Goal: Task Accomplishment & Management: Complete application form

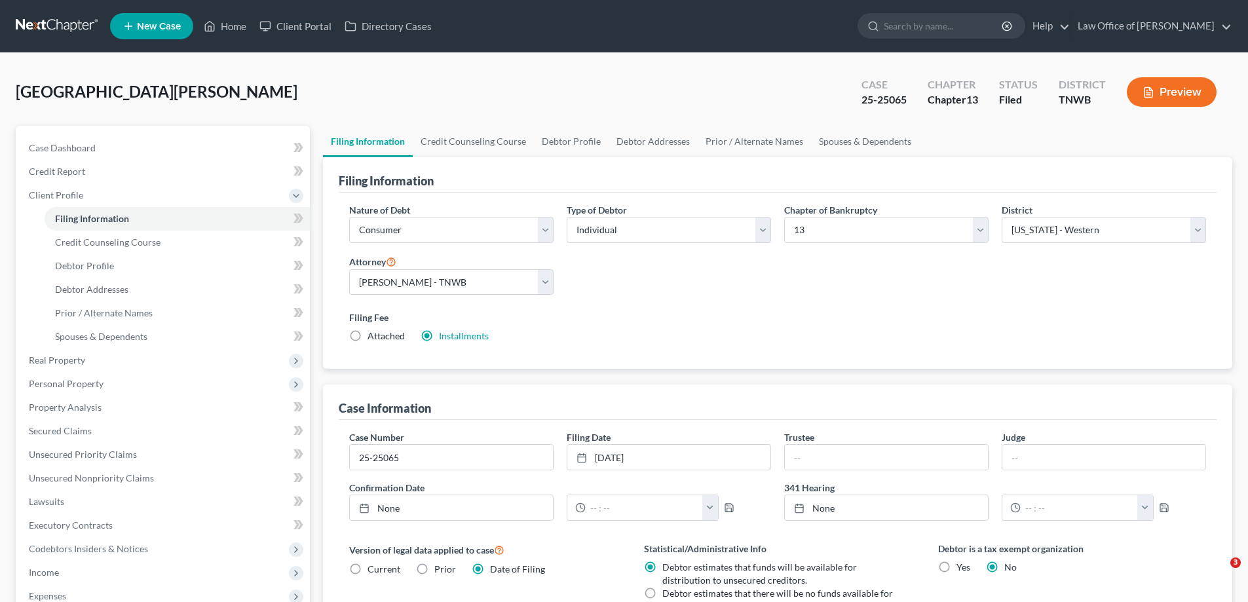
select select "1"
select select "0"
select select "3"
select select "76"
select select "0"
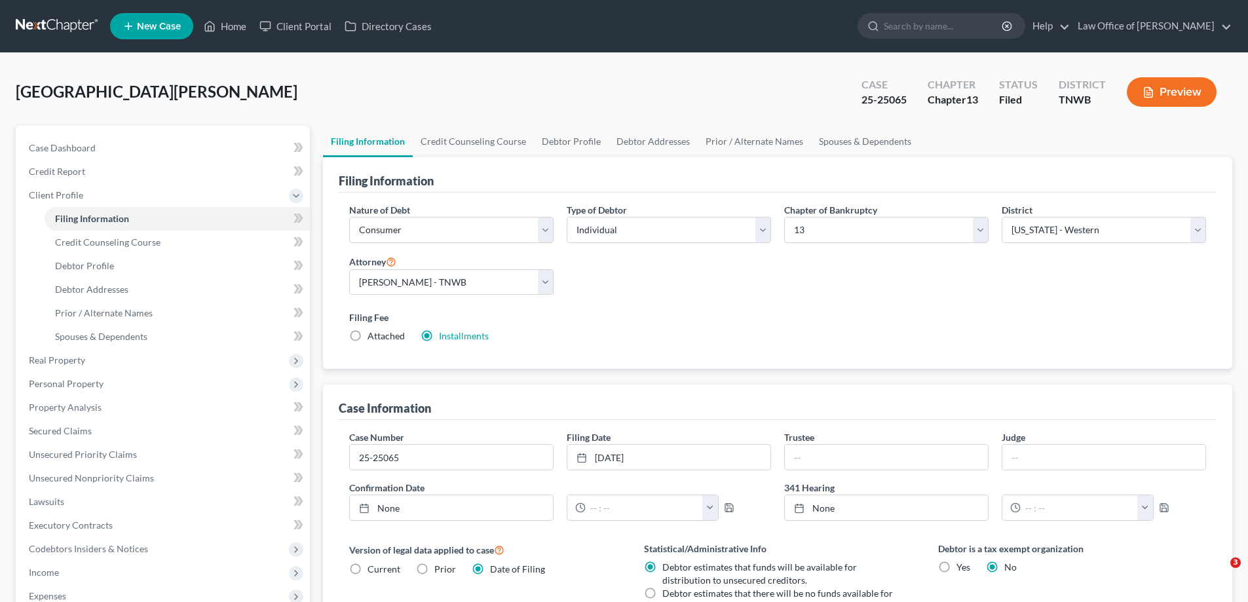
select select "44"
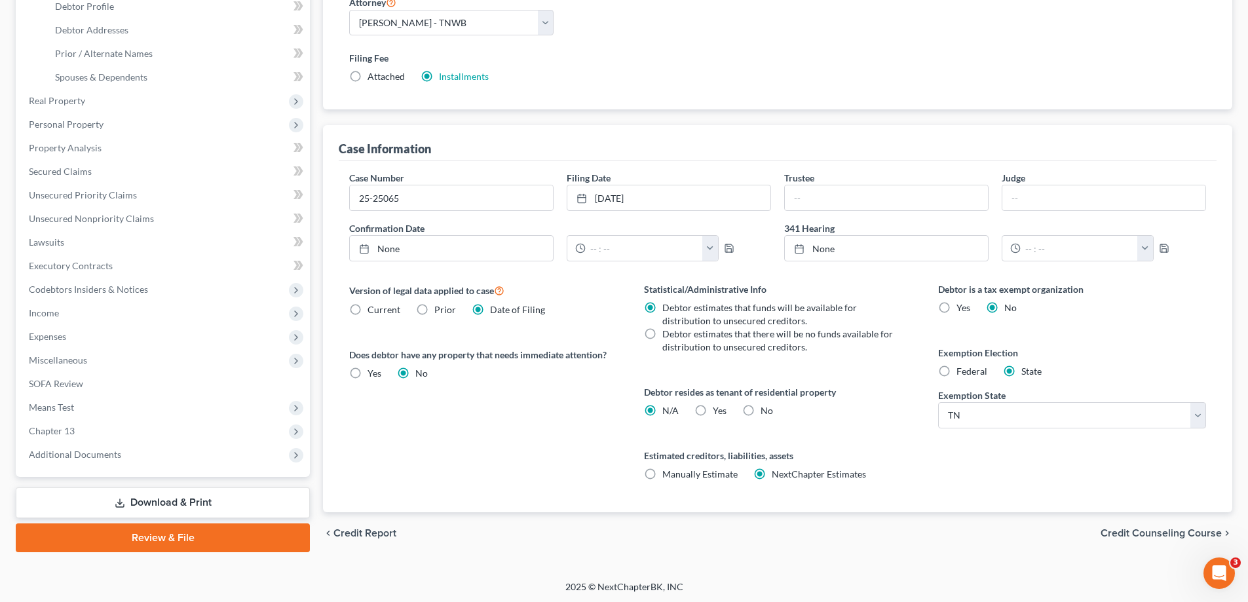
scroll to position [261, 0]
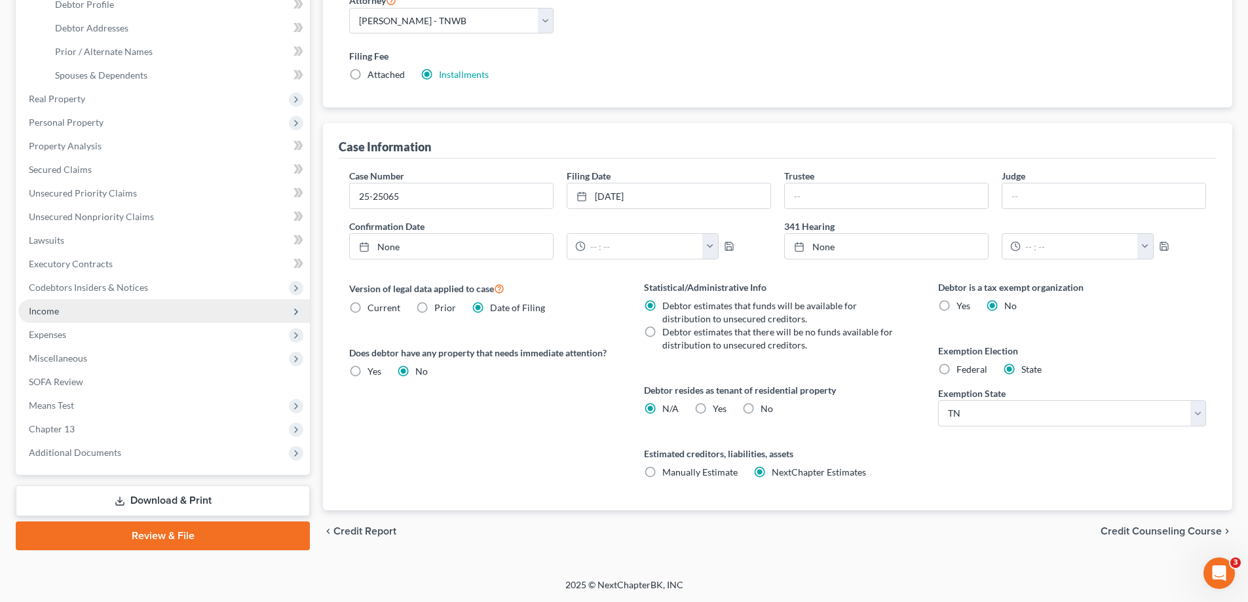
click at [59, 310] on span "Income" at bounding box center [164, 311] width 292 height 24
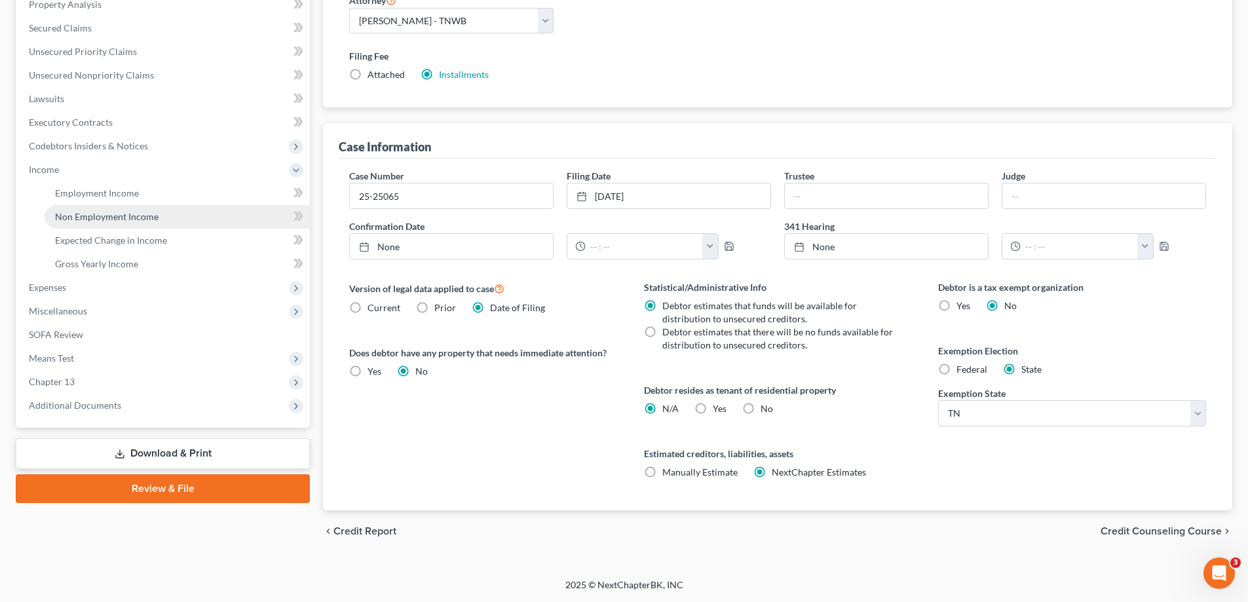
click at [130, 212] on span "Non Employment Income" at bounding box center [107, 216] width 104 height 11
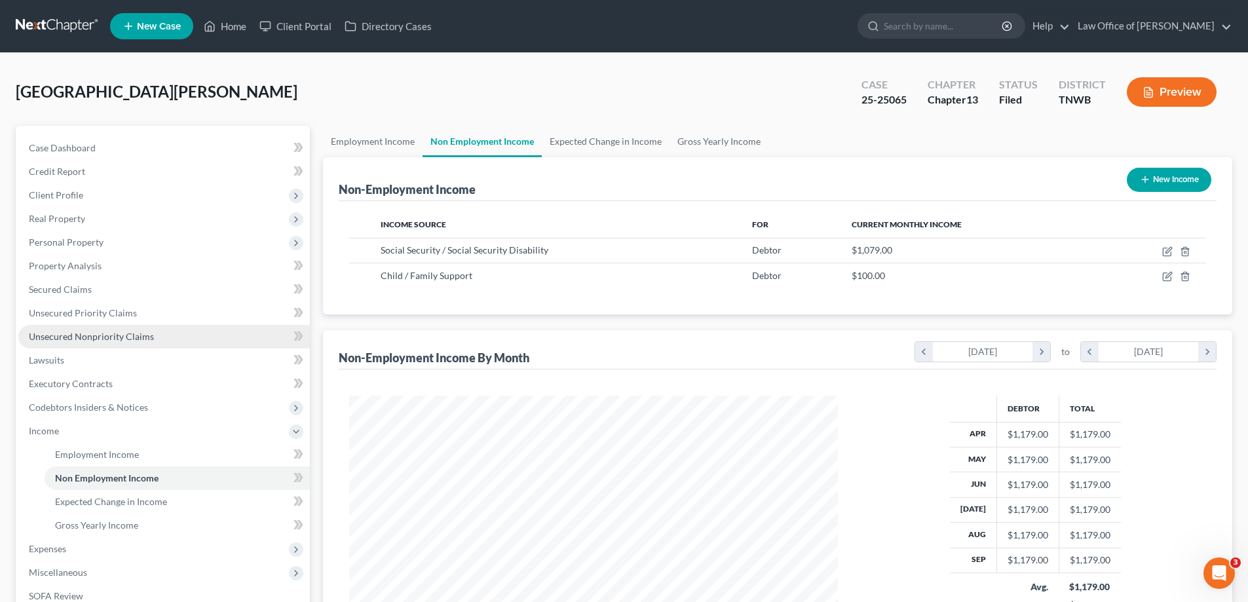
scroll to position [244, 515]
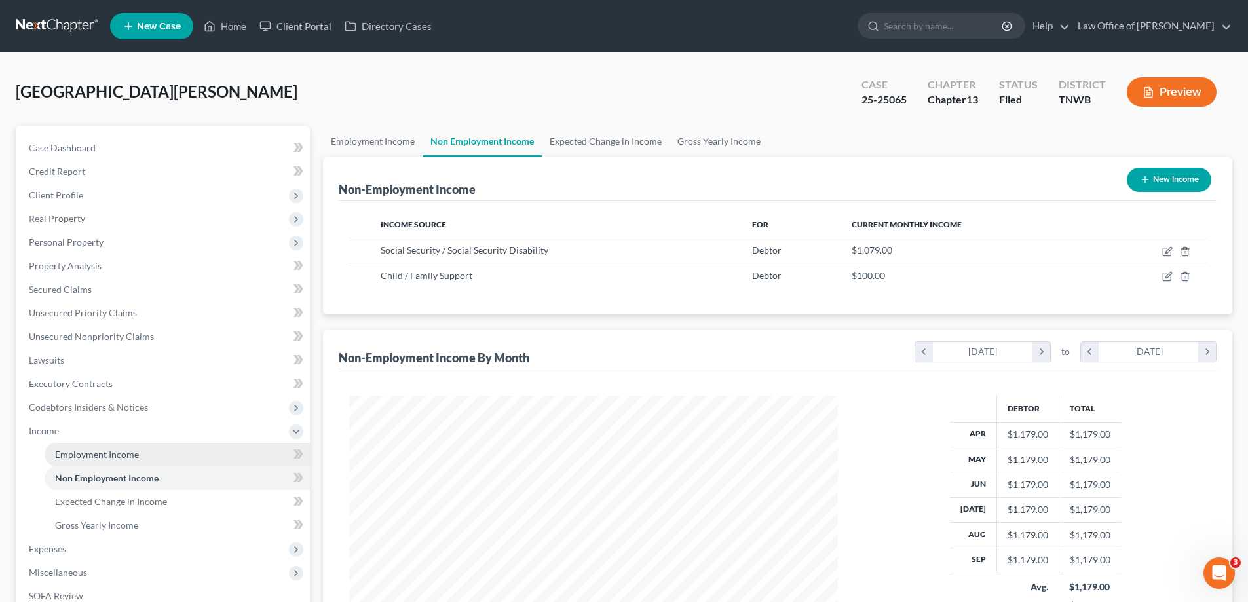
click at [111, 455] on span "Employment Income" at bounding box center [97, 454] width 84 height 11
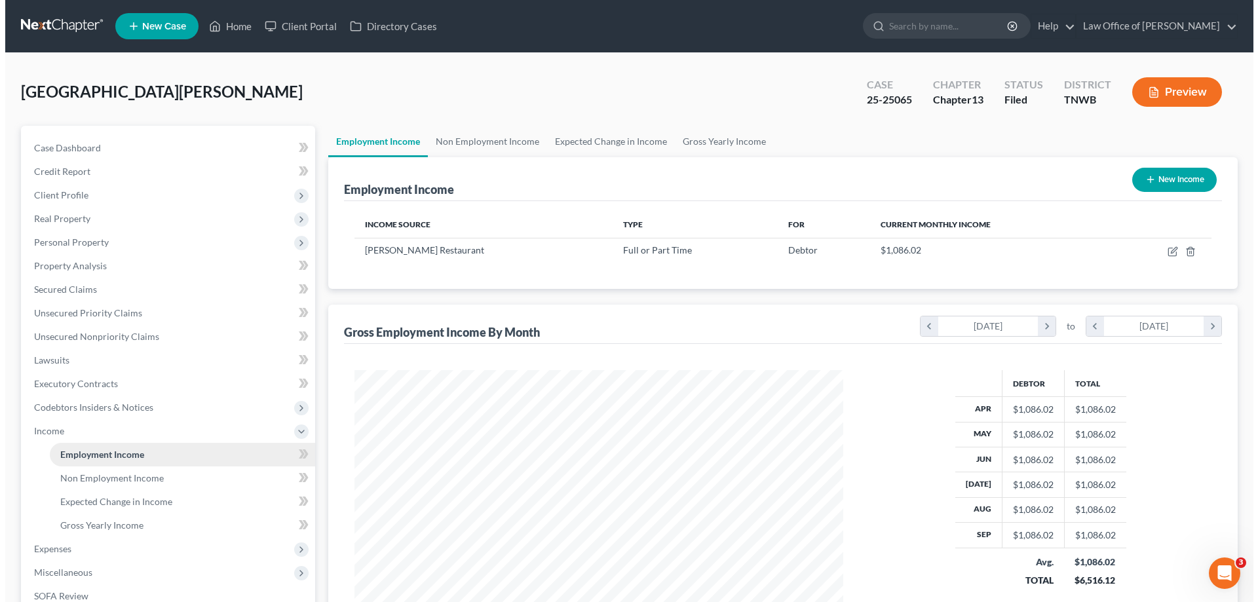
scroll to position [244, 515]
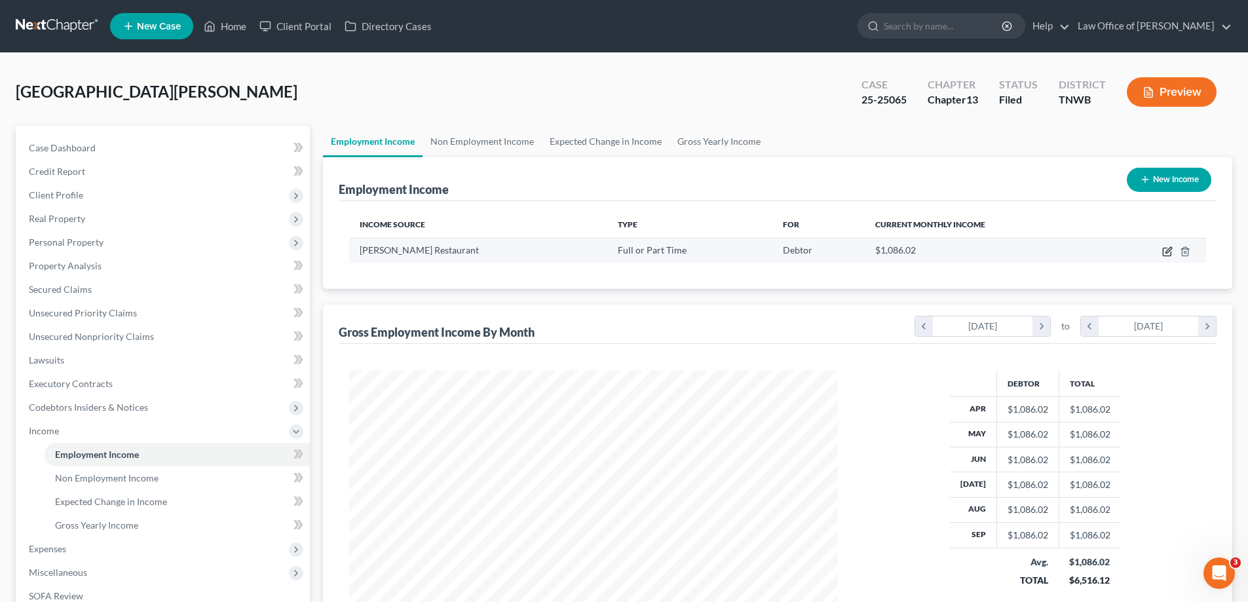
click at [1168, 252] on icon "button" at bounding box center [1169, 250] width 6 height 6
select select "0"
select select "36"
select select "2"
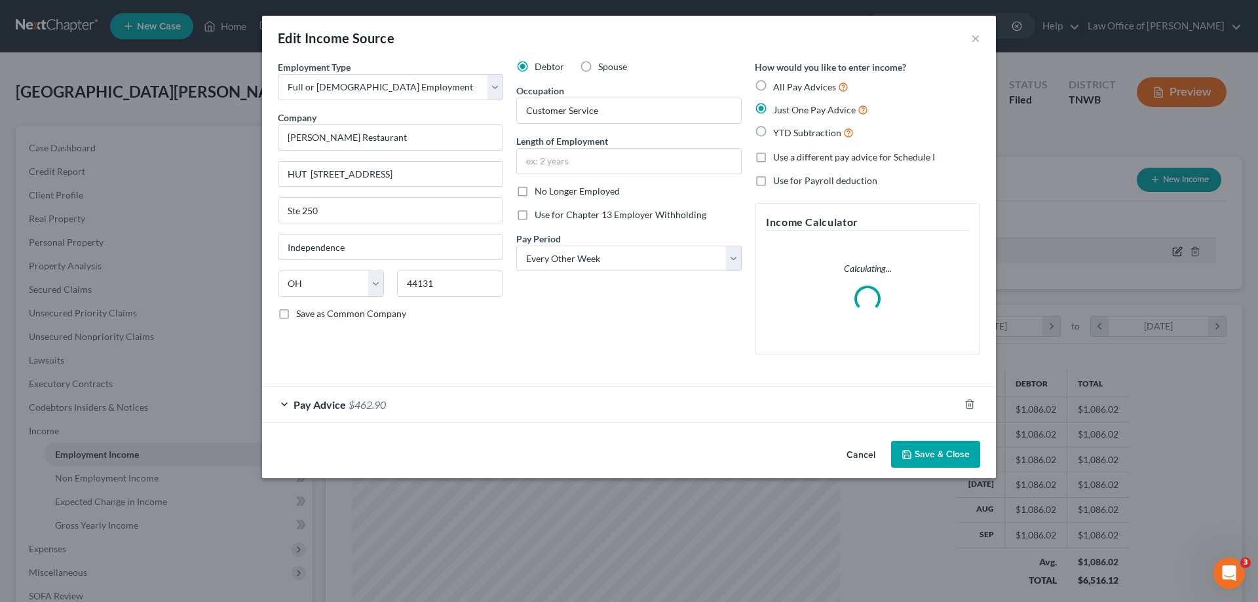
scroll to position [246, 520]
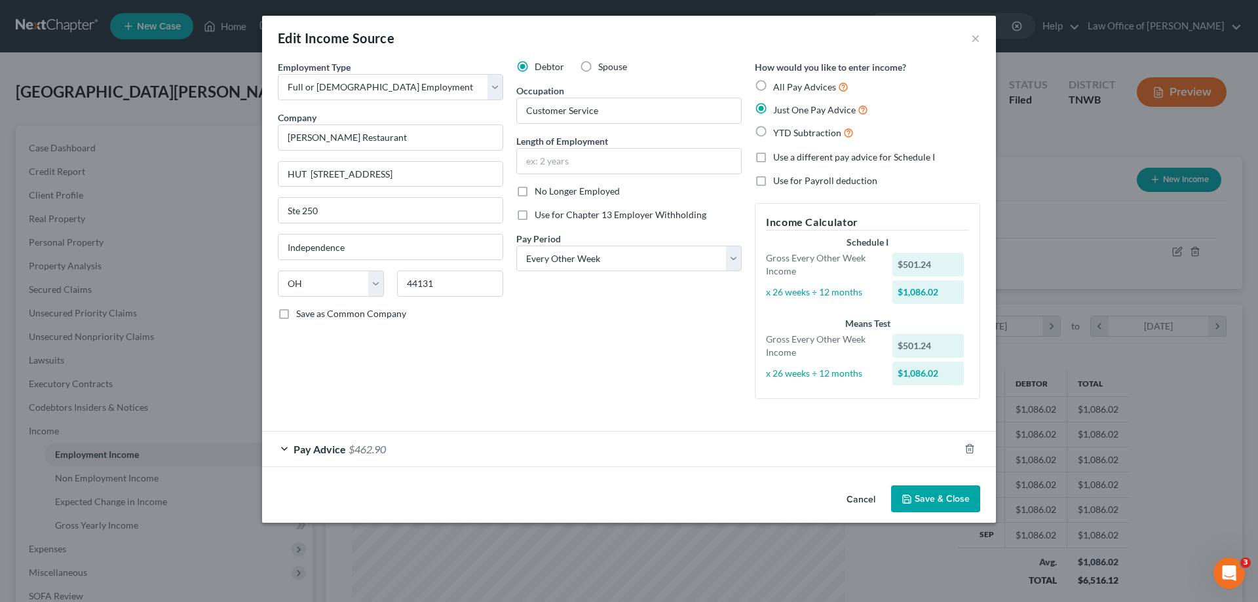
click at [286, 449] on div "Pay Advice $462.90" at bounding box center [610, 449] width 697 height 35
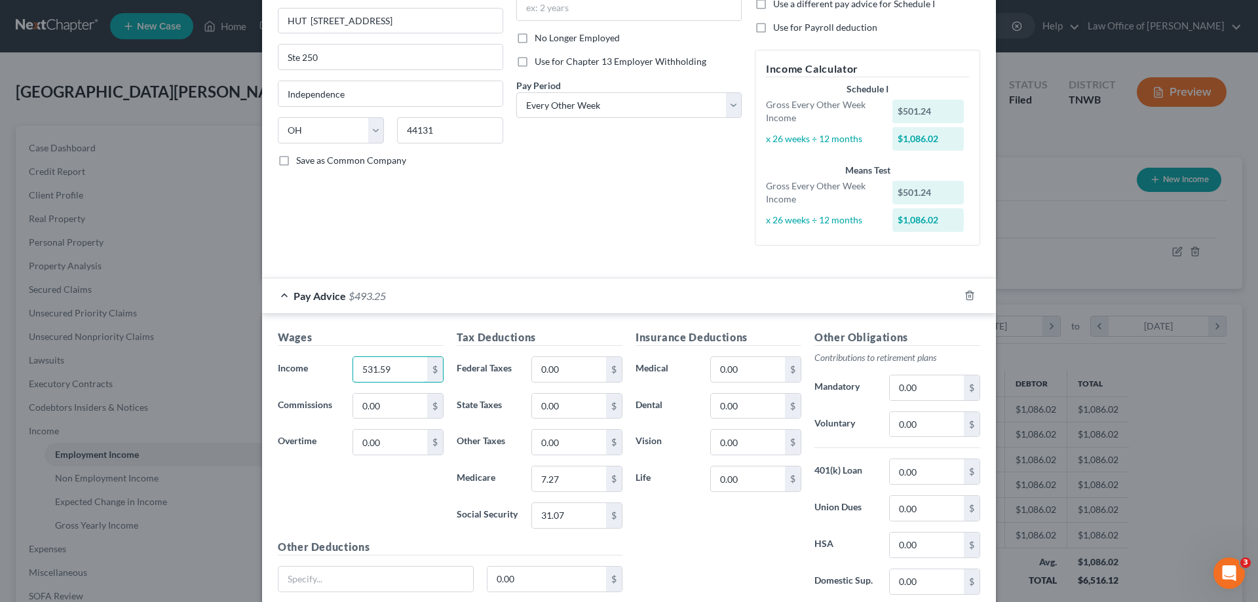
scroll to position [197, 0]
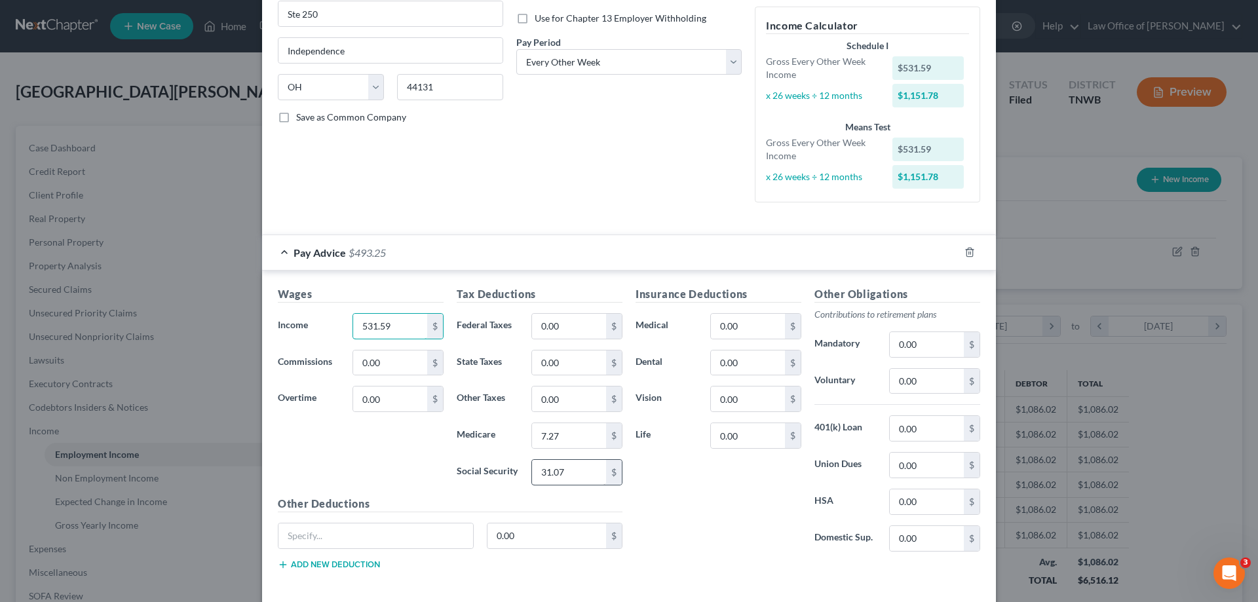
type input "531.59"
type input "32.96"
click at [557, 441] on input "7.27" at bounding box center [569, 435] width 74 height 25
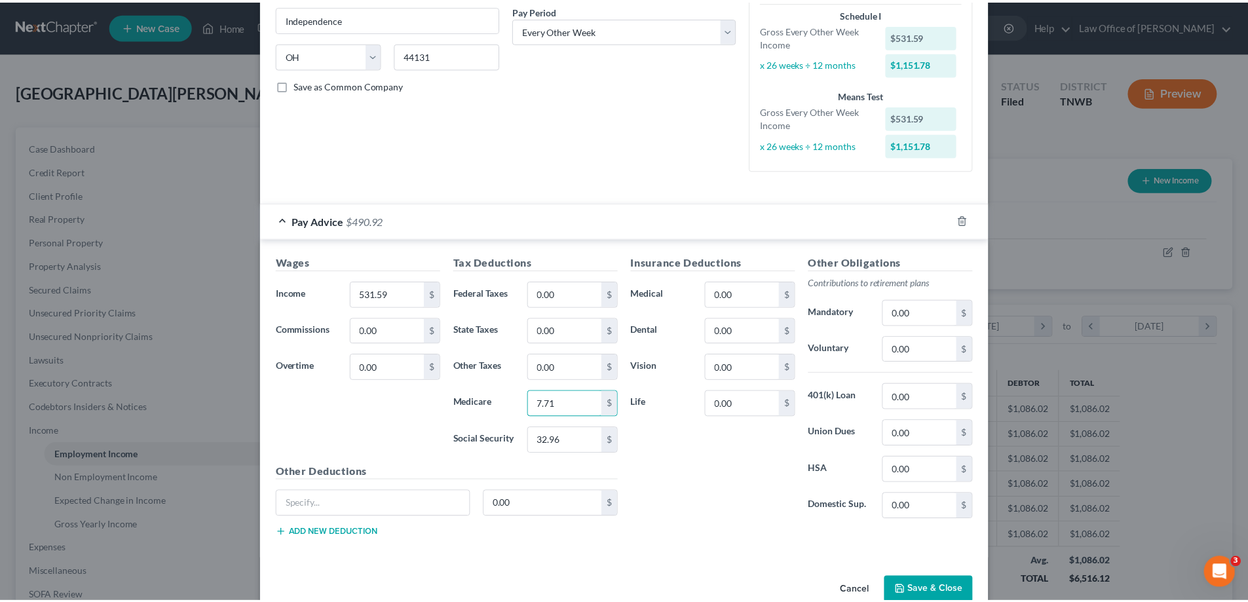
scroll to position [257, 0]
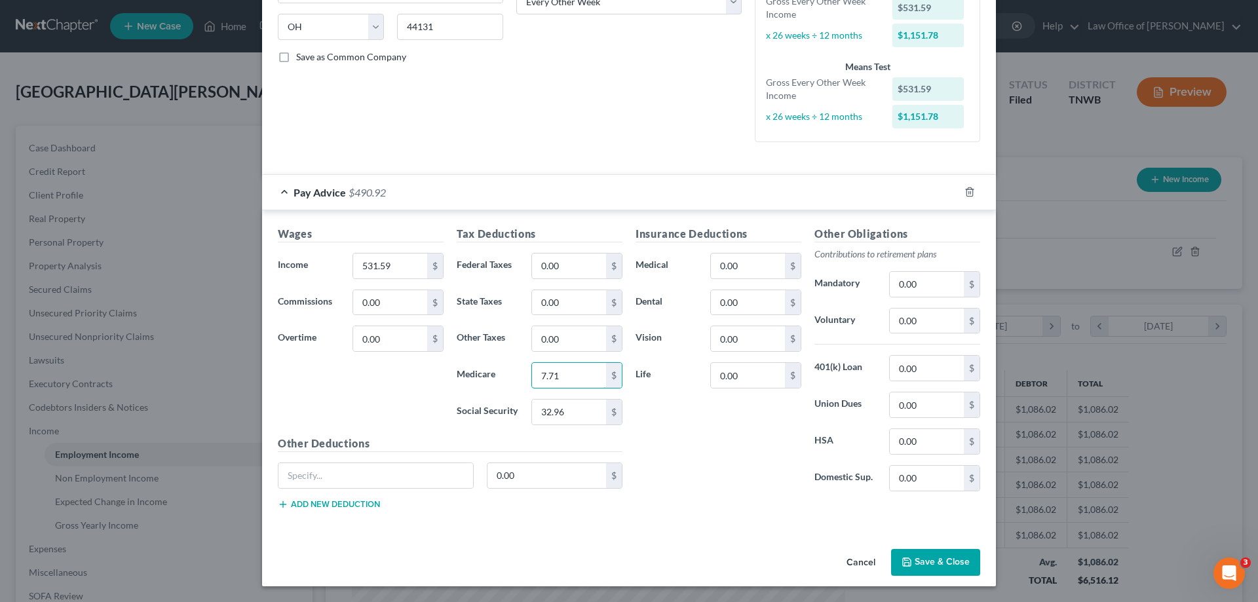
type input "7.71"
click at [927, 558] on button "Save & Close" at bounding box center [935, 563] width 89 height 28
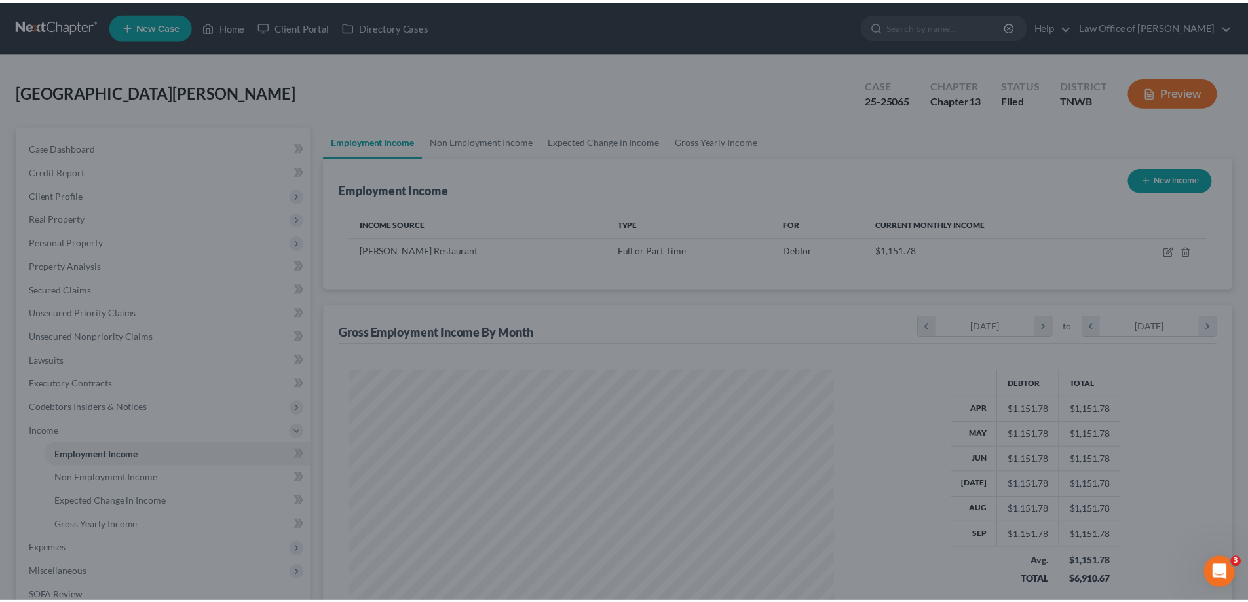
scroll to position [655008, 654738]
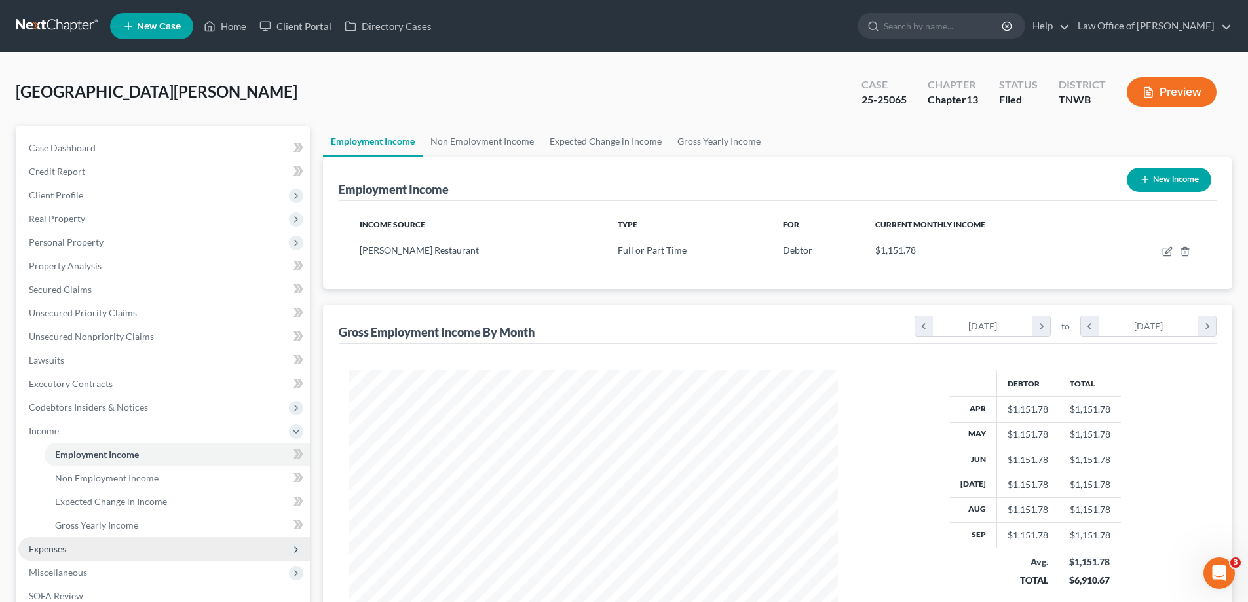
click at [42, 550] on span "Expenses" at bounding box center [47, 548] width 37 height 11
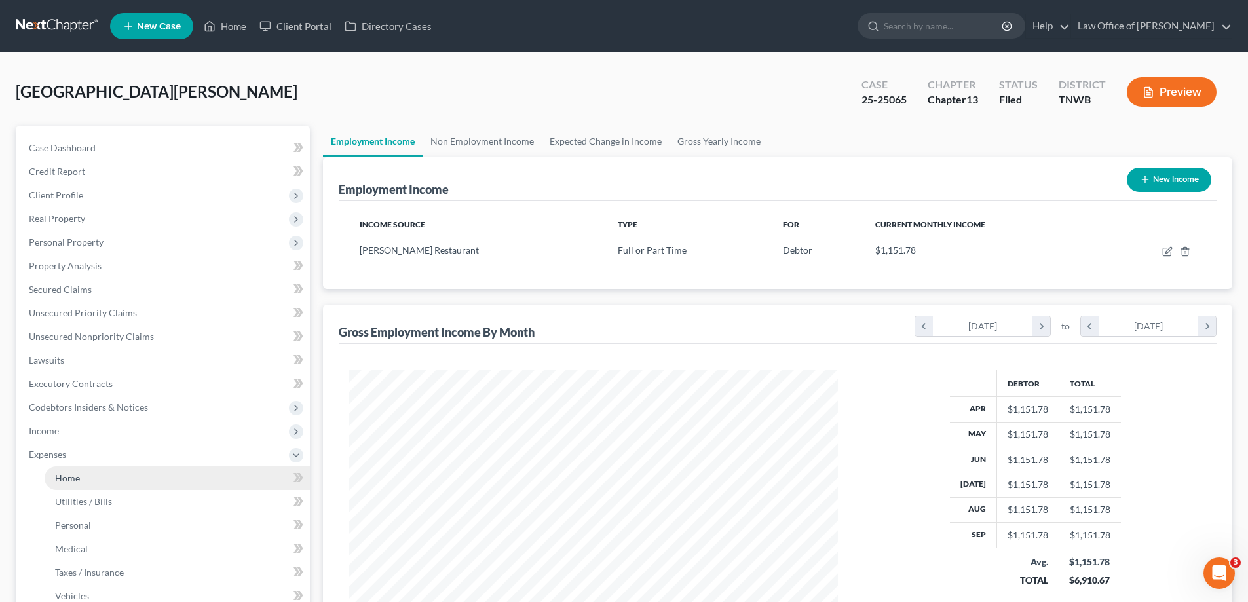
click at [72, 477] on span "Home" at bounding box center [67, 477] width 25 height 11
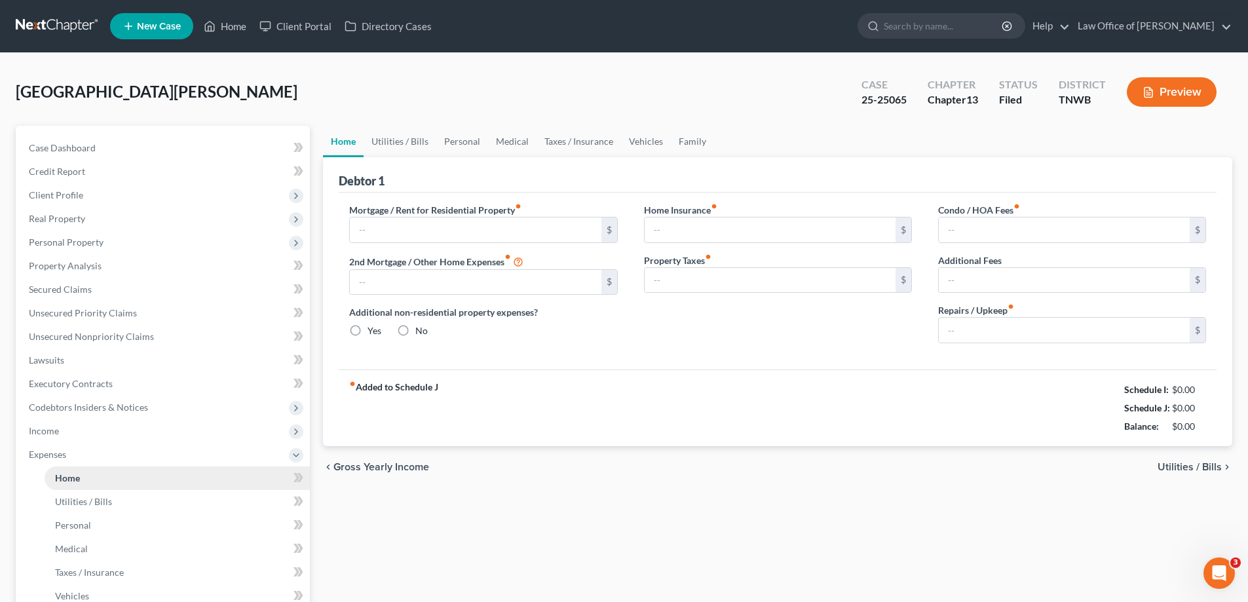
type input "0.00"
radio input "true"
type input "0.00"
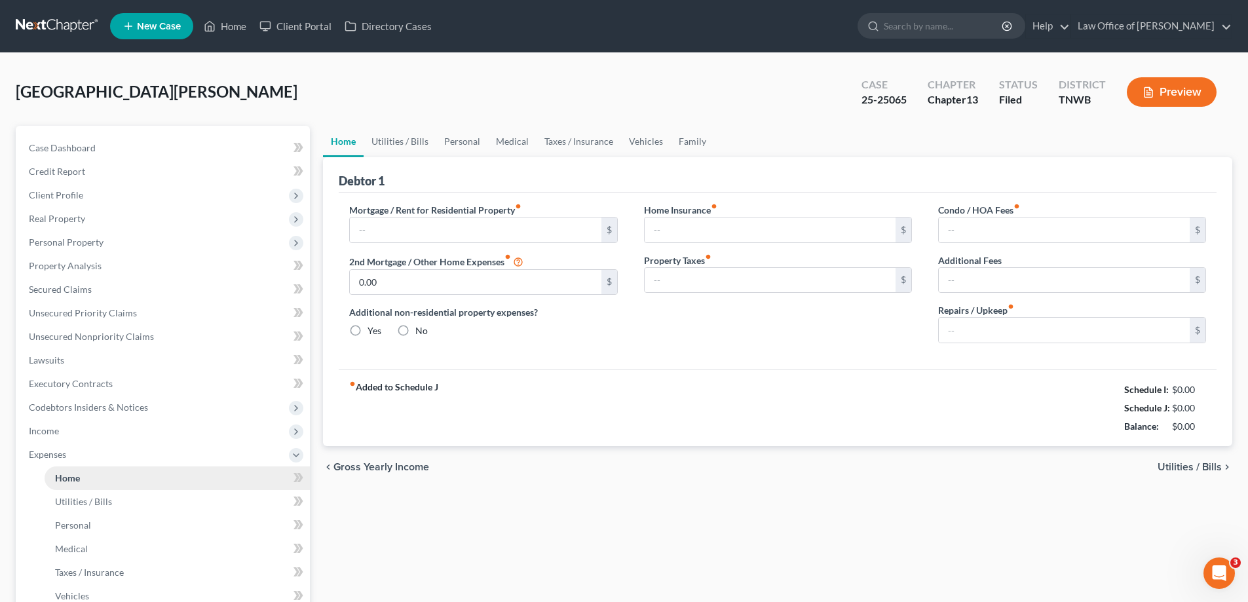
type input "0.00"
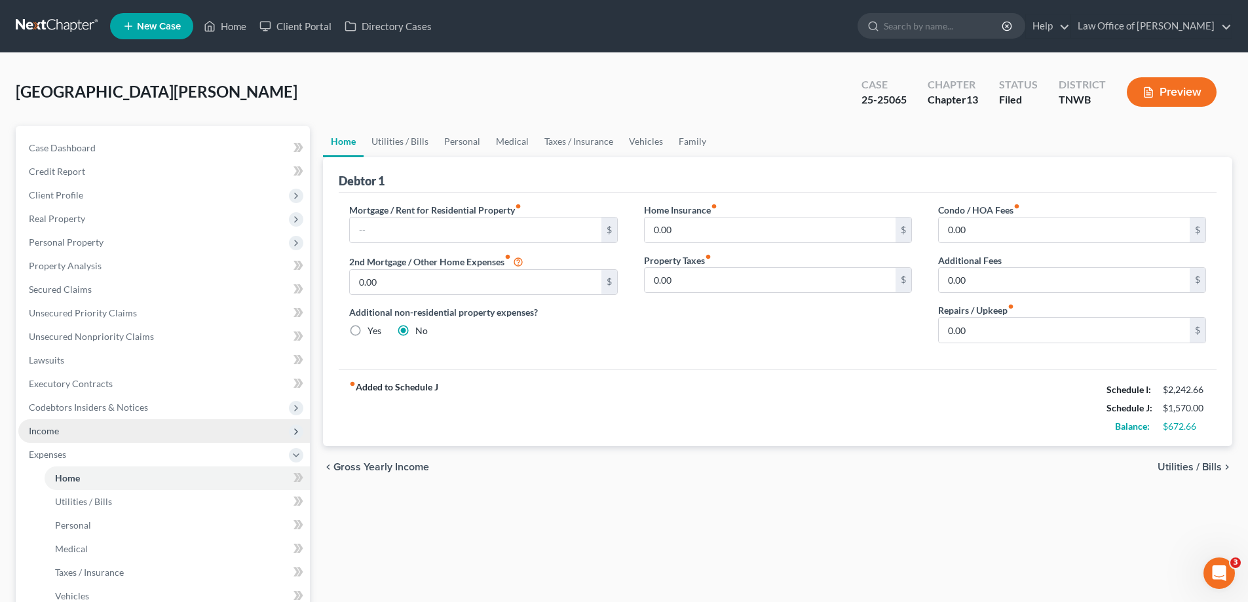
click at [73, 428] on span "Income" at bounding box center [164, 431] width 292 height 24
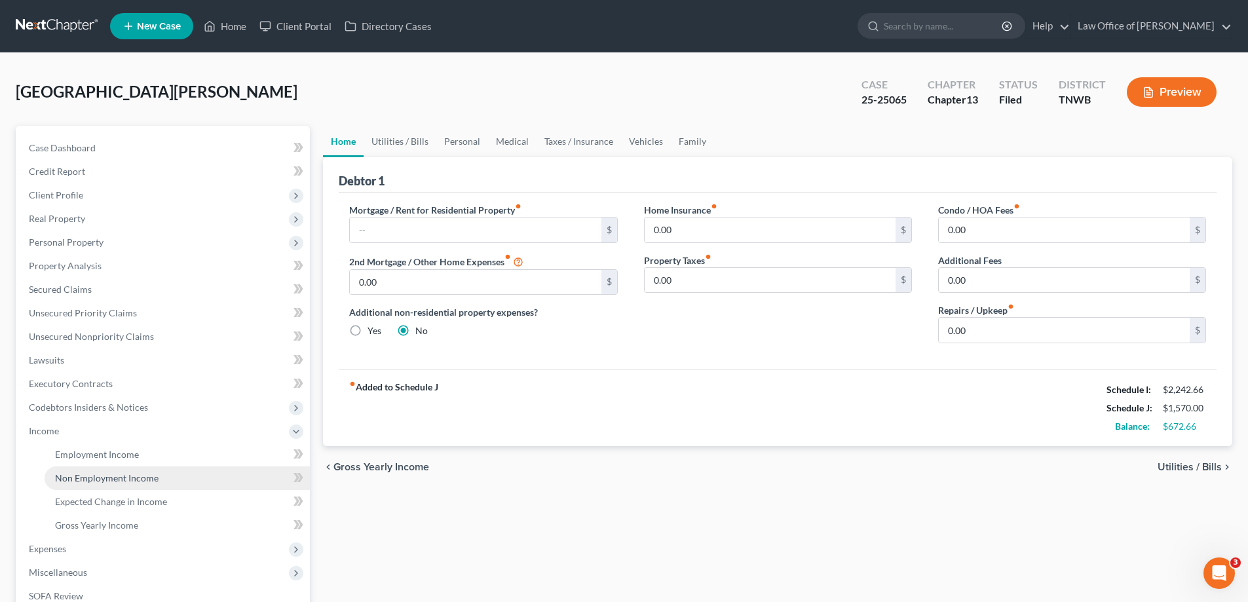
click at [93, 474] on span "Non Employment Income" at bounding box center [107, 477] width 104 height 11
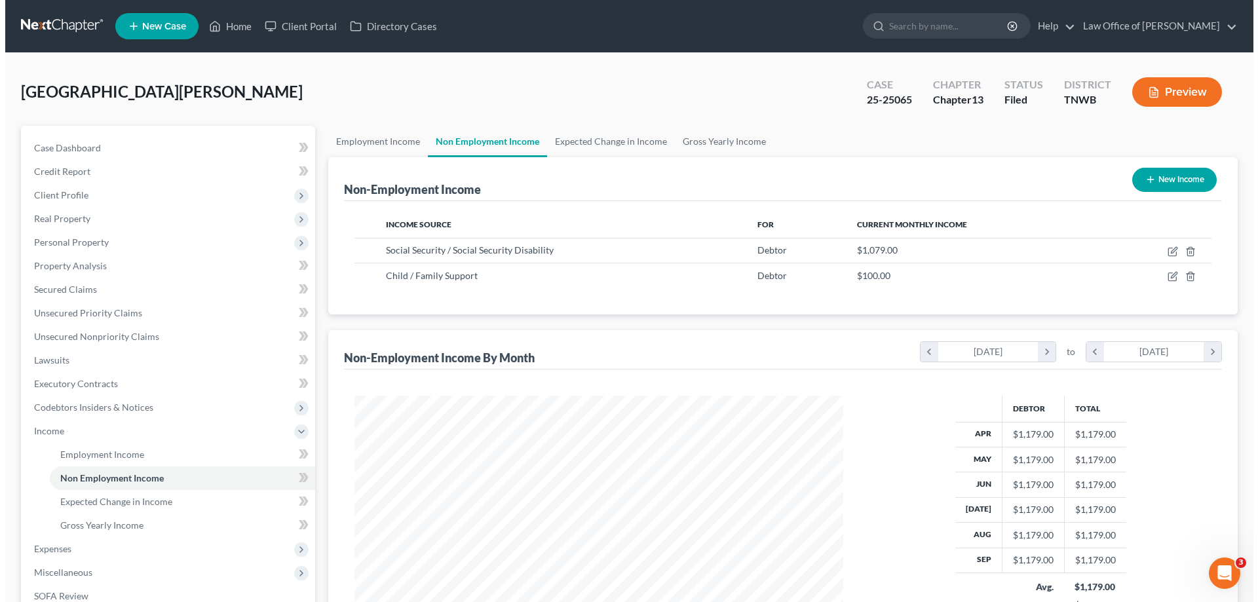
scroll to position [244, 515]
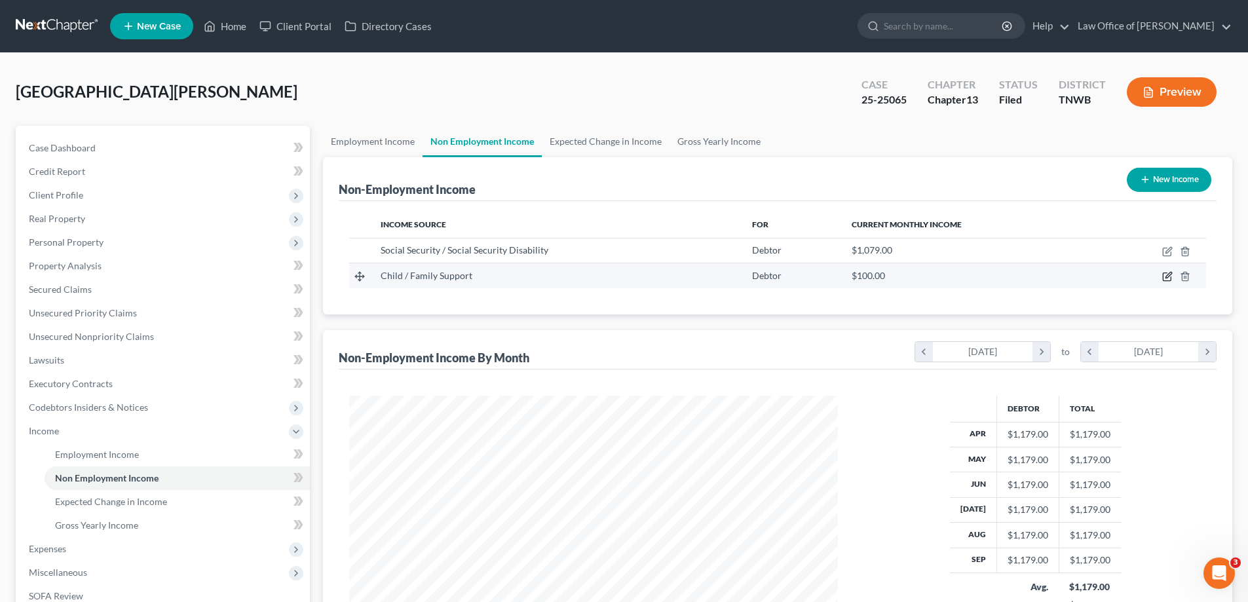
click at [1168, 277] on icon "button" at bounding box center [1167, 276] width 10 height 10
select select "7"
select select "0"
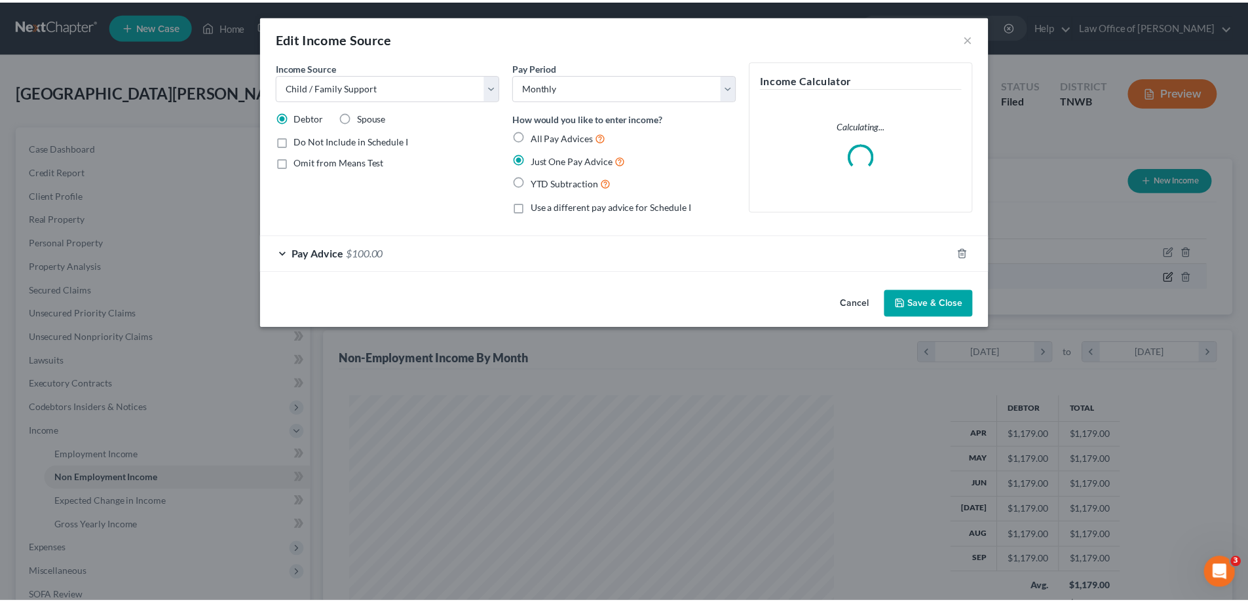
scroll to position [246, 520]
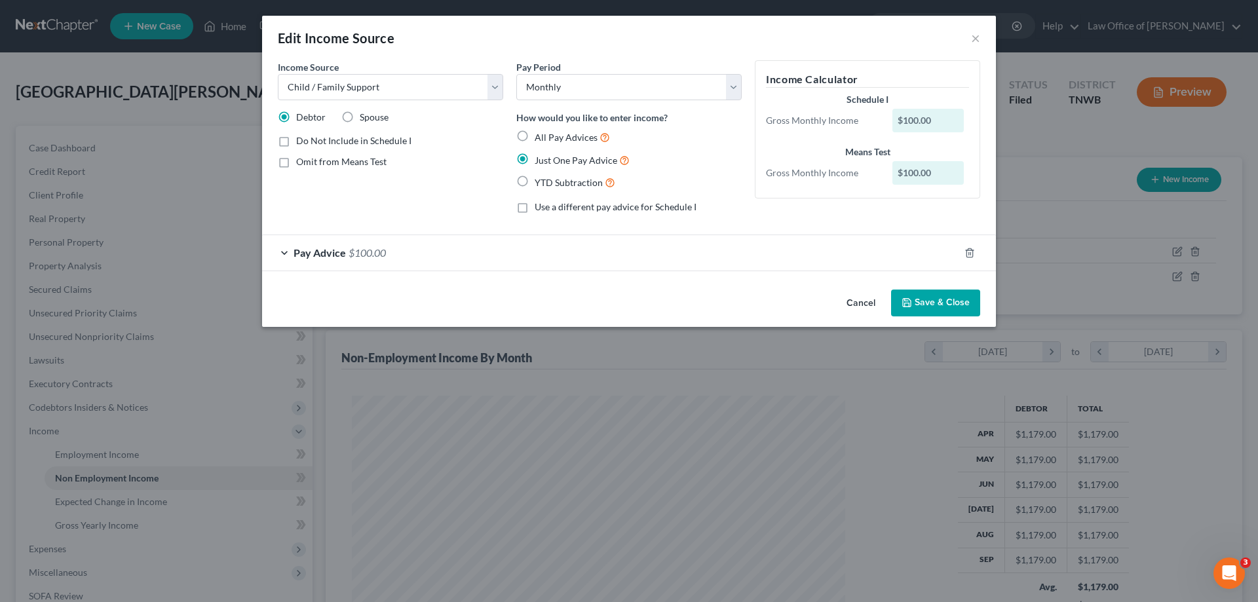
click at [286, 253] on div "Pay Advice $100.00" at bounding box center [610, 252] width 697 height 35
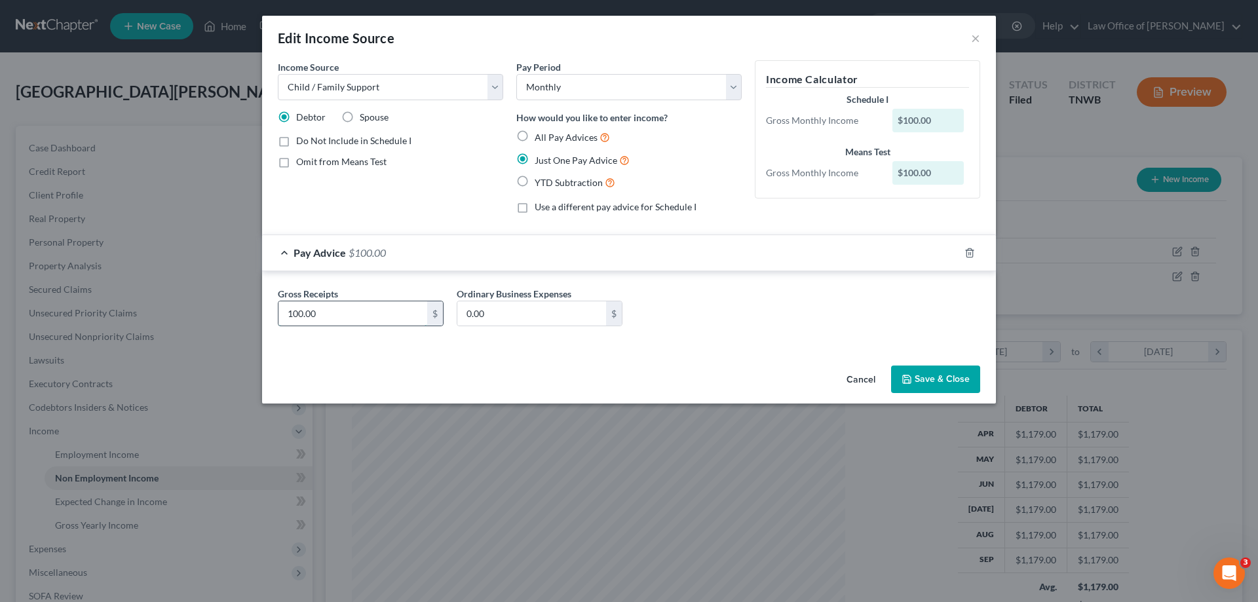
click at [328, 311] on input "100.00" at bounding box center [352, 313] width 149 height 25
type input "500.00"
click at [917, 377] on button "Save & Close" at bounding box center [935, 380] width 89 height 28
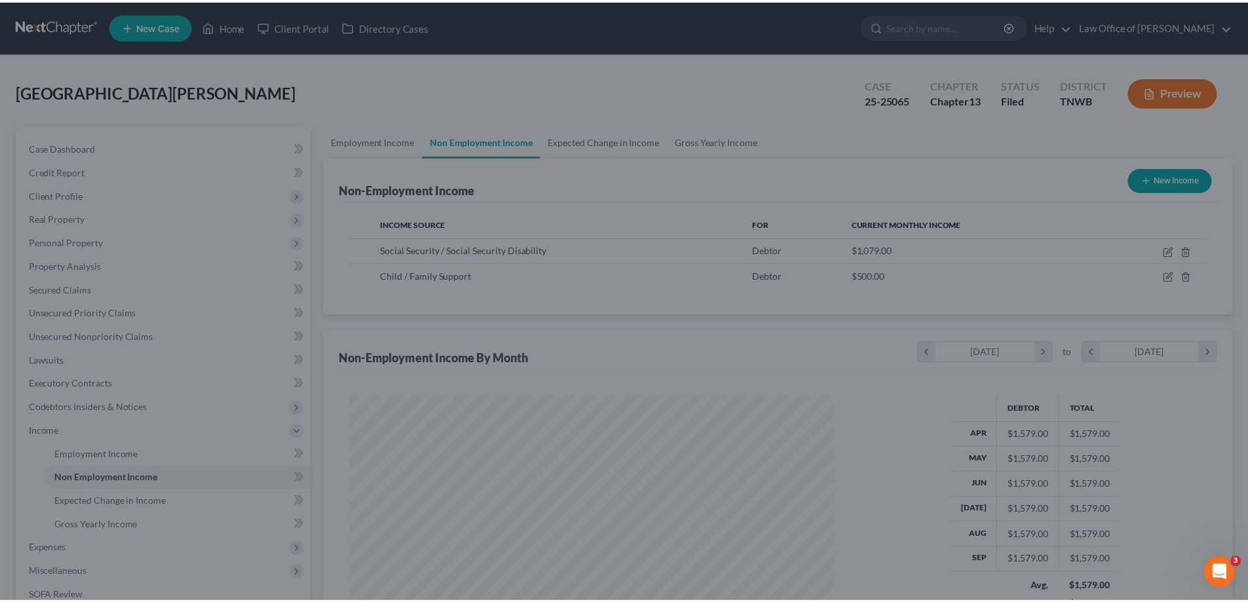
scroll to position [655008, 654738]
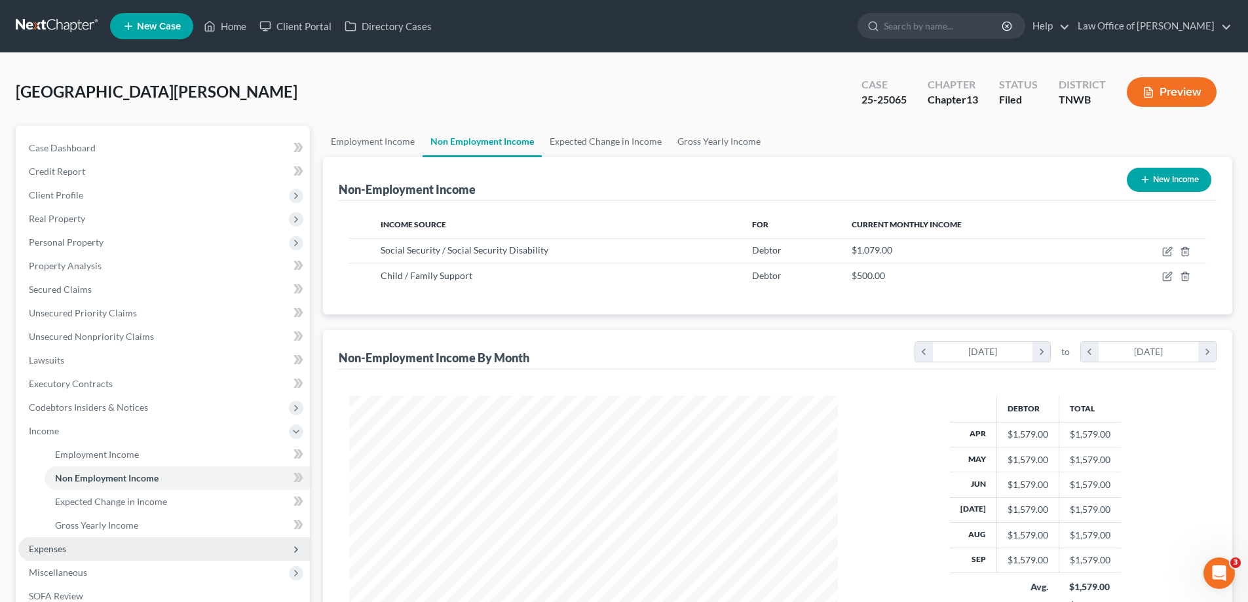
click at [65, 556] on span "Expenses" at bounding box center [164, 549] width 292 height 24
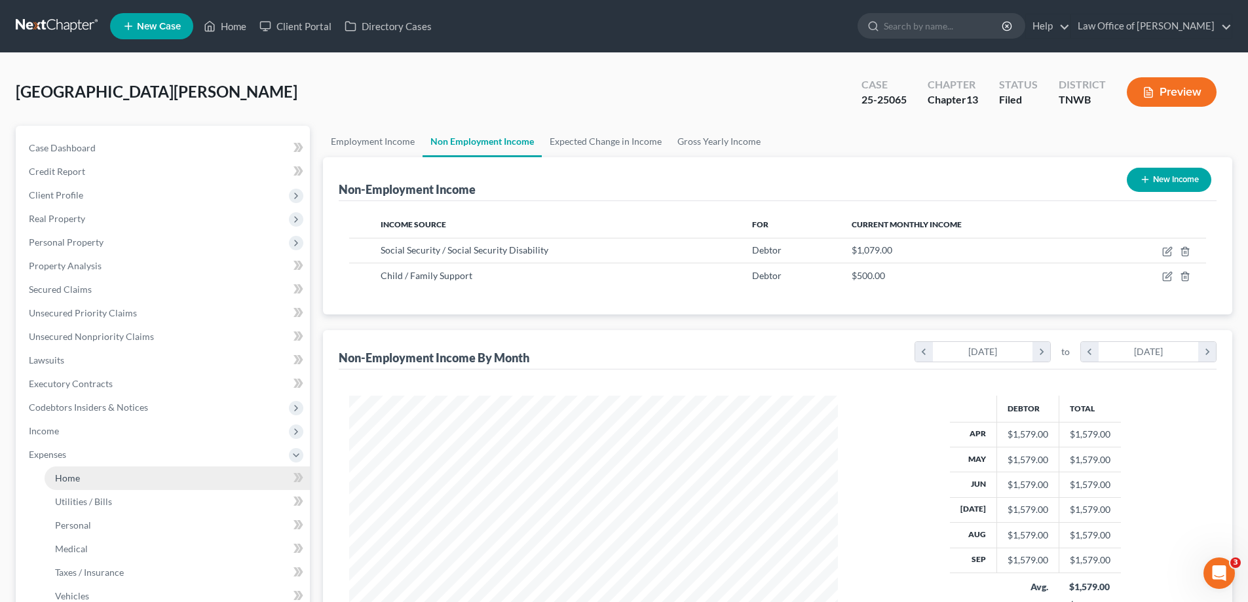
click at [81, 477] on link "Home" at bounding box center [177, 479] width 265 height 24
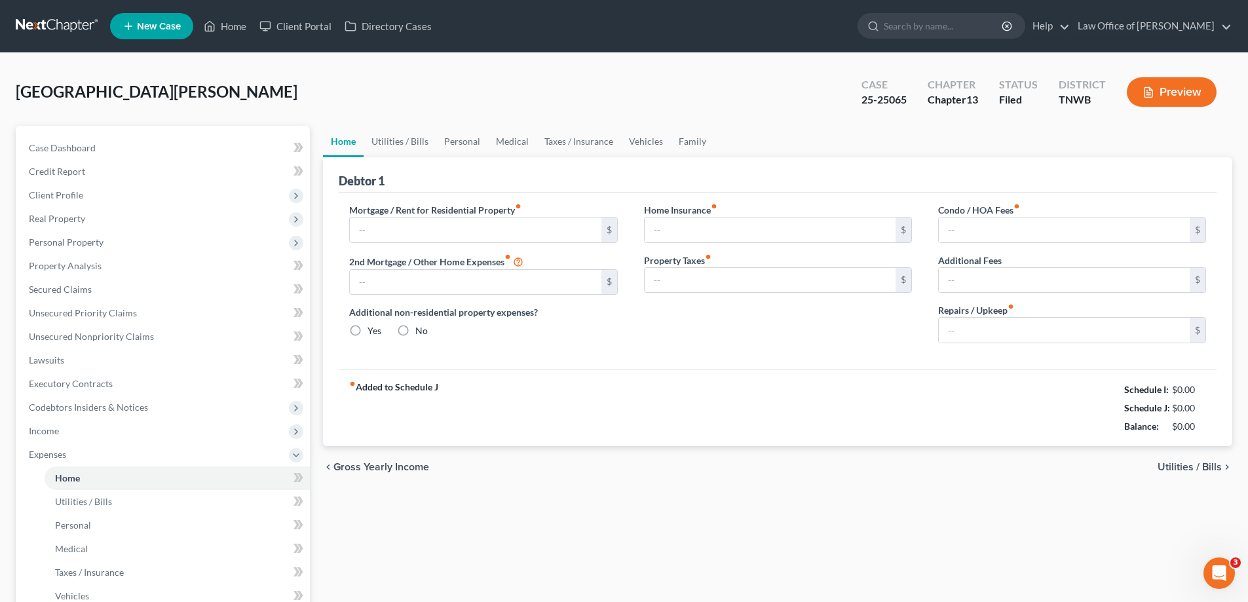
type input "0.00"
radio input "true"
type input "0.00"
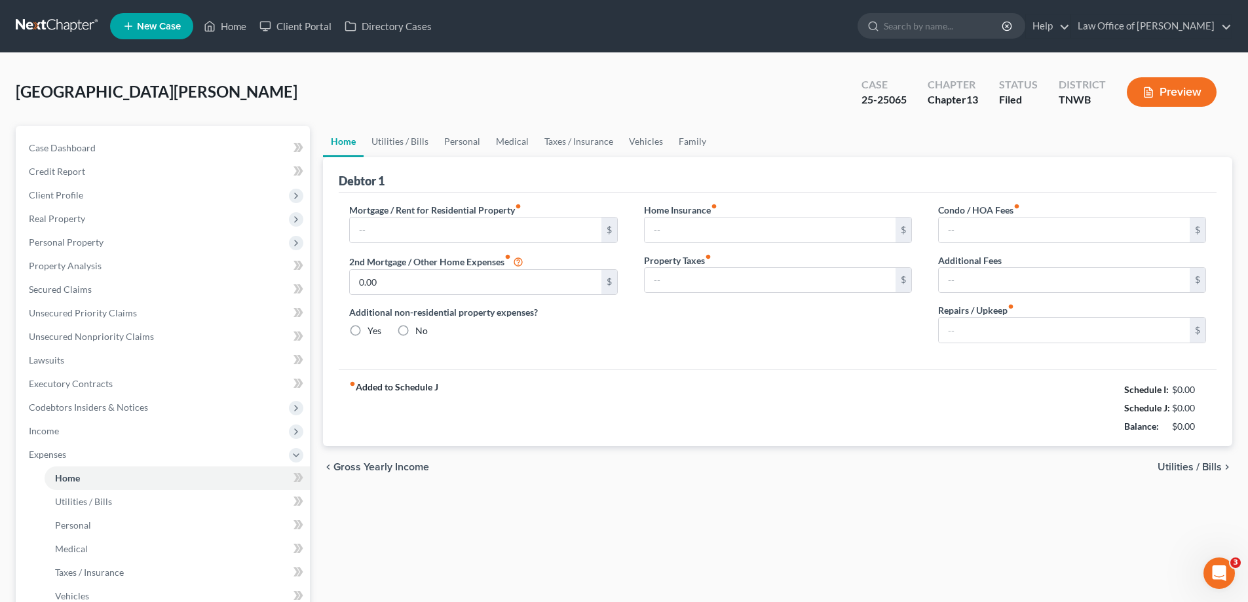
type input "0.00"
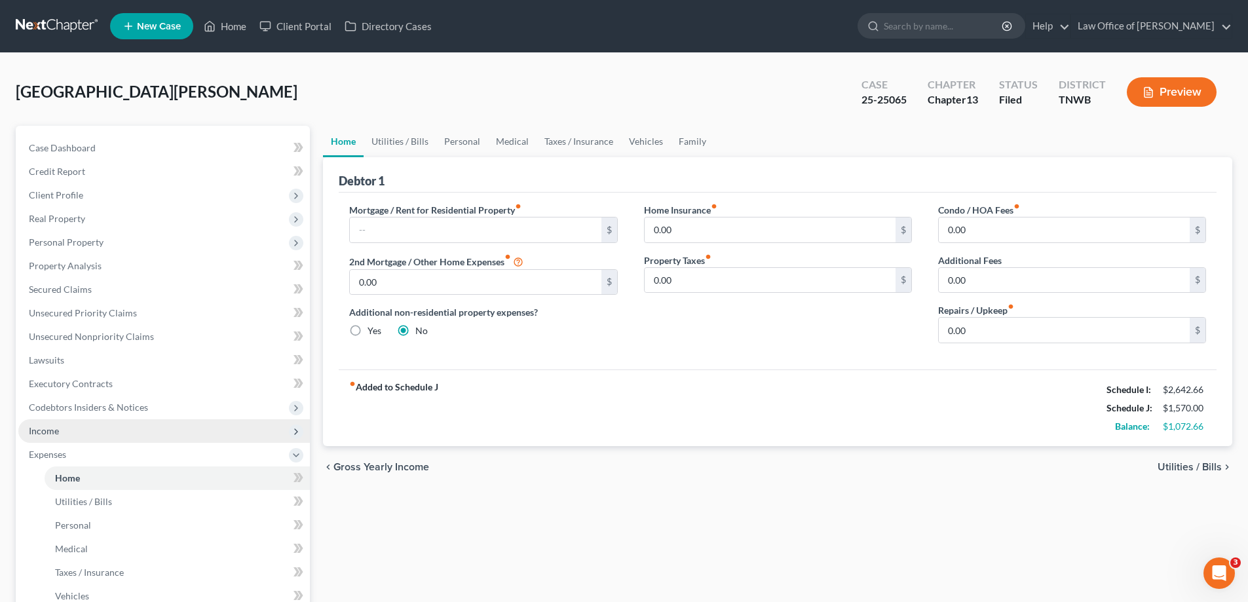
click at [55, 427] on span "Income" at bounding box center [44, 430] width 30 height 11
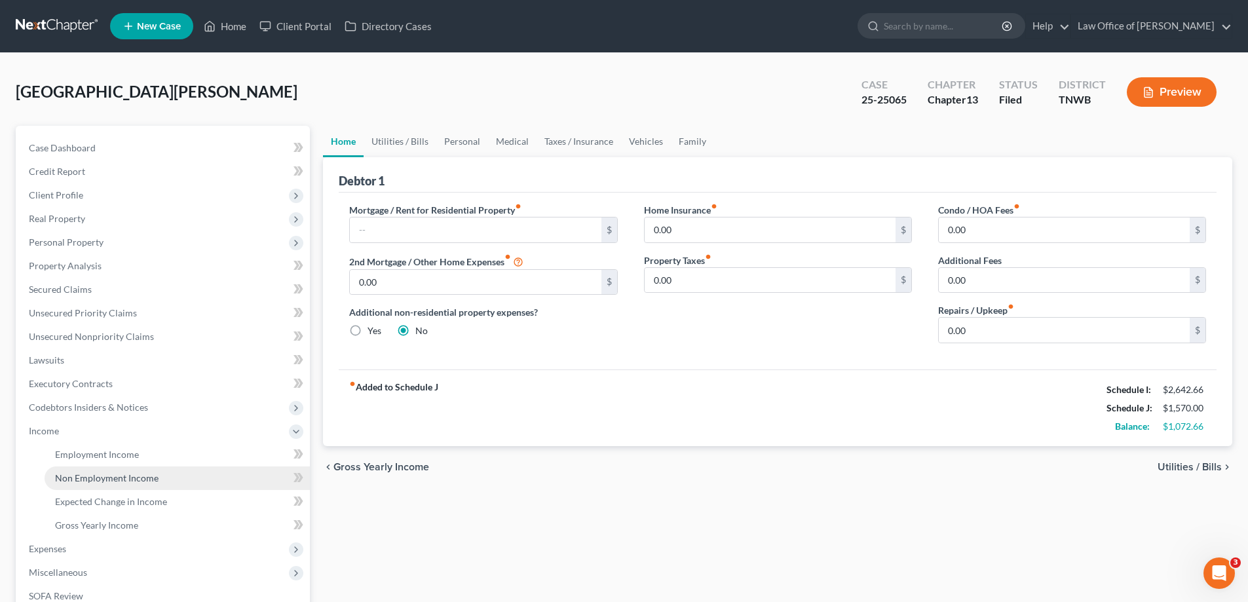
click at [86, 477] on span "Non Employment Income" at bounding box center [107, 477] width 104 height 11
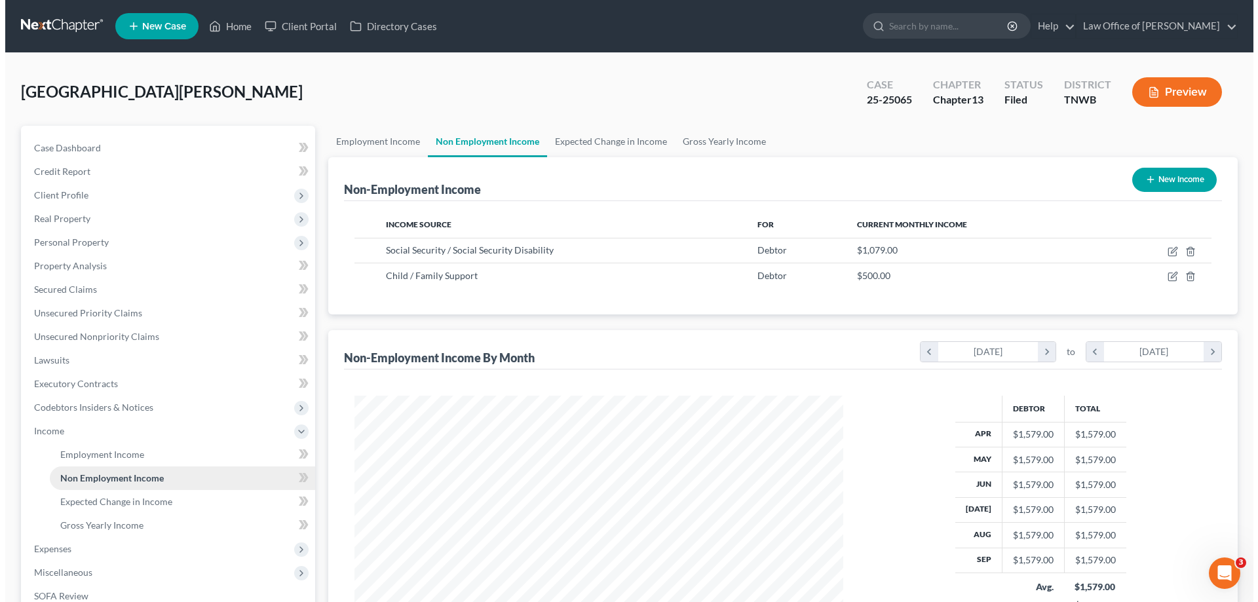
scroll to position [244, 515]
click at [1167, 175] on button "New Income" at bounding box center [1169, 180] width 85 height 24
select select "0"
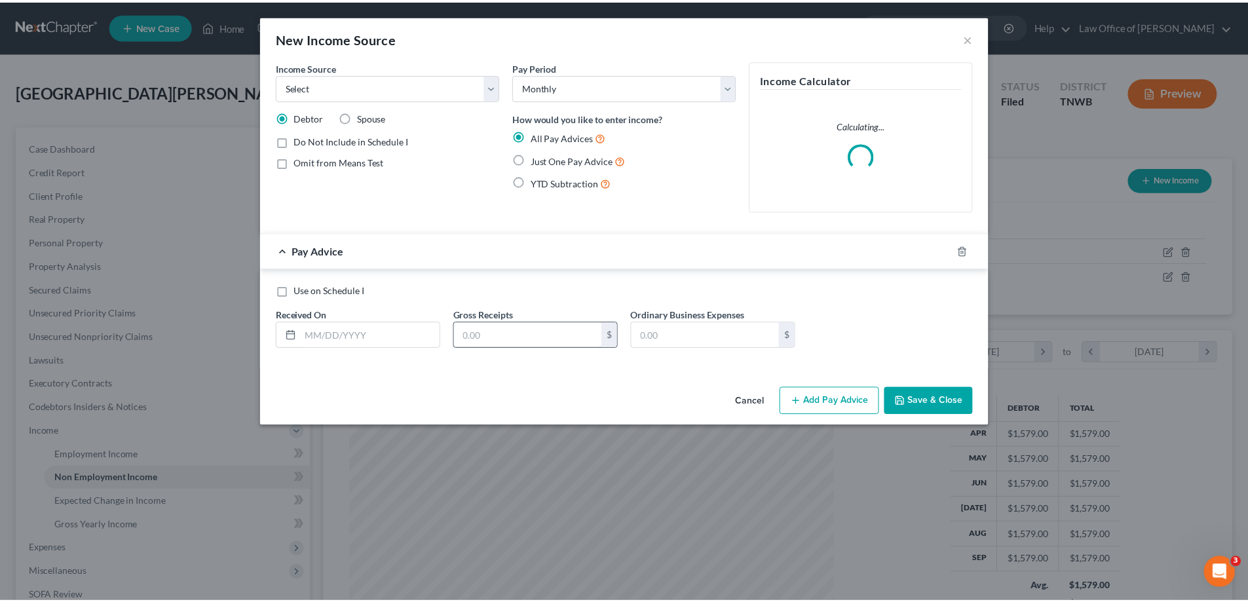
scroll to position [246, 520]
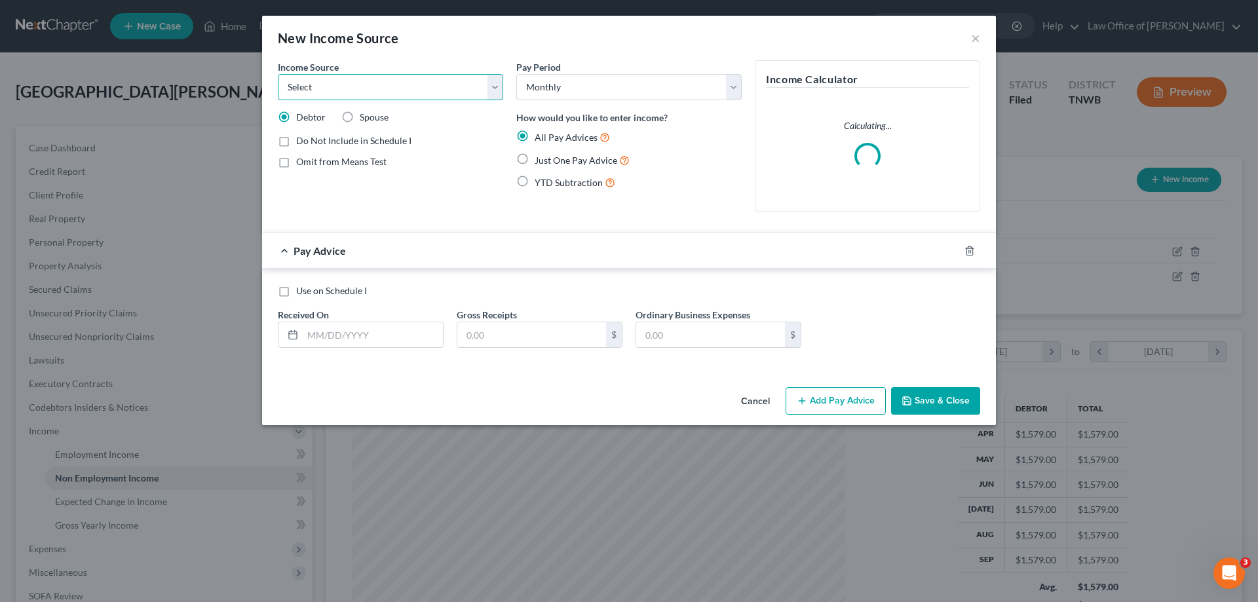
click at [495, 92] on select "Select Unemployment Disability (from employer) Pension Retirement Social Securi…" at bounding box center [390, 87] width 225 height 26
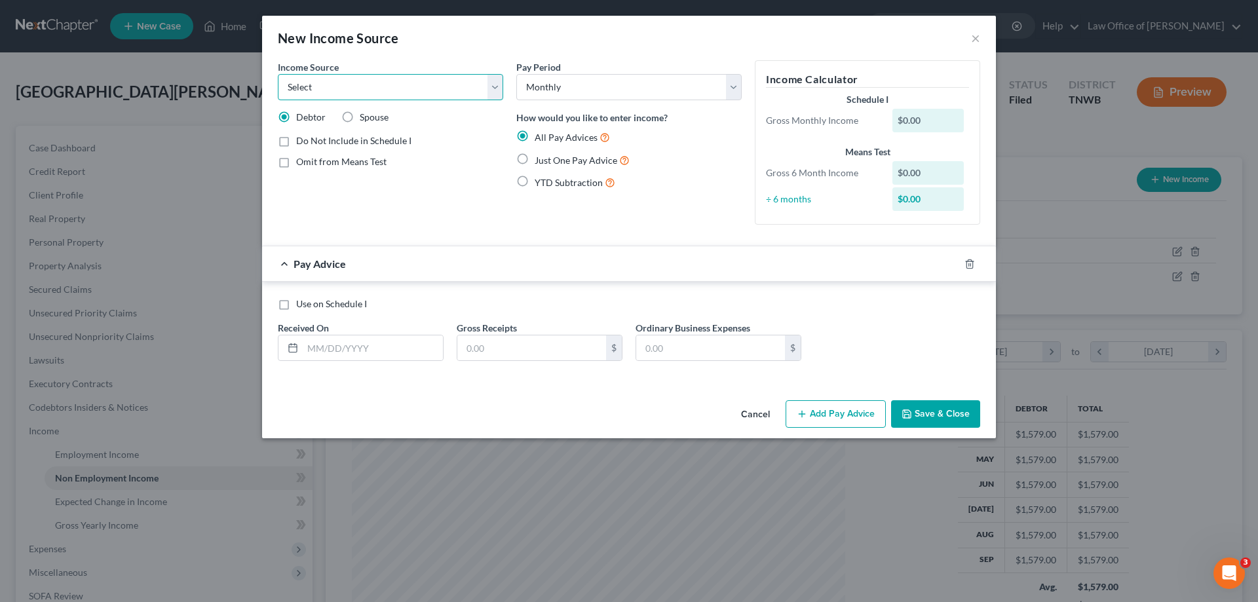
select select "5"
click at [278, 74] on select "Select Unemployment Disability (from employer) Pension Retirement Social Securi…" at bounding box center [390, 87] width 225 height 26
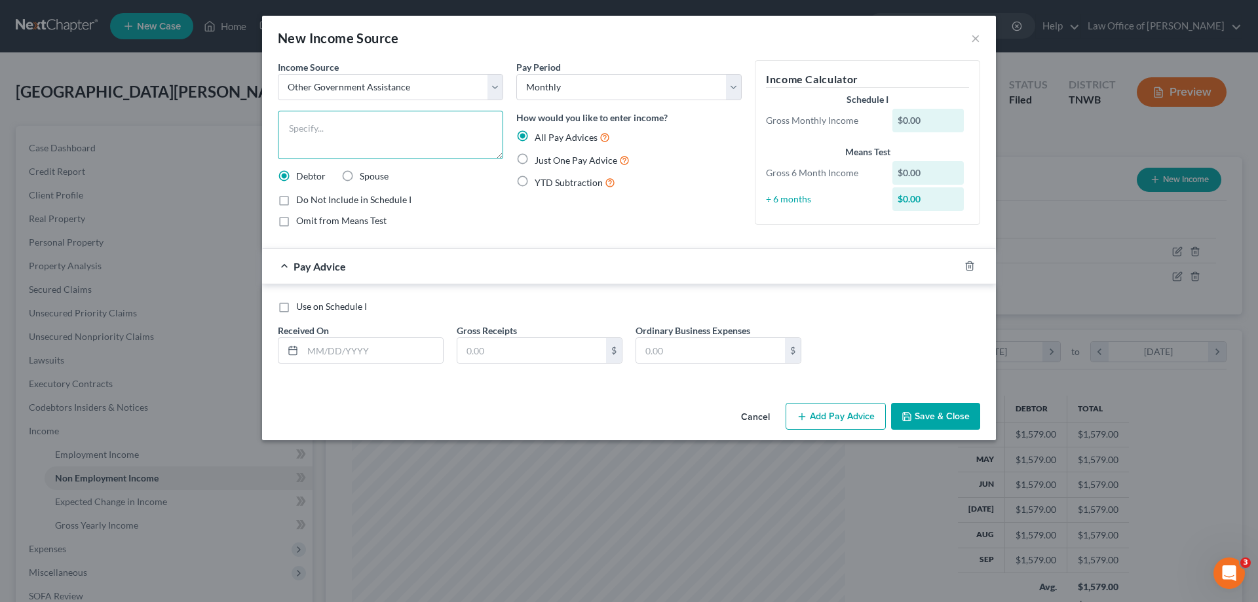
click at [364, 132] on textarea at bounding box center [390, 135] width 225 height 48
type textarea "Food stamps"
click at [535, 159] on label "Just One Pay Advice" at bounding box center [582, 160] width 95 height 15
click at [540, 159] on input "Just One Pay Advice" at bounding box center [544, 157] width 9 height 9
radio input "true"
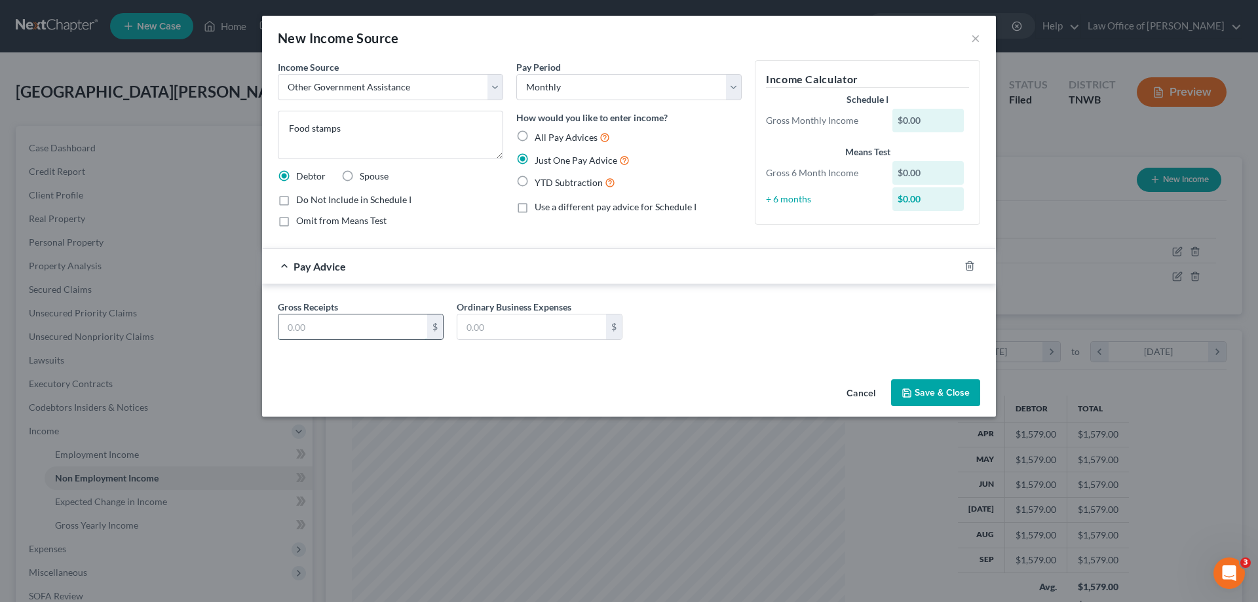
click at [313, 323] on input "text" at bounding box center [352, 327] width 149 height 25
type input "475.00"
click at [927, 390] on button "Save & Close" at bounding box center [935, 393] width 89 height 28
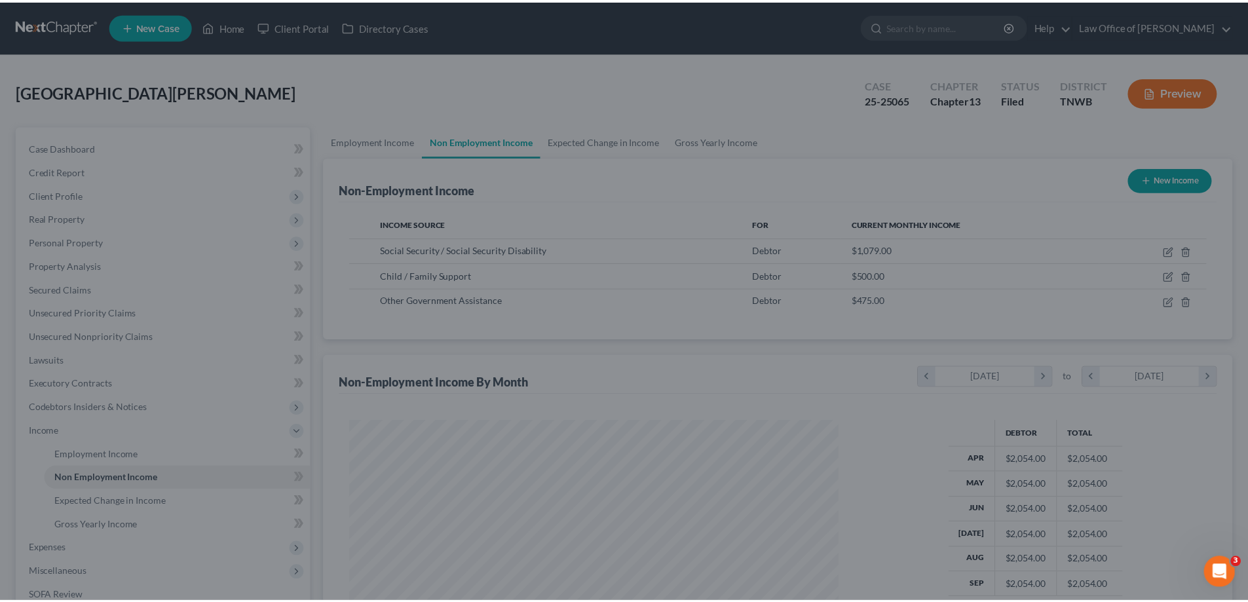
scroll to position [655008, 654738]
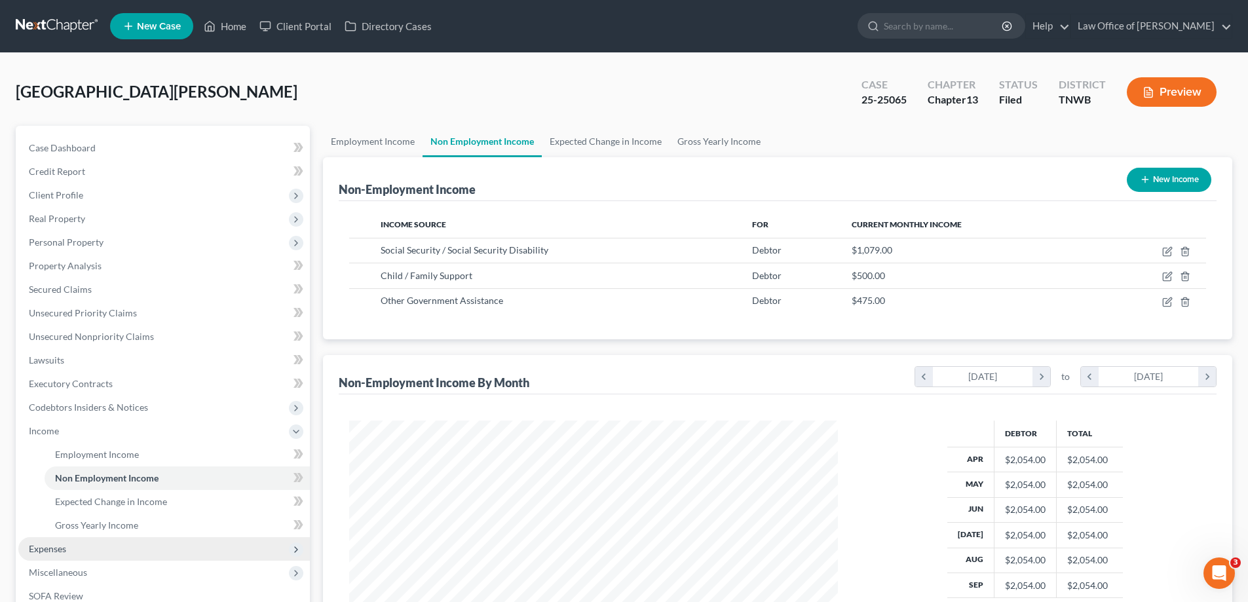
click at [53, 548] on span "Expenses" at bounding box center [47, 548] width 37 height 11
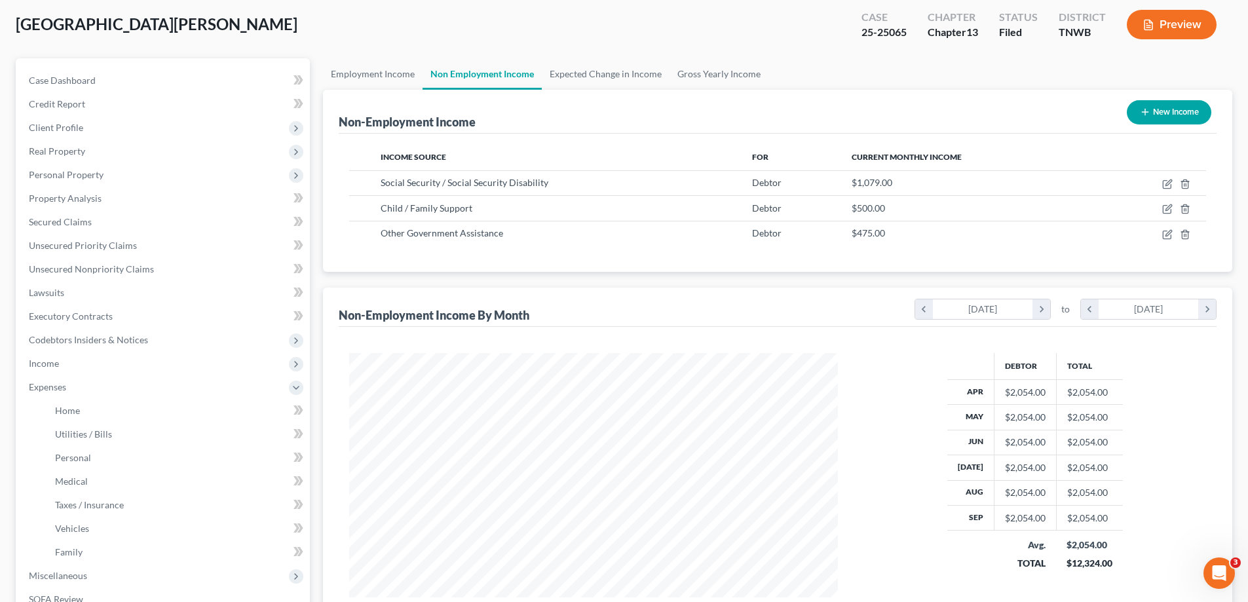
scroll to position [197, 0]
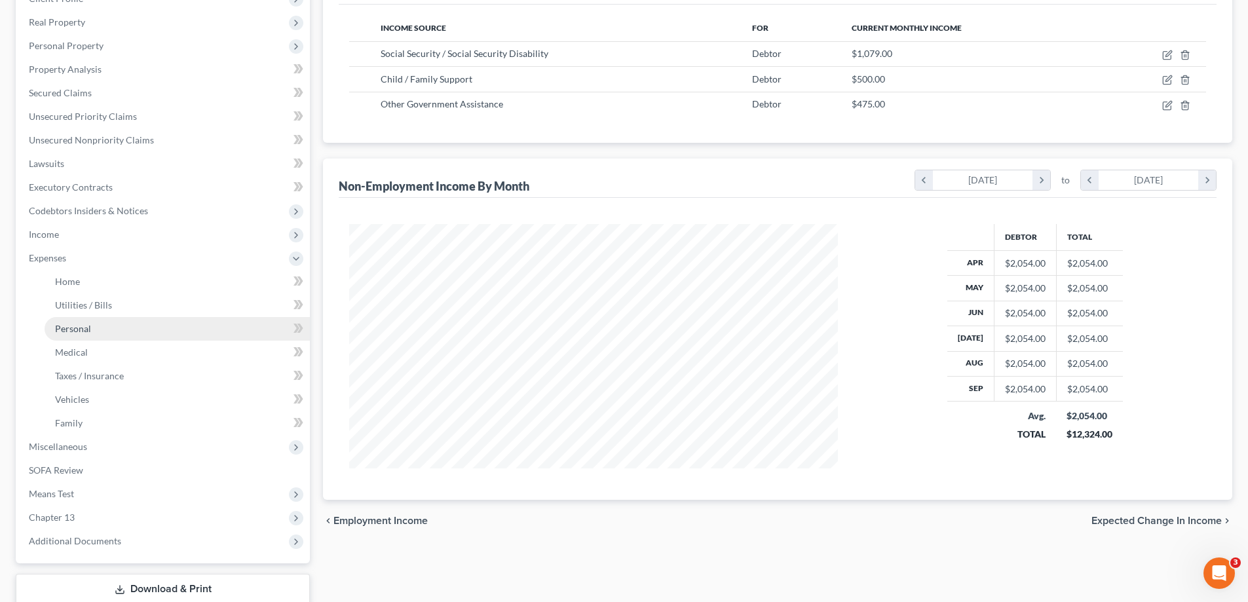
click at [74, 334] on span "Personal" at bounding box center [73, 328] width 36 height 11
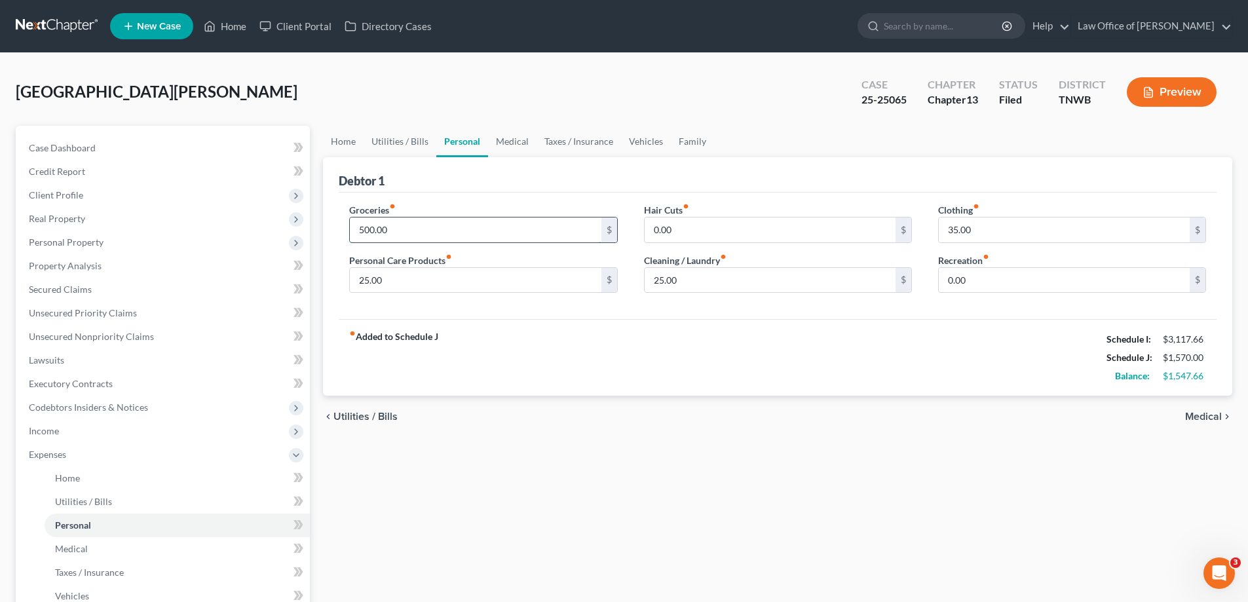
click at [403, 231] on input "500.00" at bounding box center [475, 230] width 251 height 25
type input "4"
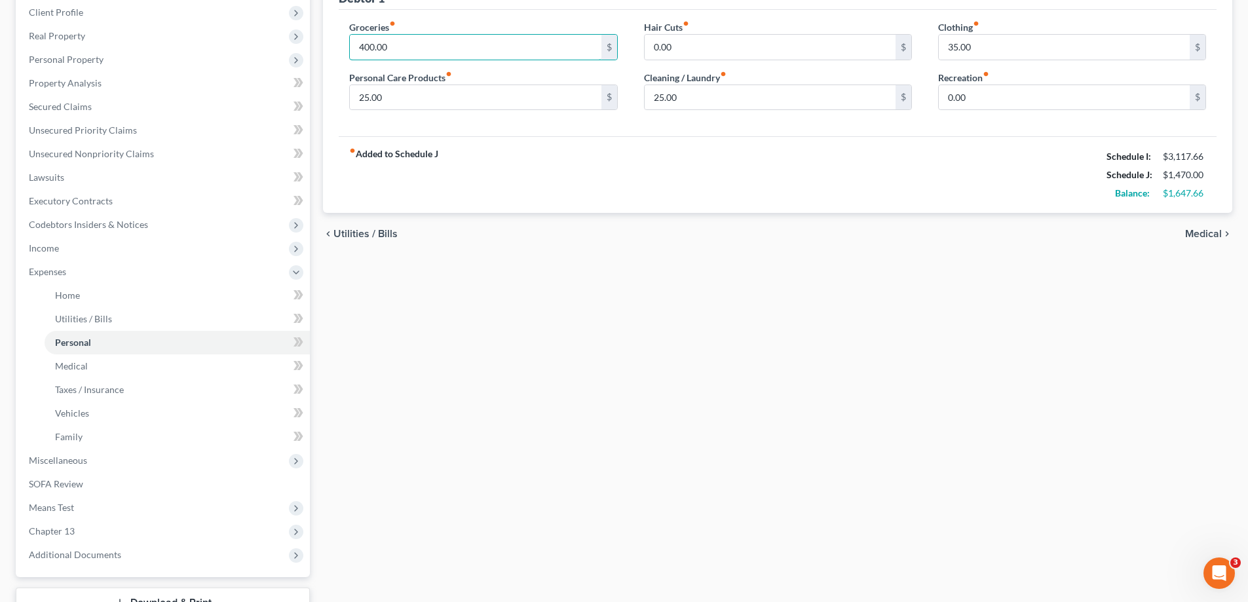
scroll to position [262, 0]
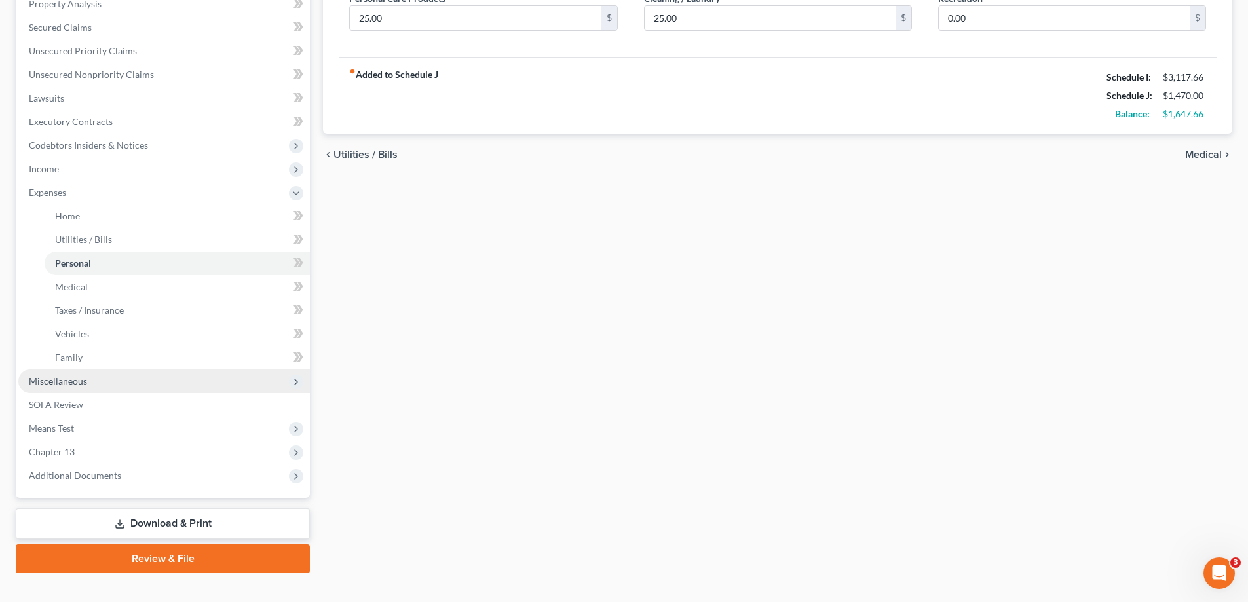
type input "400.00"
click at [84, 377] on span "Miscellaneous" at bounding box center [58, 380] width 58 height 11
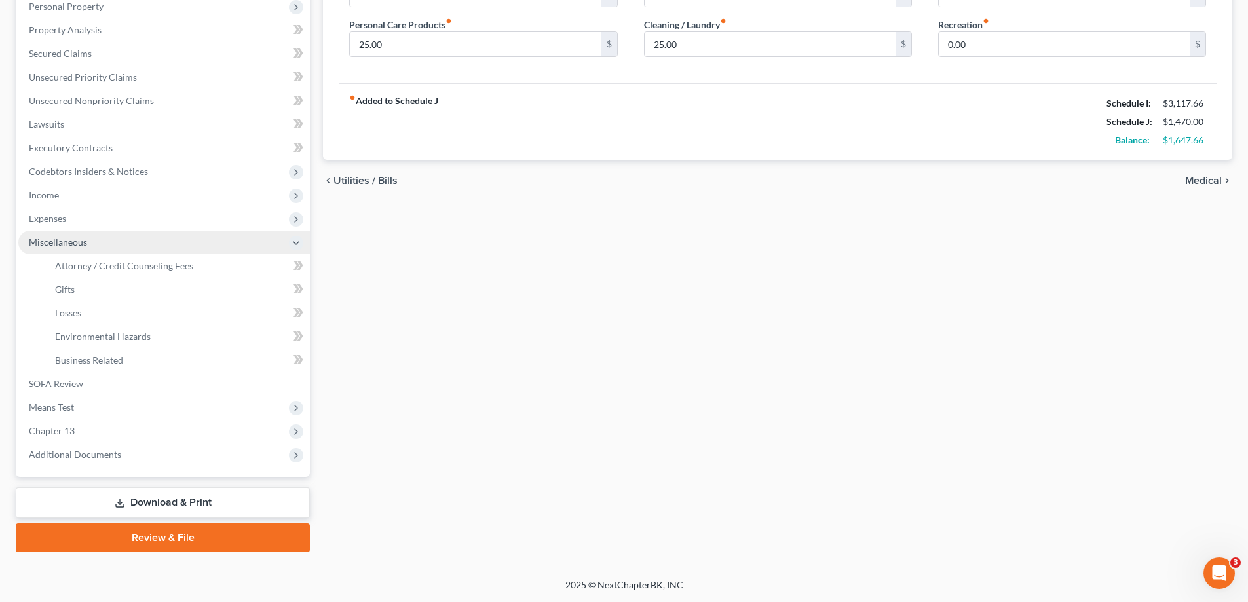
scroll to position [236, 0]
click at [142, 261] on span "Attorney / Credit Counseling Fees" at bounding box center [124, 265] width 138 height 11
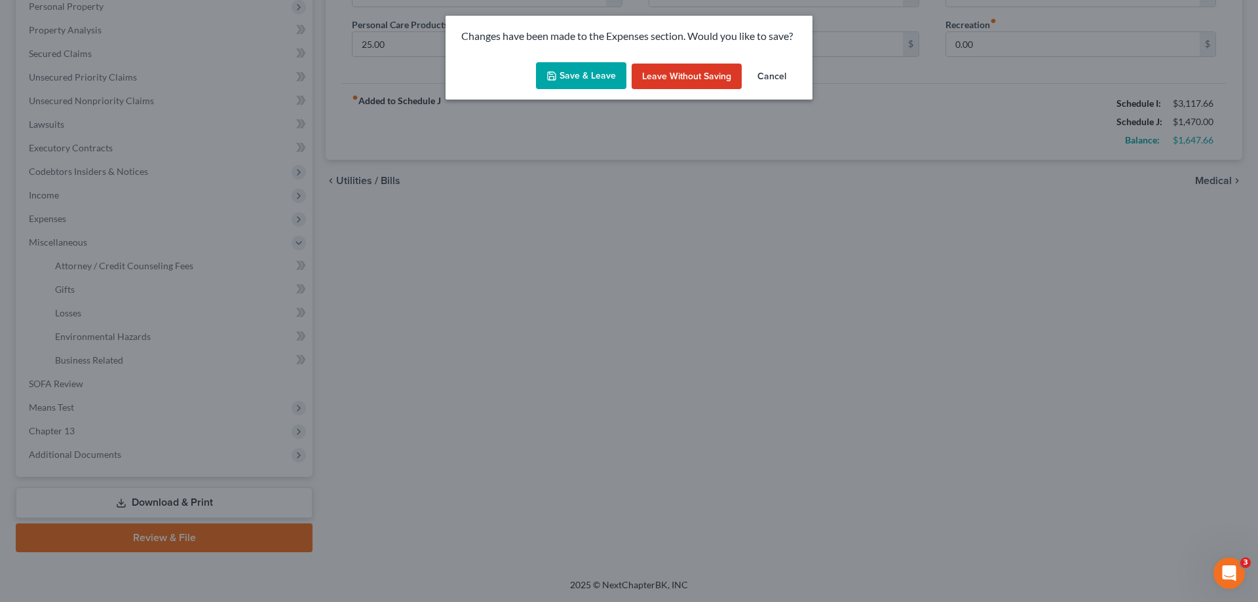
click at [561, 75] on button "Save & Leave" at bounding box center [581, 76] width 90 height 28
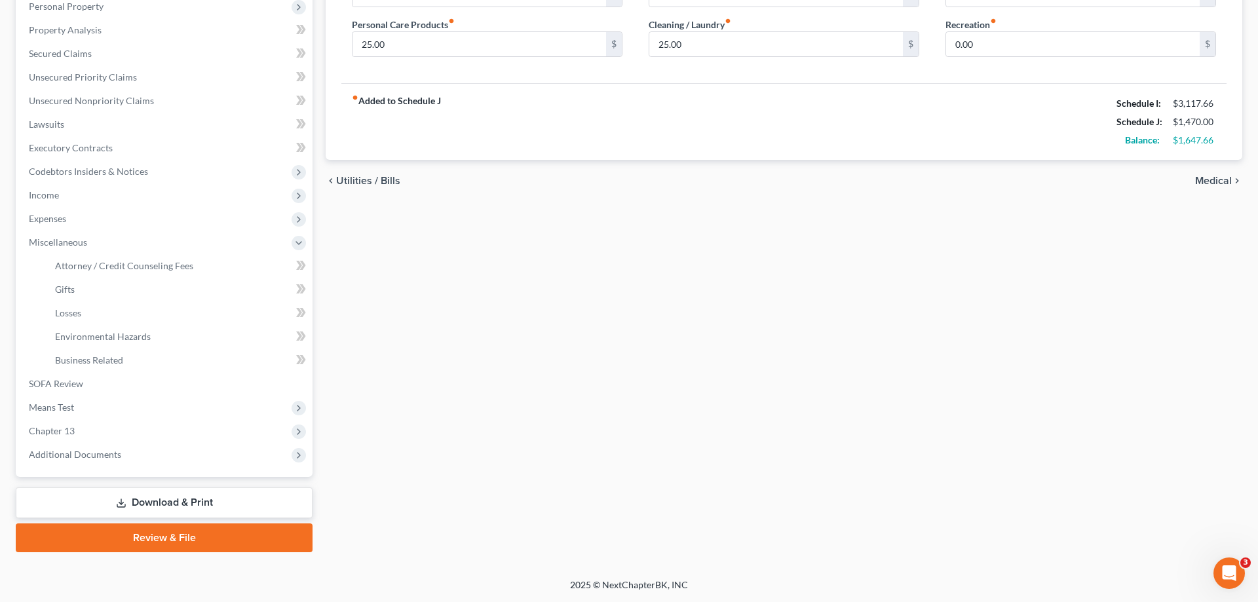
select select "0"
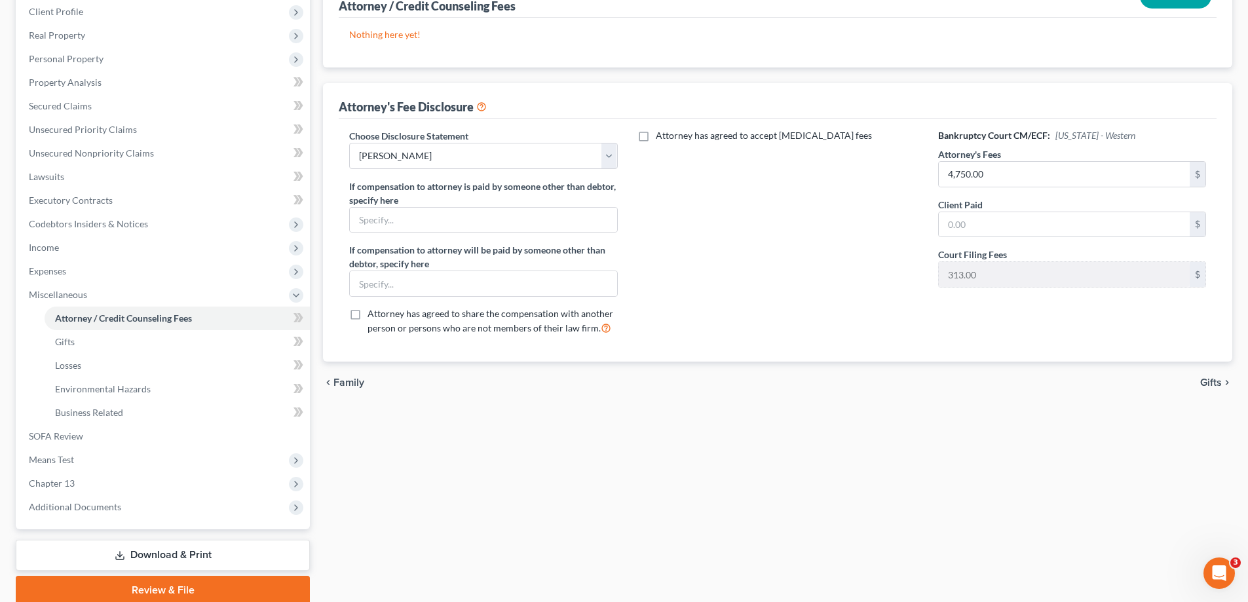
scroll to position [236, 0]
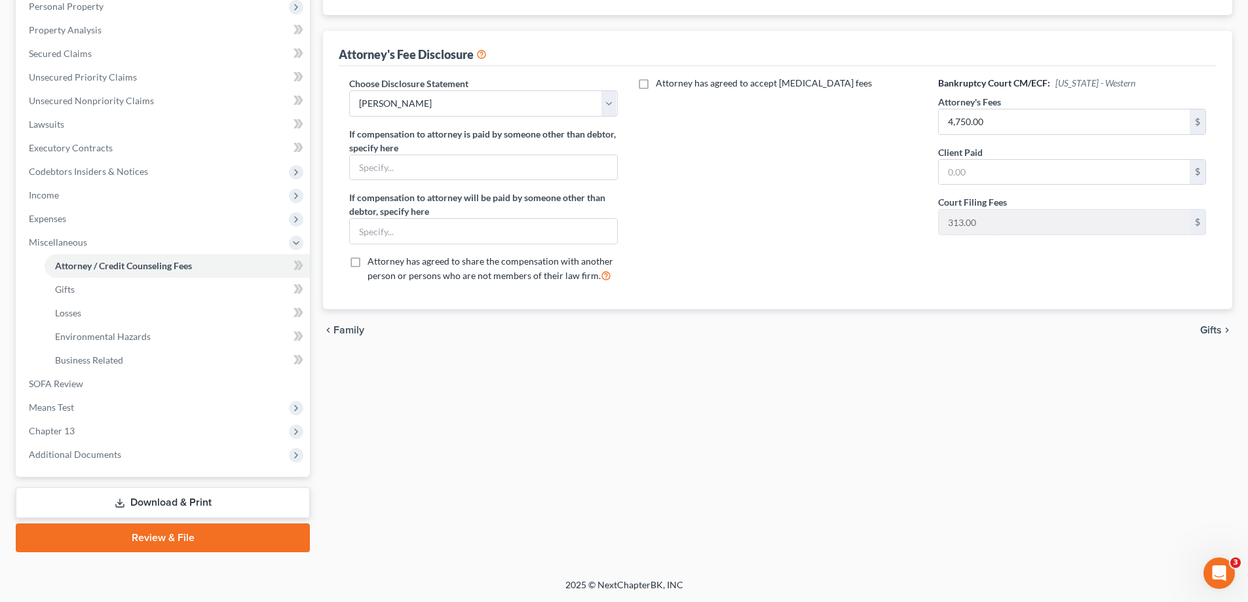
click at [195, 505] on link "Download & Print" at bounding box center [163, 503] width 294 height 31
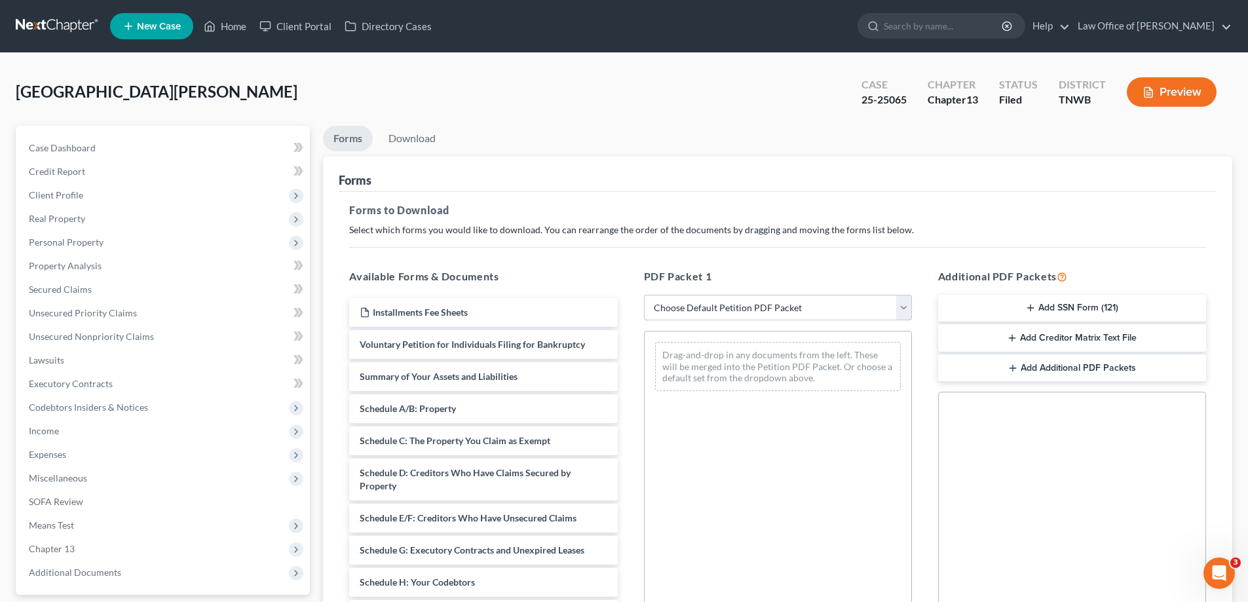
click at [904, 310] on select "Choose Default Petition PDF Packet Complete Bankruptcy Petition (all forms and …" at bounding box center [778, 308] width 268 height 26
select select "2"
click at [644, 295] on select "Choose Default Petition PDF Packet Complete Bankruptcy Petition (all forms and …" at bounding box center [778, 308] width 268 height 26
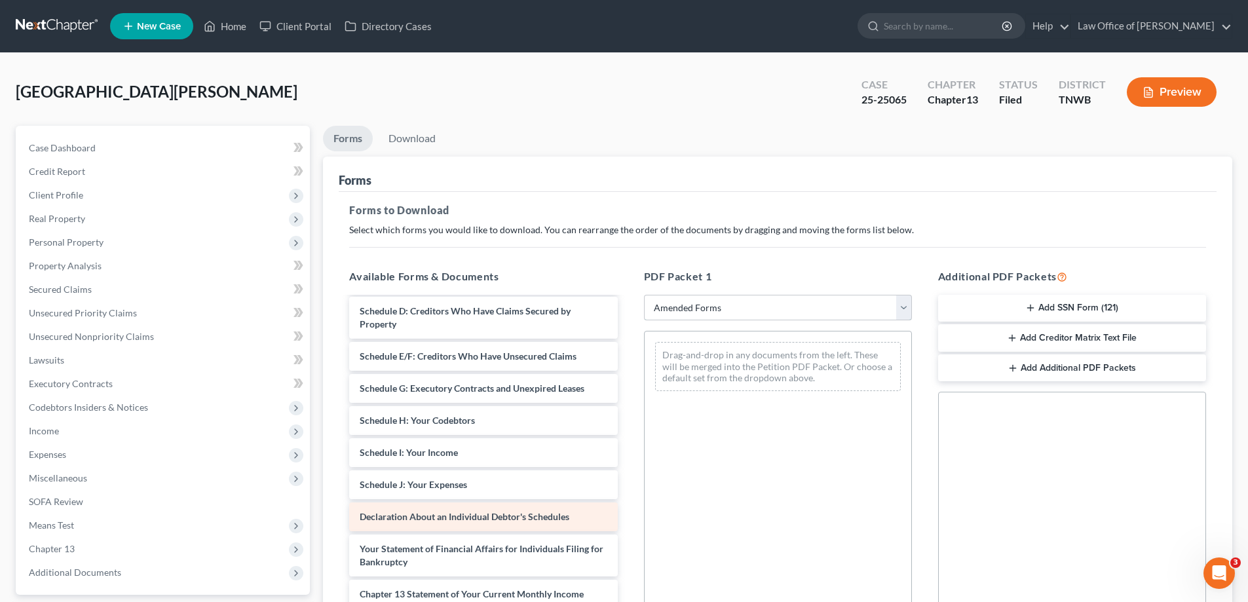
scroll to position [131, 0]
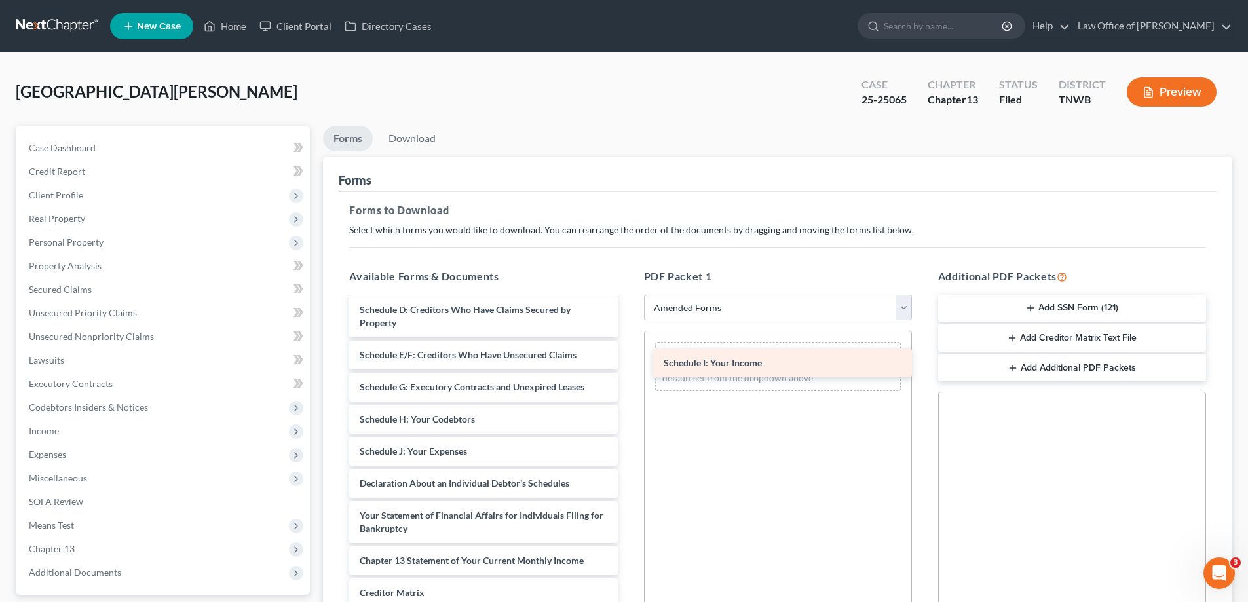
drag, startPoint x: 510, startPoint y: 446, endPoint x: 814, endPoint y: 357, distance: 316.6
click at [628, 357] on div "Schedule I: Your Income Voluntary Petition for Individuals Filing for Bankruptc…" at bounding box center [483, 442] width 289 height 550
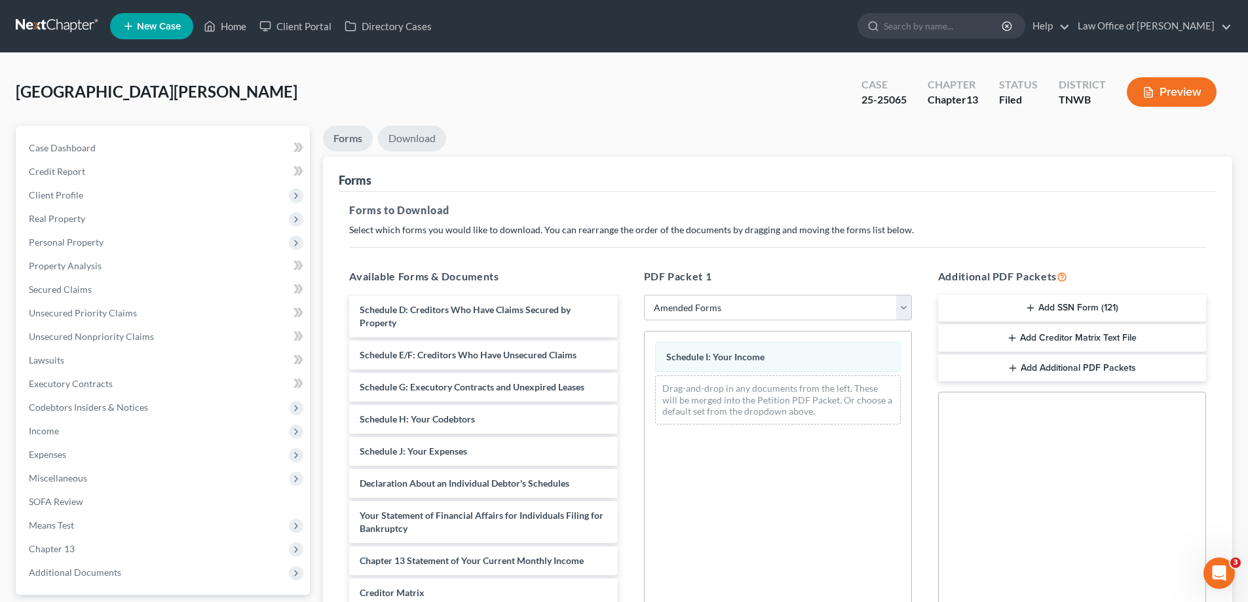
click at [414, 128] on link "Download" at bounding box center [412, 139] width 68 height 26
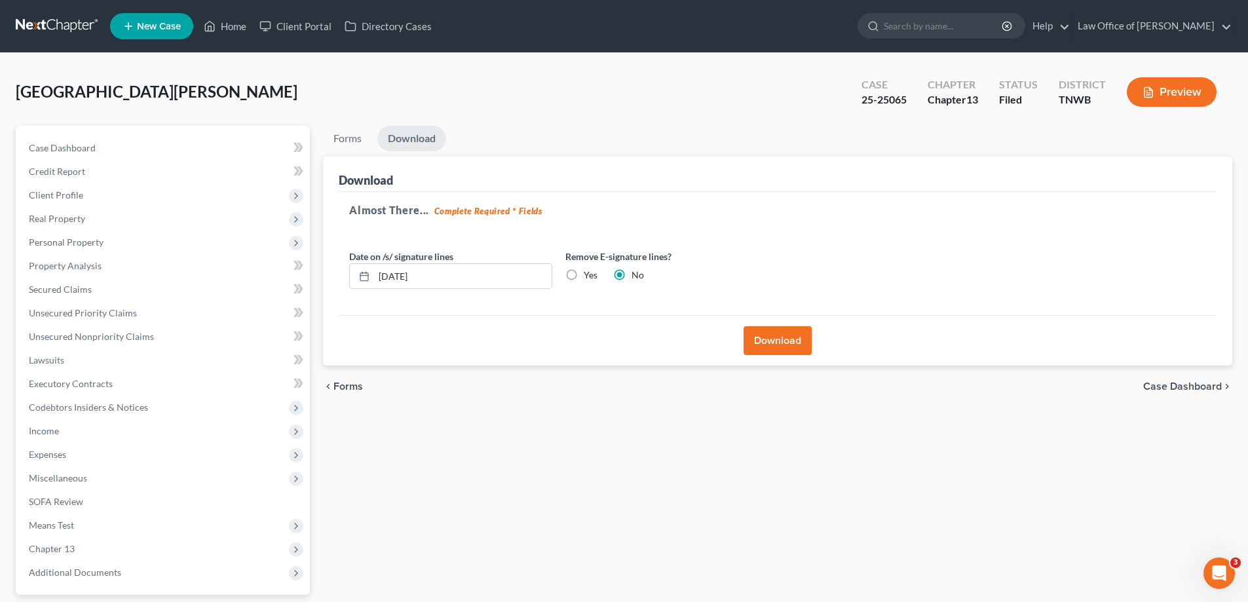
click at [789, 336] on button "Download" at bounding box center [778, 340] width 68 height 29
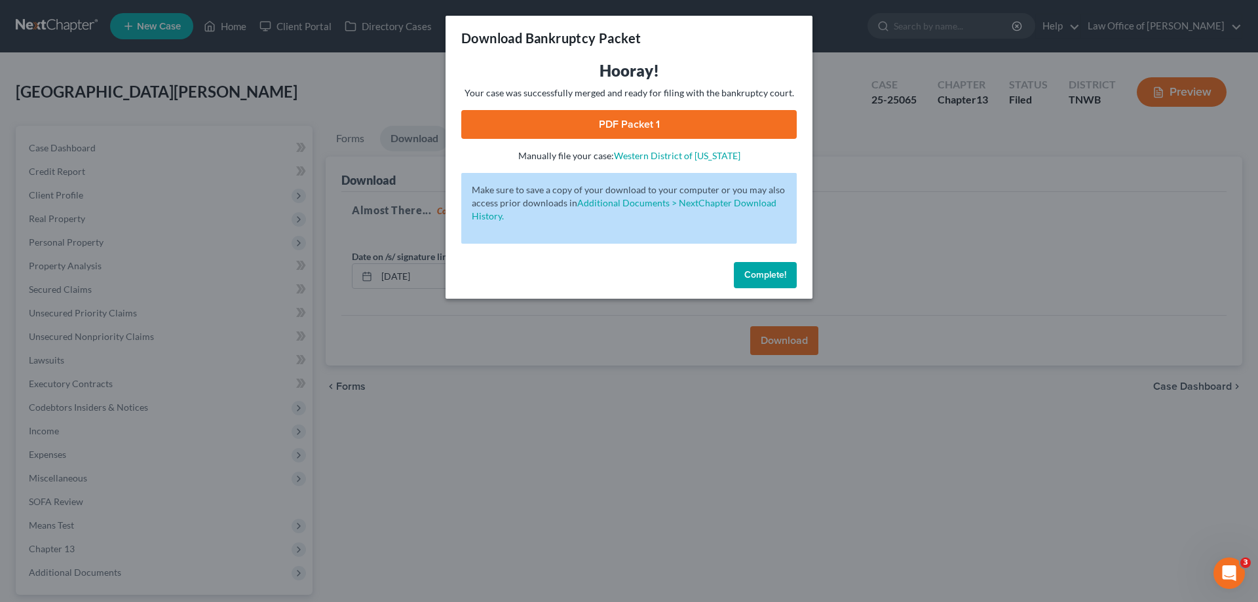
click at [667, 124] on link "PDF Packet 1" at bounding box center [628, 124] width 335 height 29
click at [780, 269] on span "Complete!" at bounding box center [765, 274] width 42 height 11
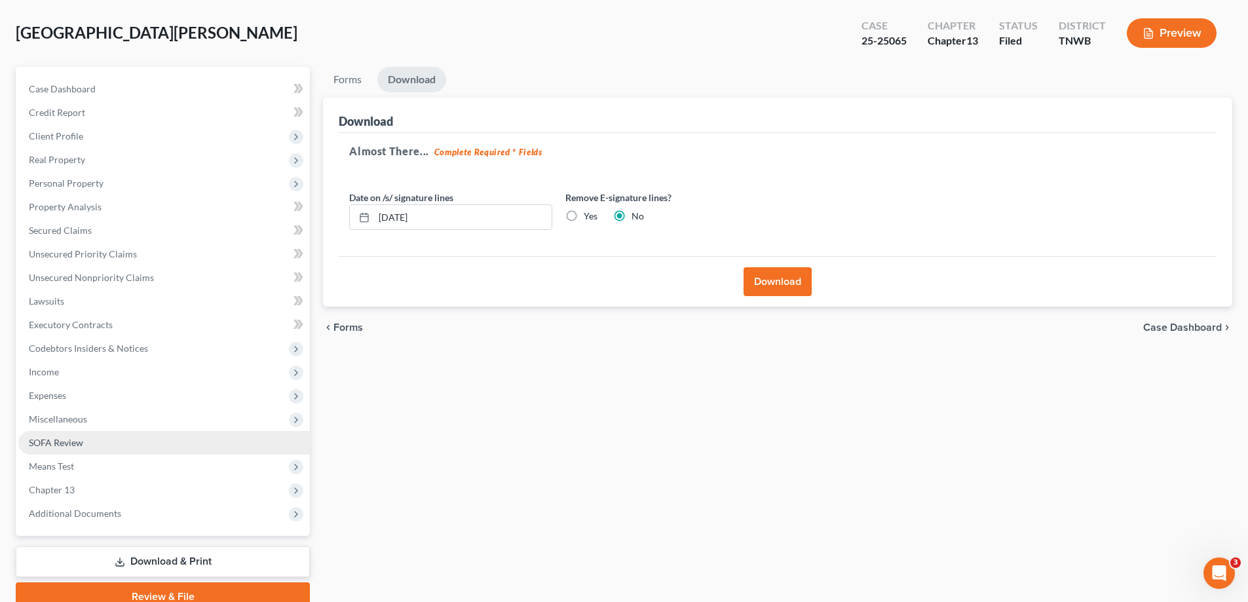
scroll to position [118, 0]
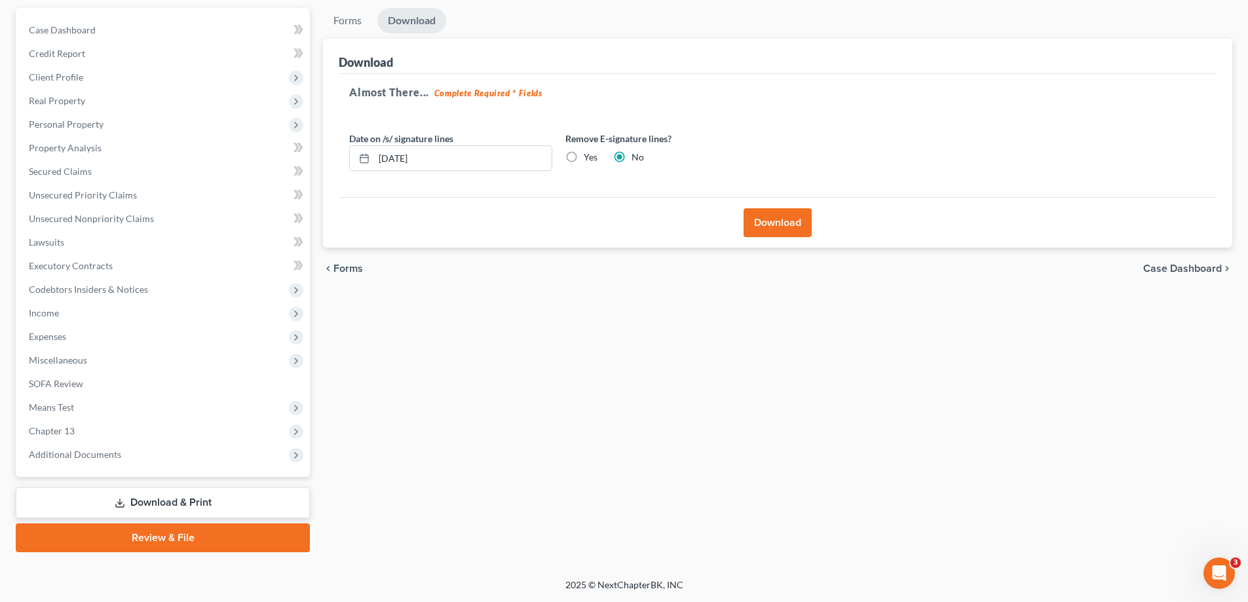
click at [187, 507] on link "Download & Print" at bounding box center [163, 503] width 294 height 31
click at [134, 489] on link "Download & Print" at bounding box center [163, 503] width 294 height 31
click at [139, 497] on link "Download & Print" at bounding box center [163, 503] width 294 height 31
click at [60, 422] on span "Chapter 13" at bounding box center [164, 431] width 292 height 24
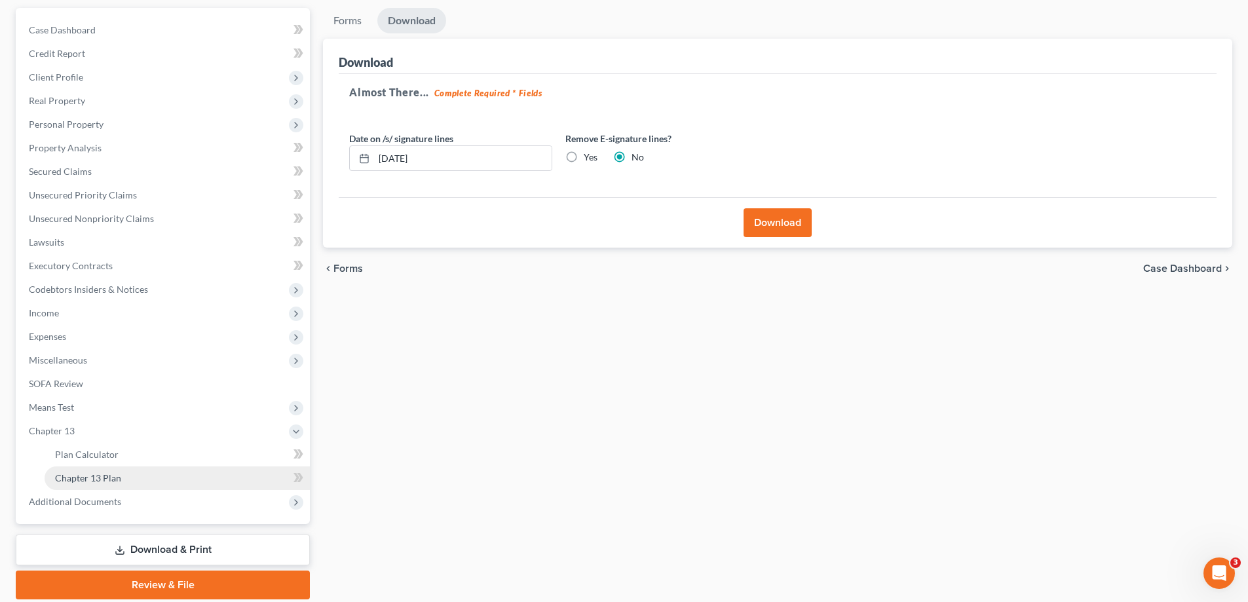
click at [119, 483] on span "Chapter 13 Plan" at bounding box center [88, 477] width 66 height 11
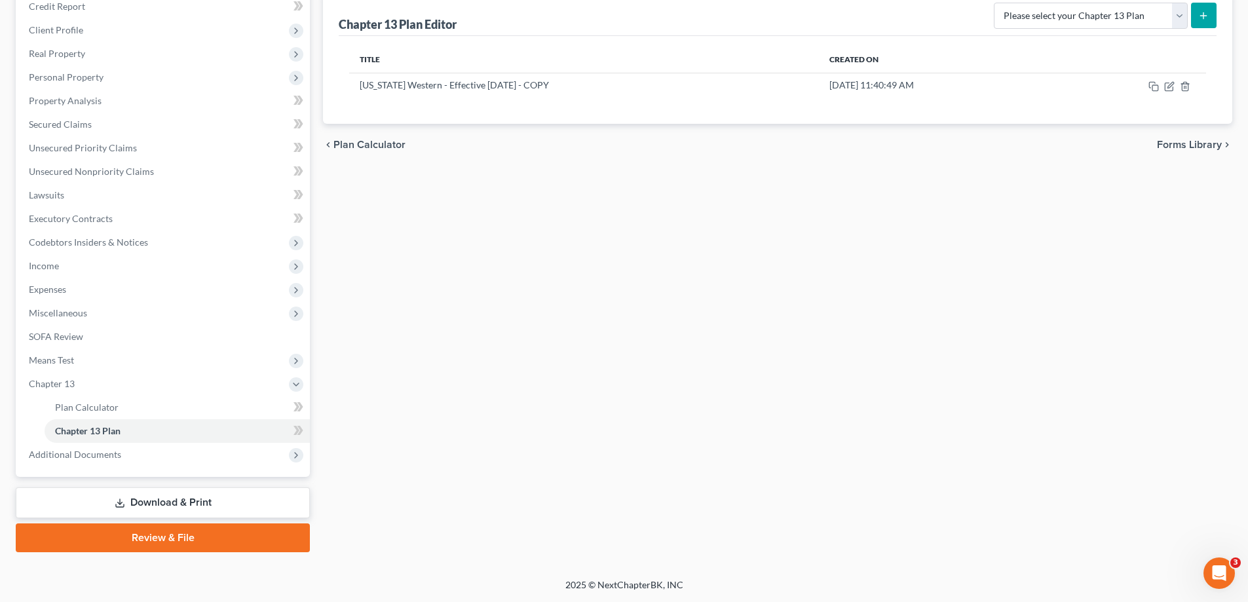
click at [186, 511] on link "Download & Print" at bounding box center [163, 503] width 294 height 31
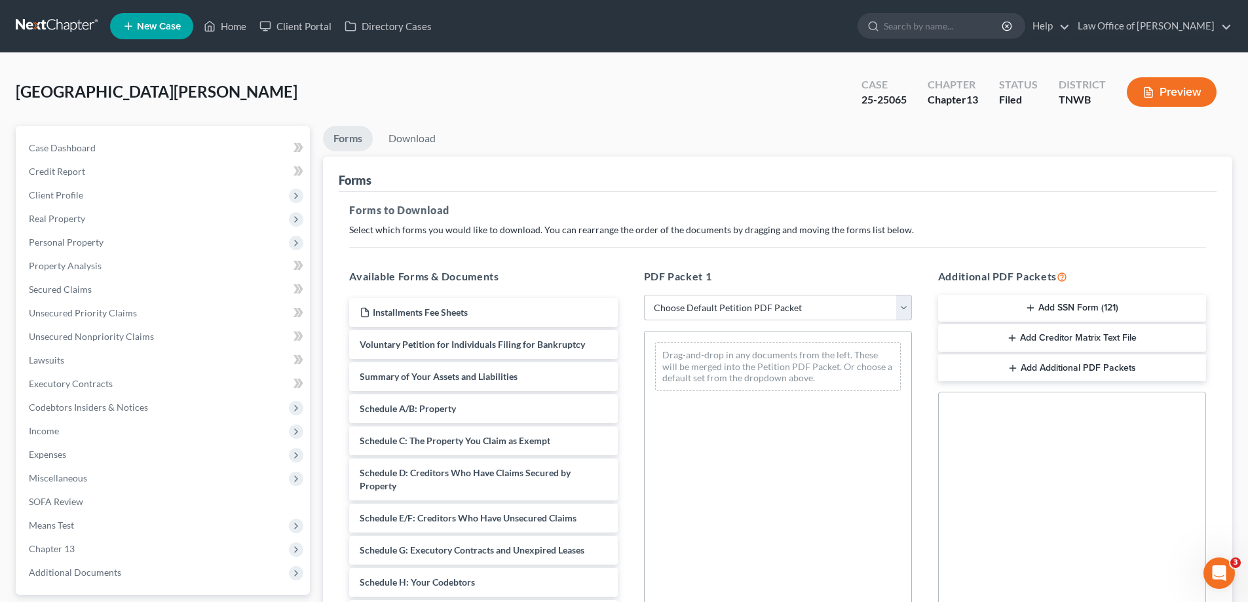
click at [903, 303] on select "Choose Default Petition PDF Packet Complete Bankruptcy Petition (all forms and …" at bounding box center [778, 308] width 268 height 26
select select "2"
click at [644, 295] on select "Choose Default Petition PDF Packet Complete Bankruptcy Petition (all forms and …" at bounding box center [778, 308] width 268 height 26
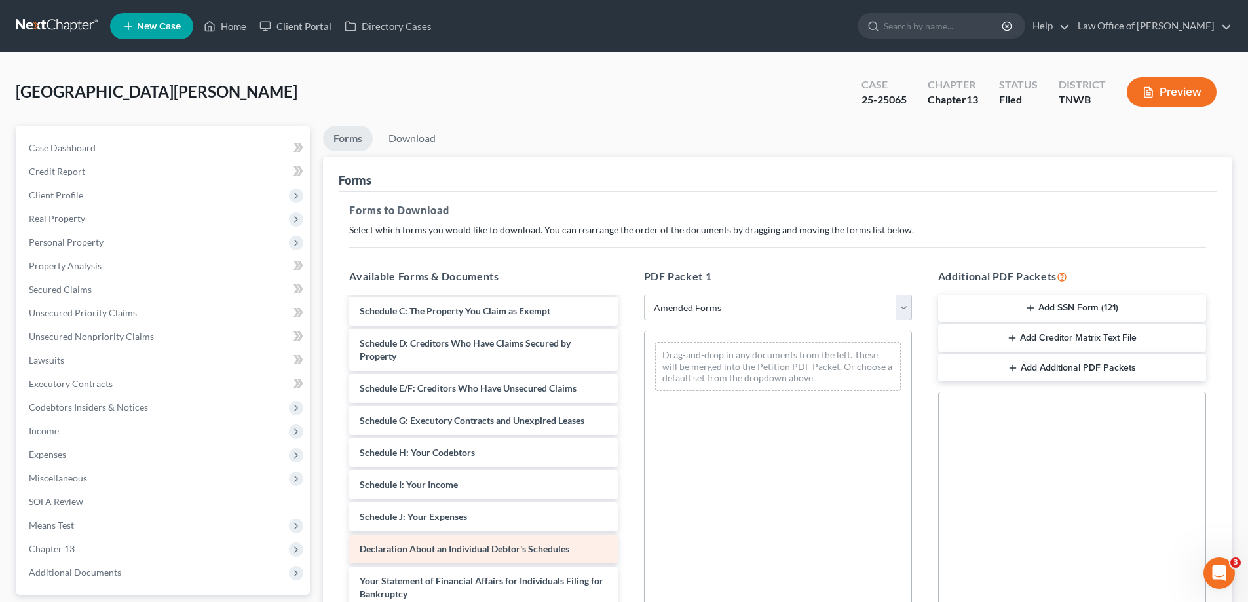
scroll to position [97, 0]
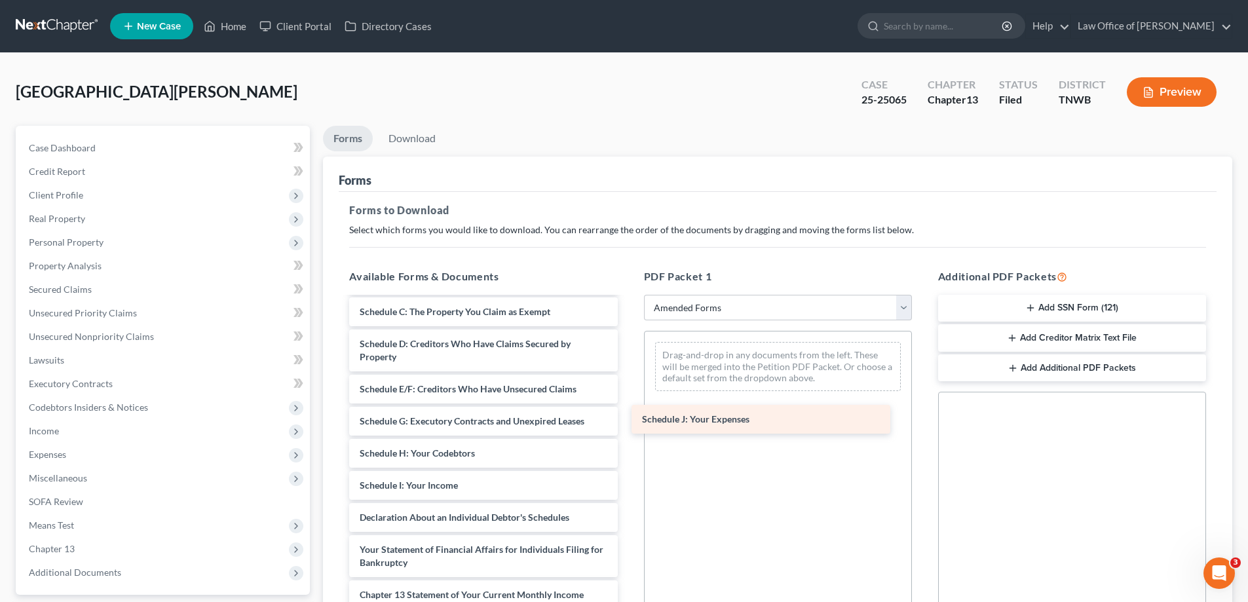
drag, startPoint x: 510, startPoint y: 512, endPoint x: 794, endPoint y: 413, distance: 299.9
click at [628, 413] on div "Schedule J: Your Expenses Voluntary Petition for Individuals Filing for Bankrup…" at bounding box center [483, 476] width 289 height 550
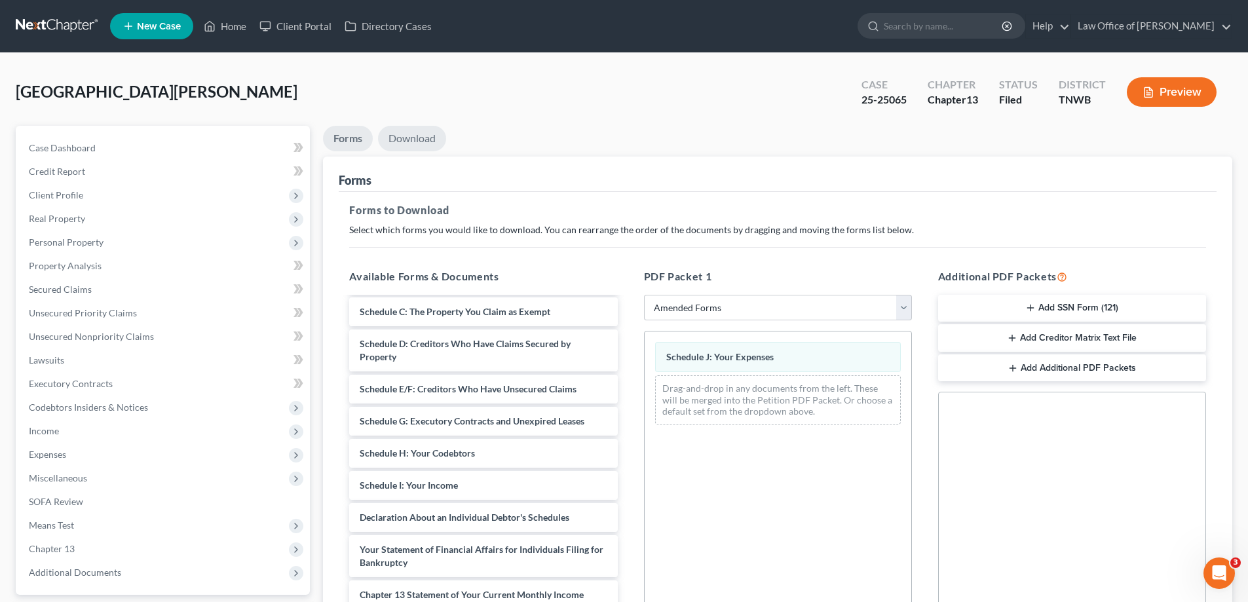
click at [420, 137] on link "Download" at bounding box center [412, 139] width 68 height 26
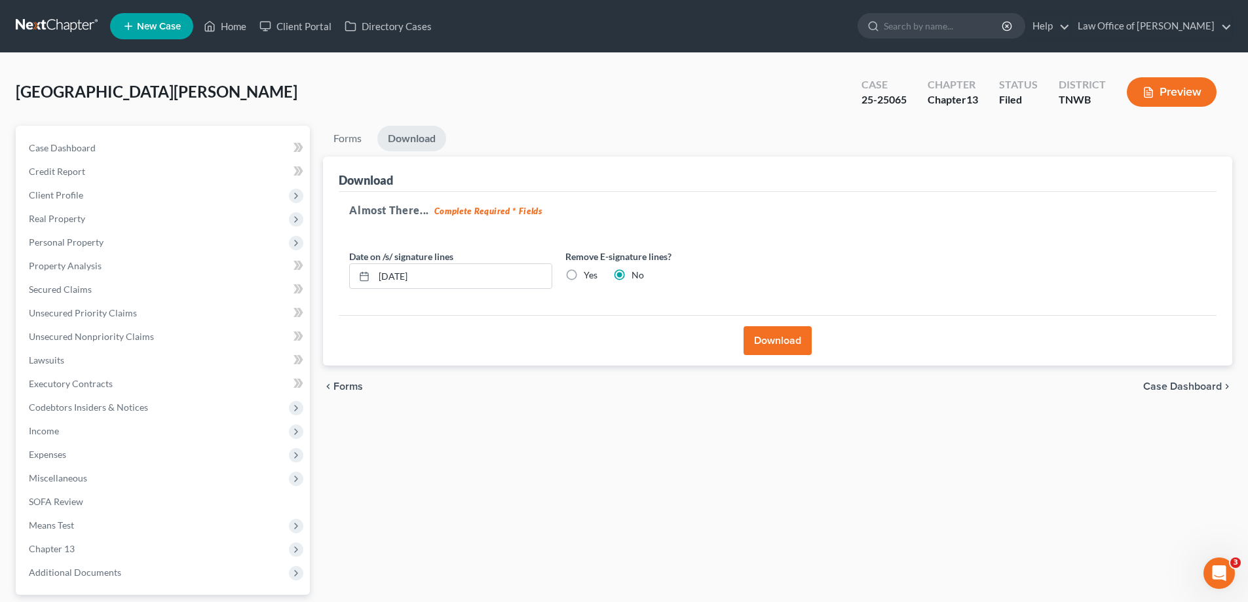
click at [771, 337] on button "Download" at bounding box center [778, 340] width 68 height 29
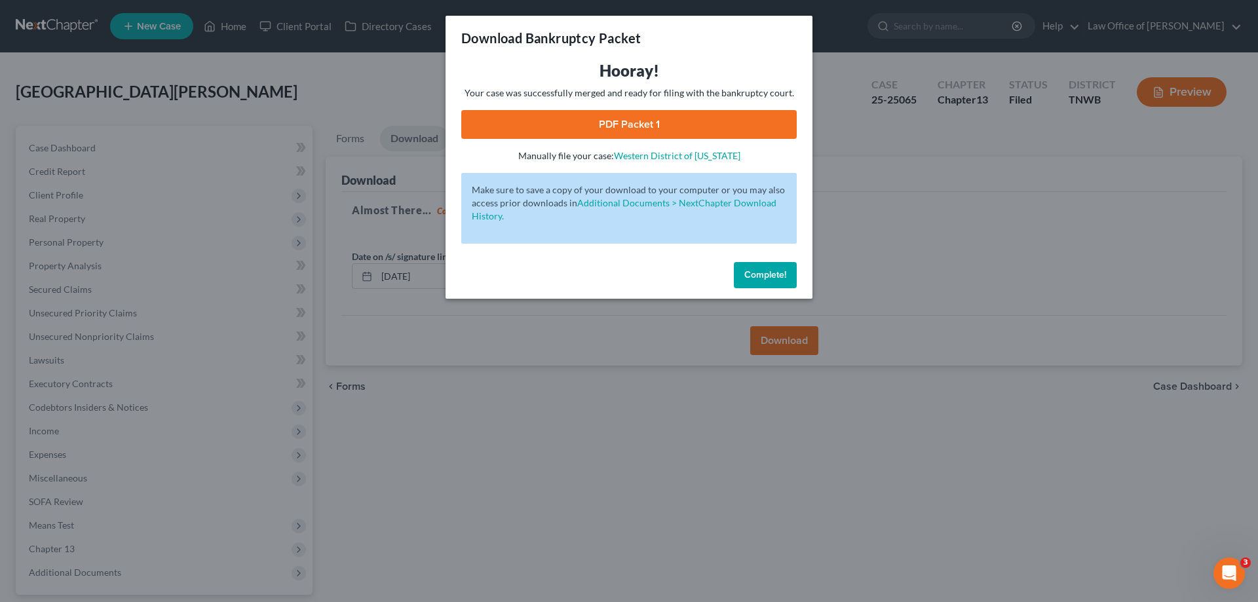
click at [688, 123] on link "PDF Packet 1" at bounding box center [628, 124] width 335 height 29
click at [769, 273] on span "Complete!" at bounding box center [765, 274] width 42 height 11
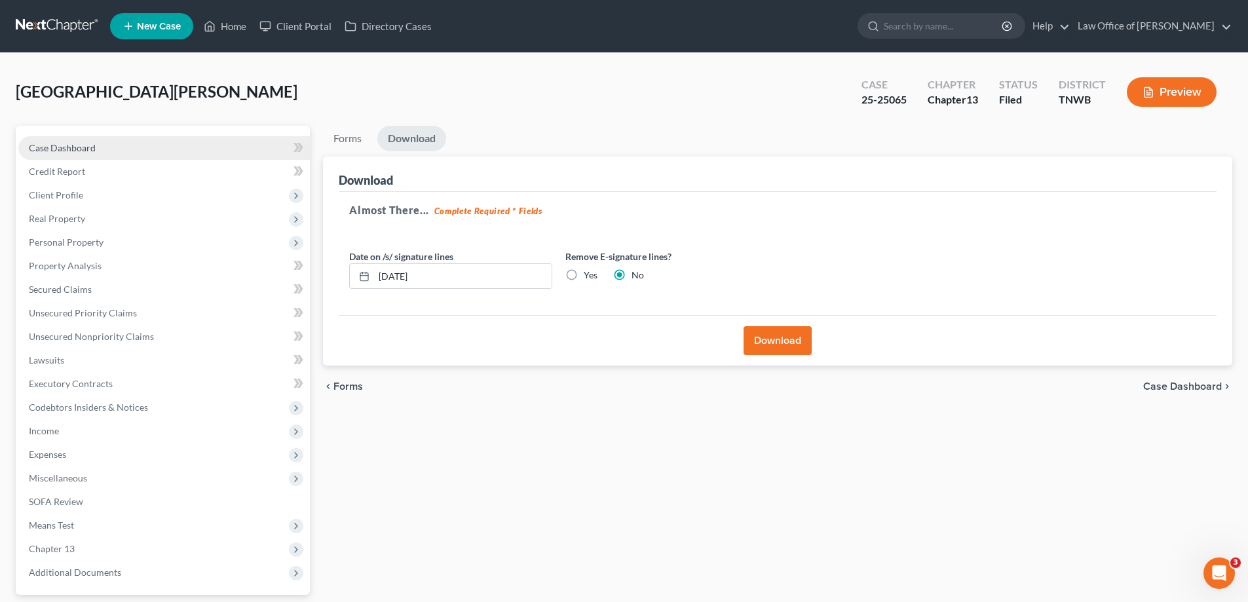
click at [77, 144] on span "Case Dashboard" at bounding box center [62, 147] width 67 height 11
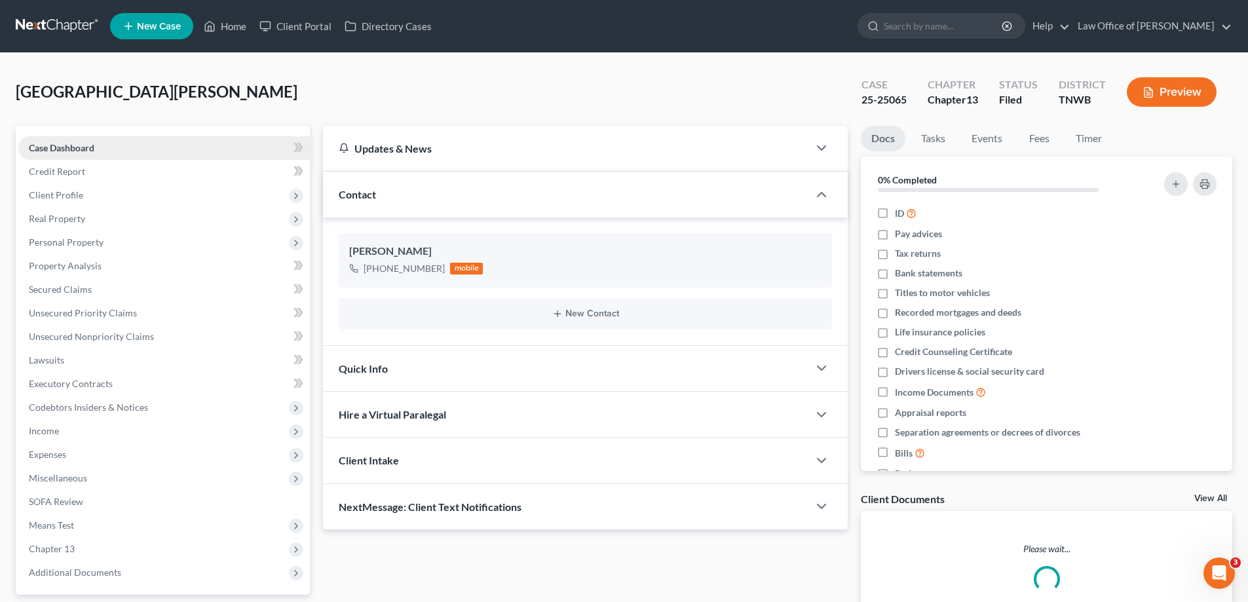
click at [86, 149] on span "Case Dashboard" at bounding box center [62, 147] width 66 height 11
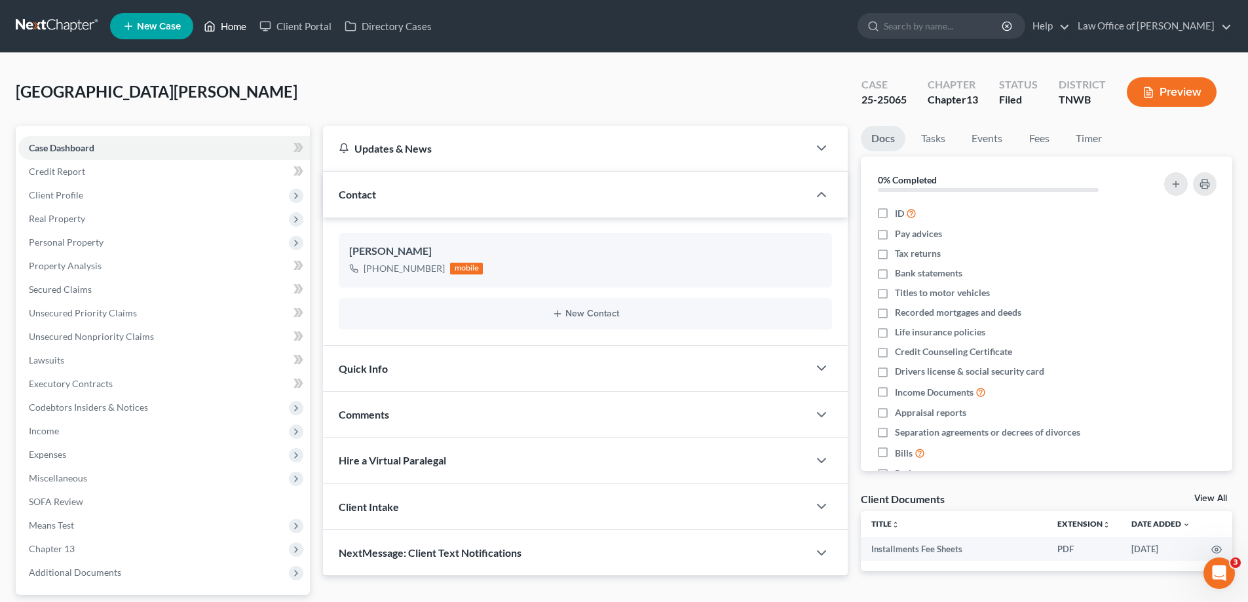
click at [235, 26] on link "Home" at bounding box center [225, 26] width 56 height 24
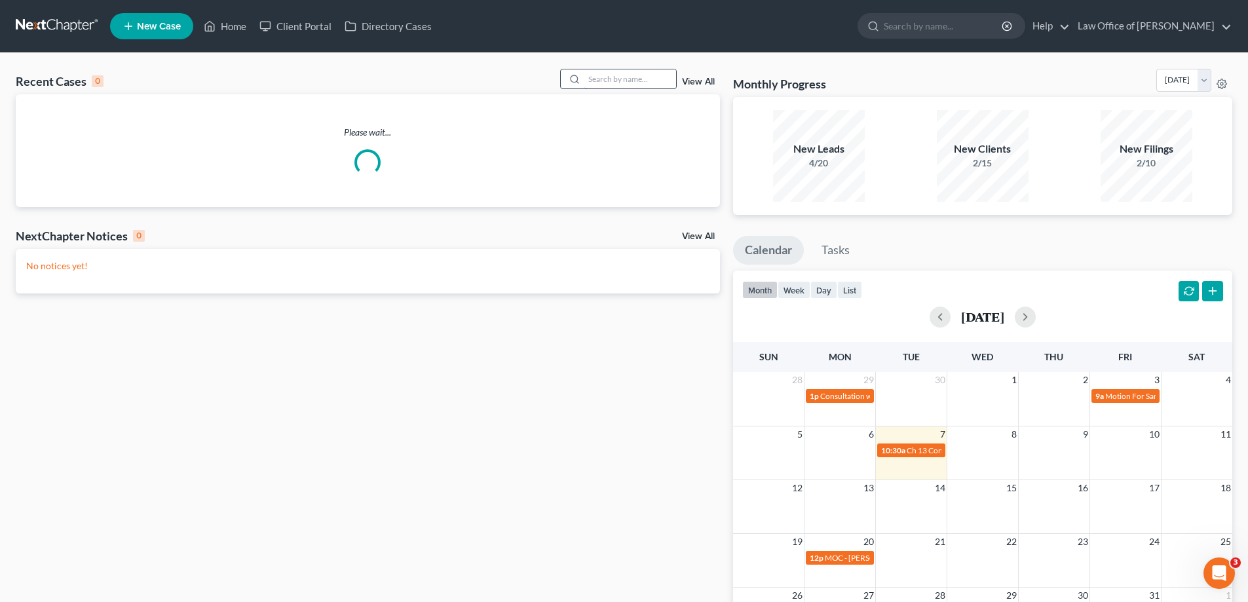
click at [652, 83] on input "search" at bounding box center [630, 78] width 92 height 19
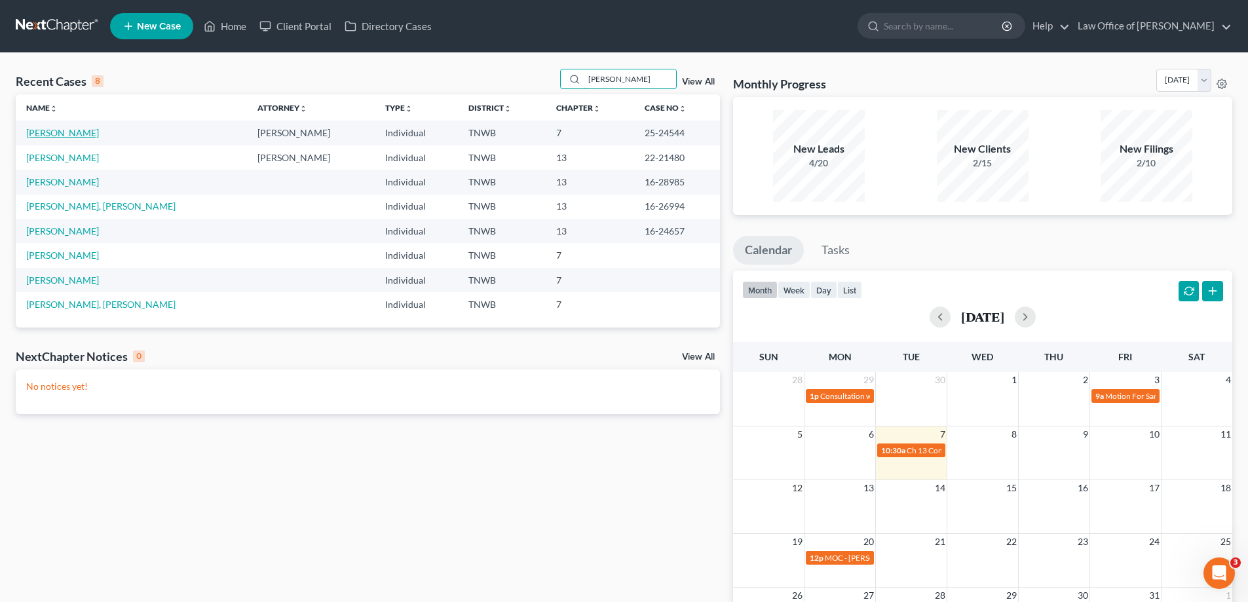
type input "[PERSON_NAME]"
click at [66, 134] on link "[PERSON_NAME]" at bounding box center [62, 132] width 73 height 11
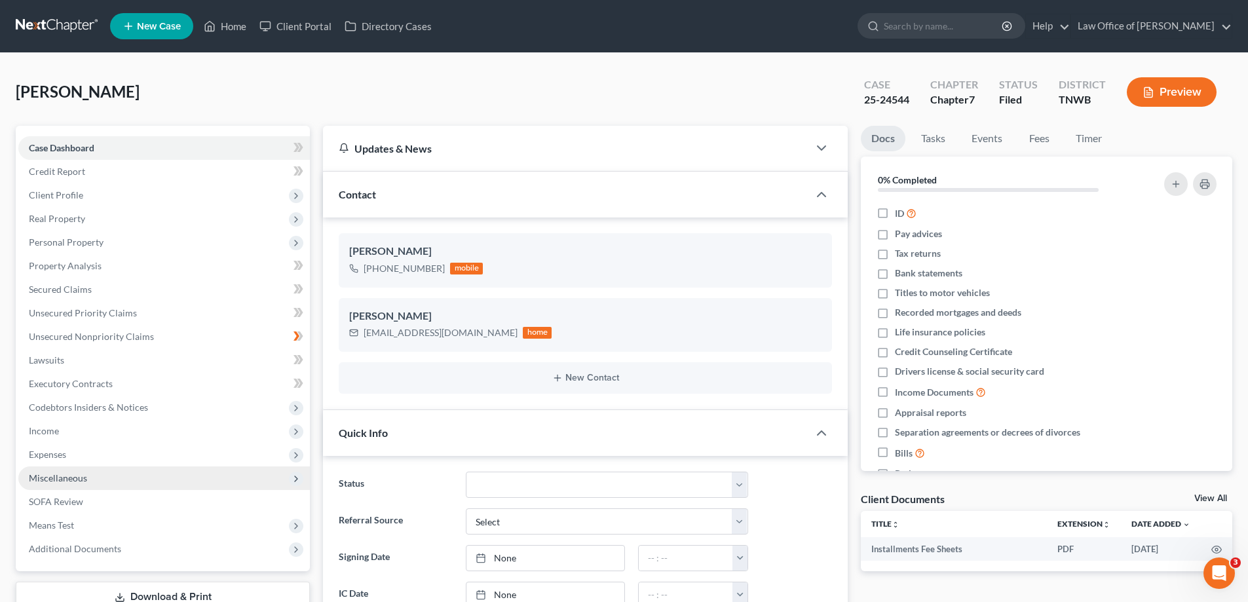
click at [71, 479] on span "Miscellaneous" at bounding box center [58, 477] width 58 height 11
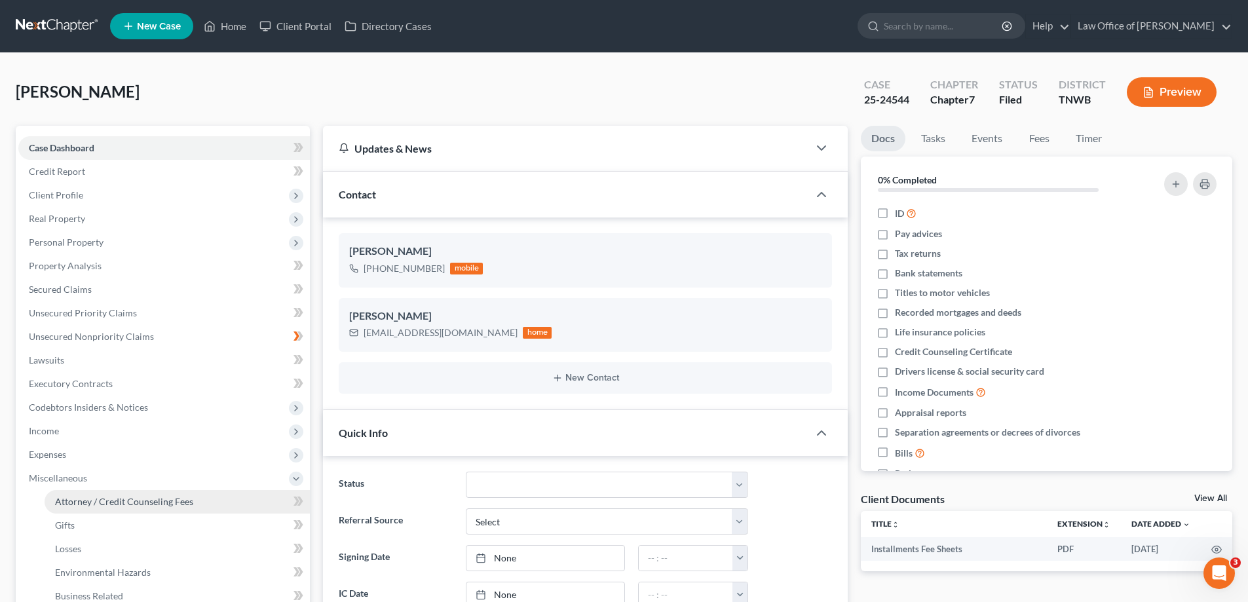
click at [109, 503] on span "Attorney / Credit Counseling Fees" at bounding box center [124, 501] width 138 height 11
select select "0"
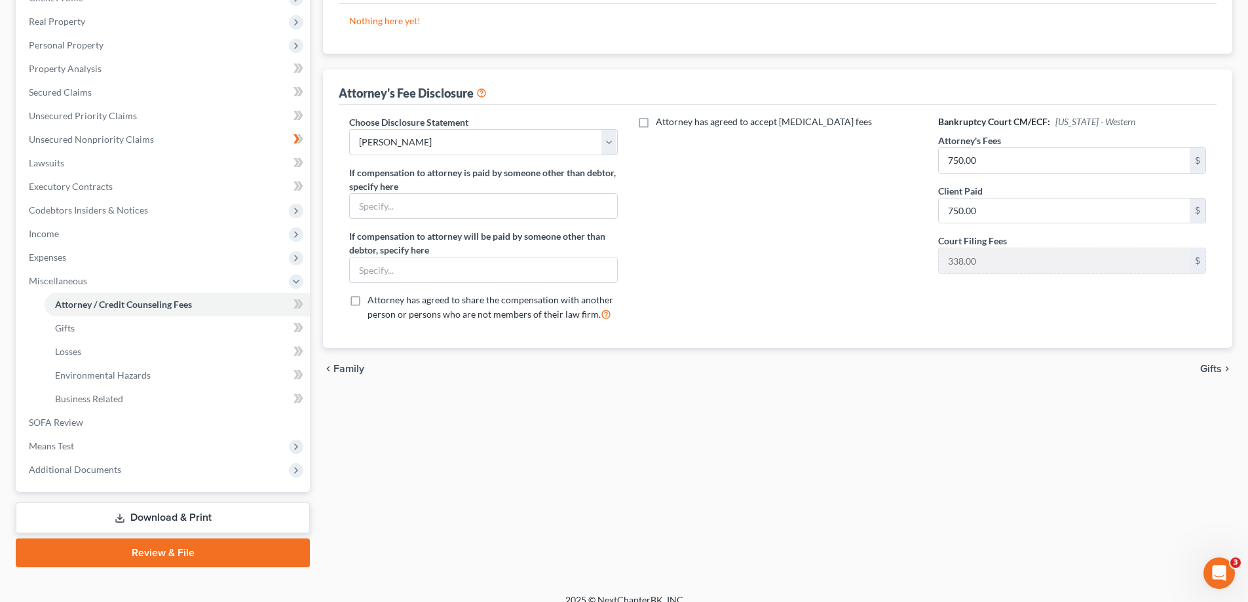
scroll to position [212, 0]
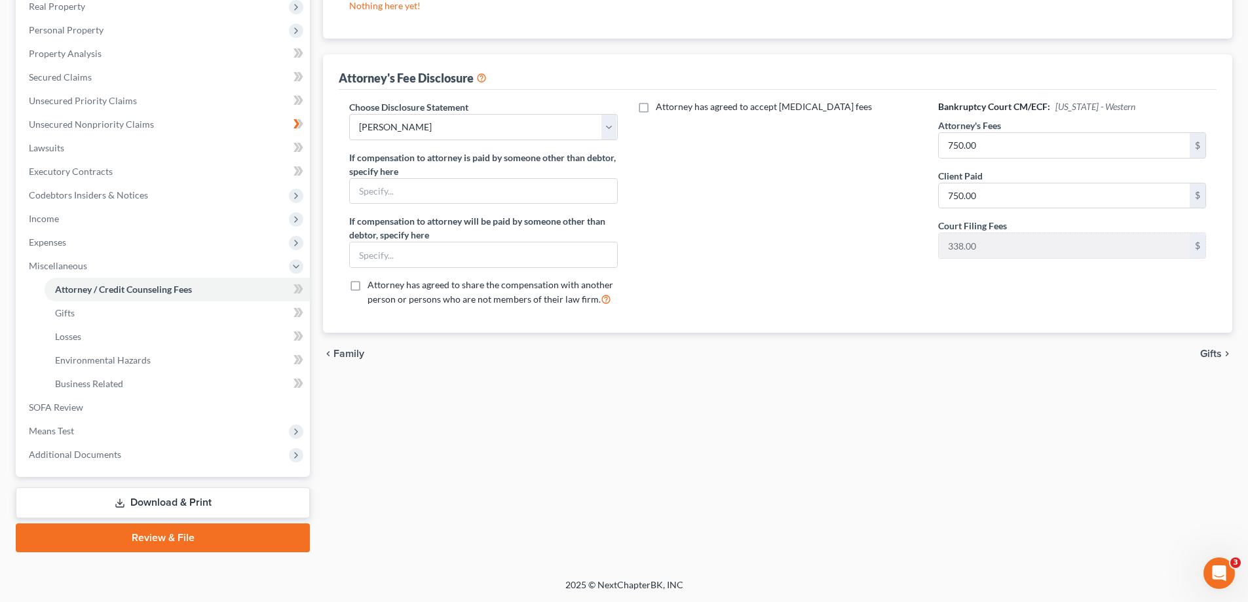
click at [227, 499] on link "Download & Print" at bounding box center [163, 503] width 294 height 31
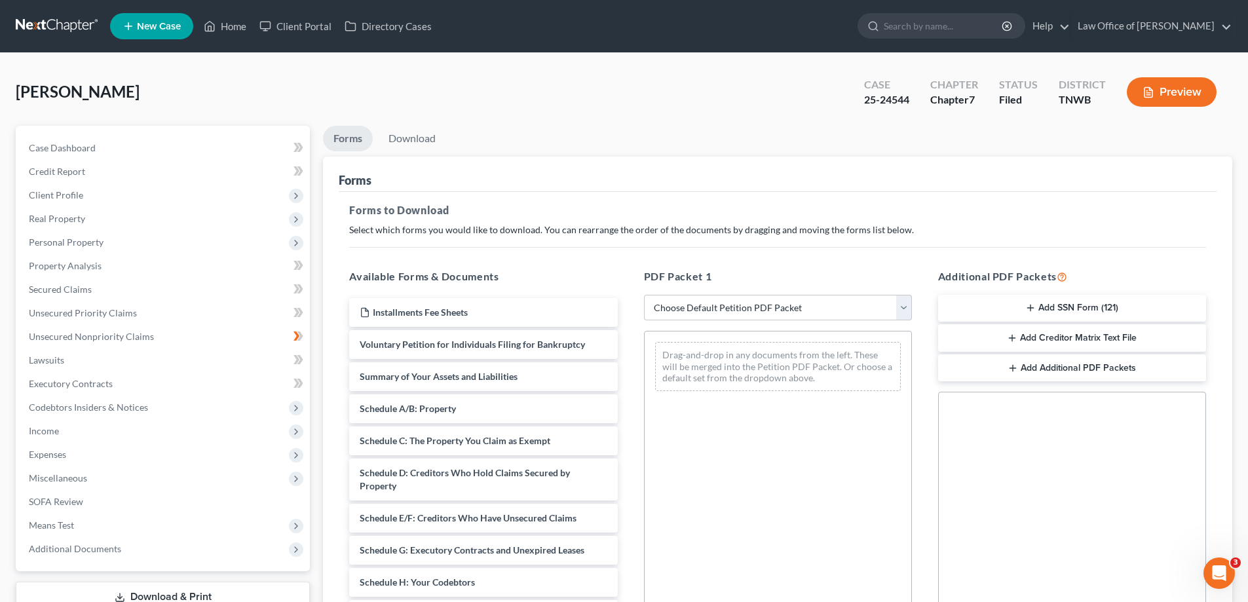
click at [1092, 311] on button "Add SSN Form (121)" at bounding box center [1072, 309] width 268 height 28
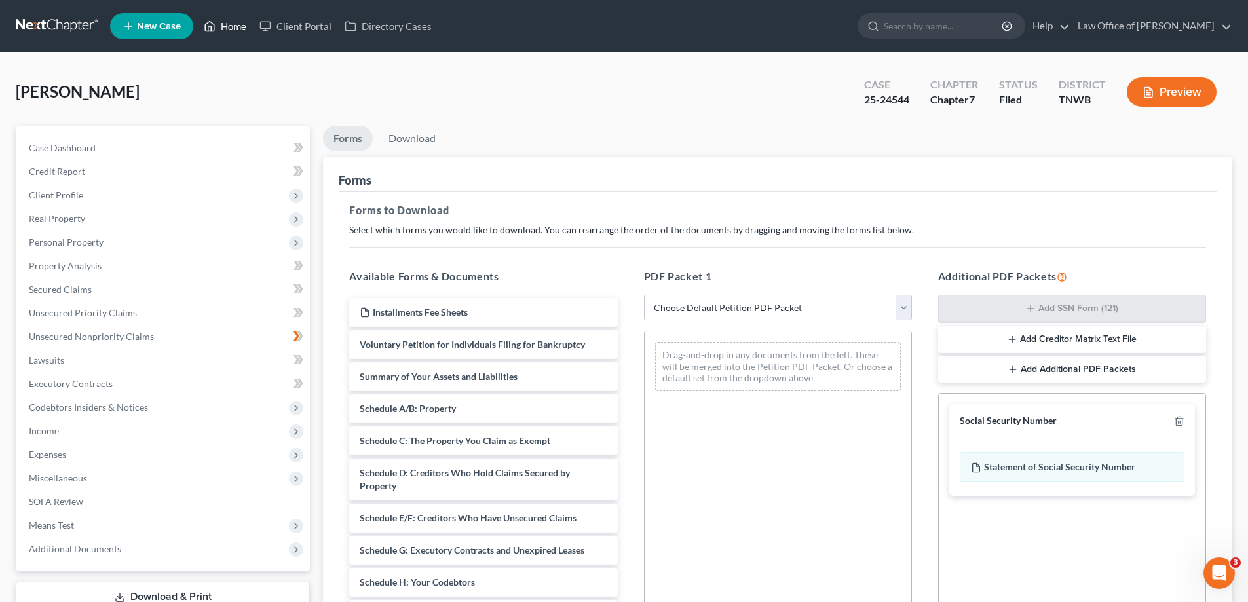
click at [233, 28] on link "Home" at bounding box center [225, 26] width 56 height 24
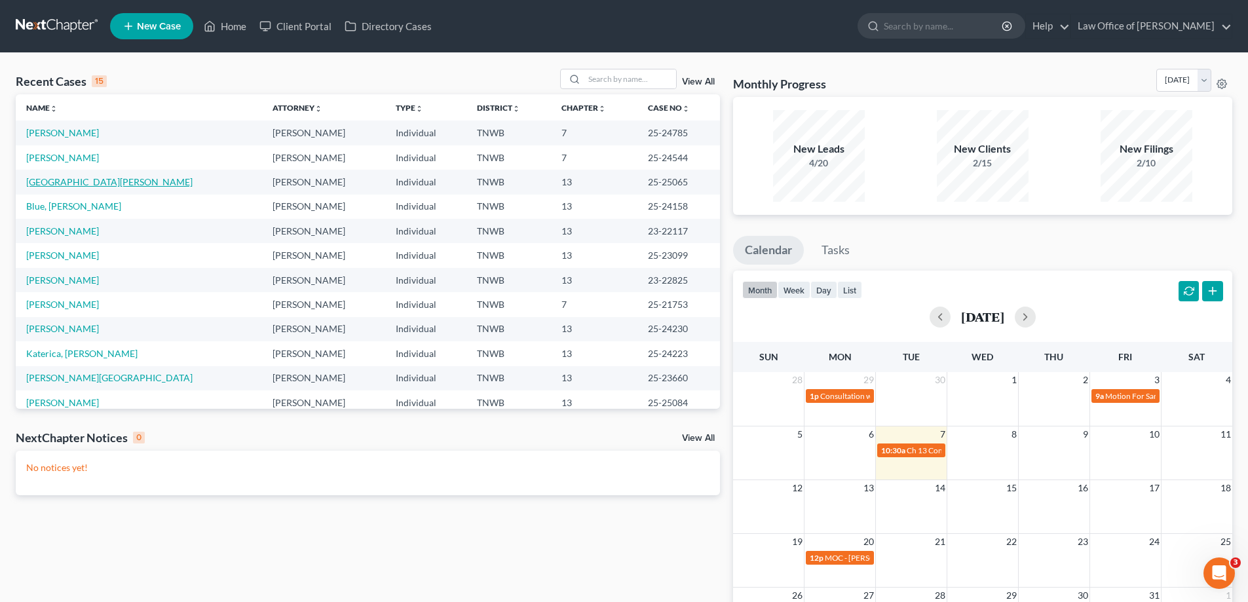
click at [64, 179] on link "[GEOGRAPHIC_DATA][PERSON_NAME]" at bounding box center [109, 181] width 166 height 11
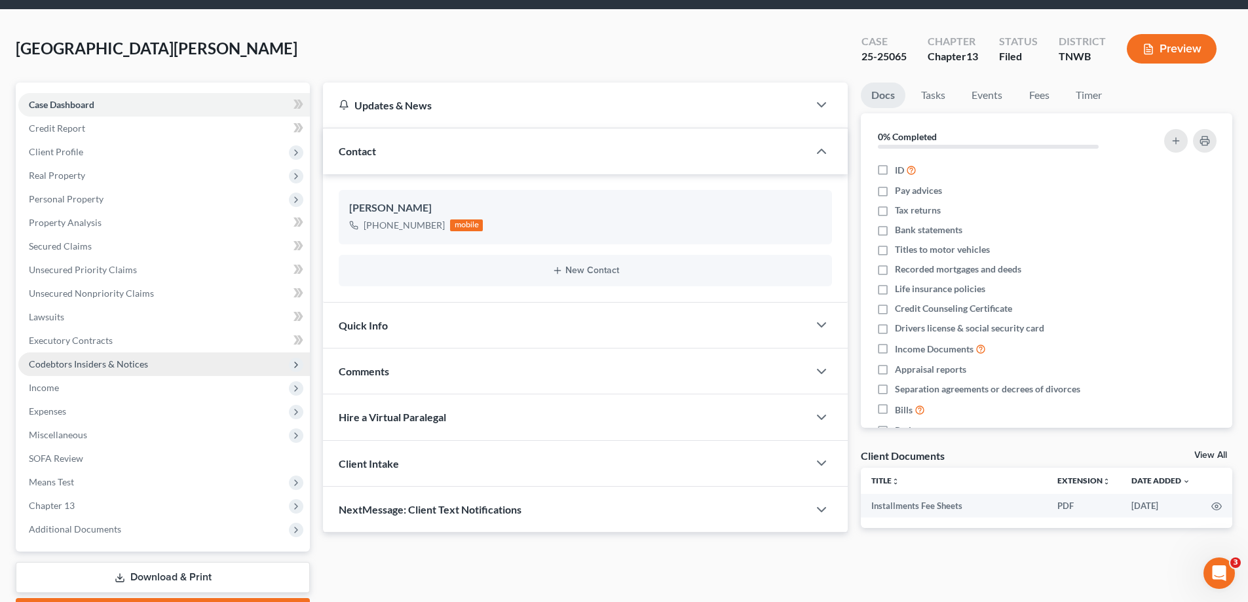
scroll to position [118, 0]
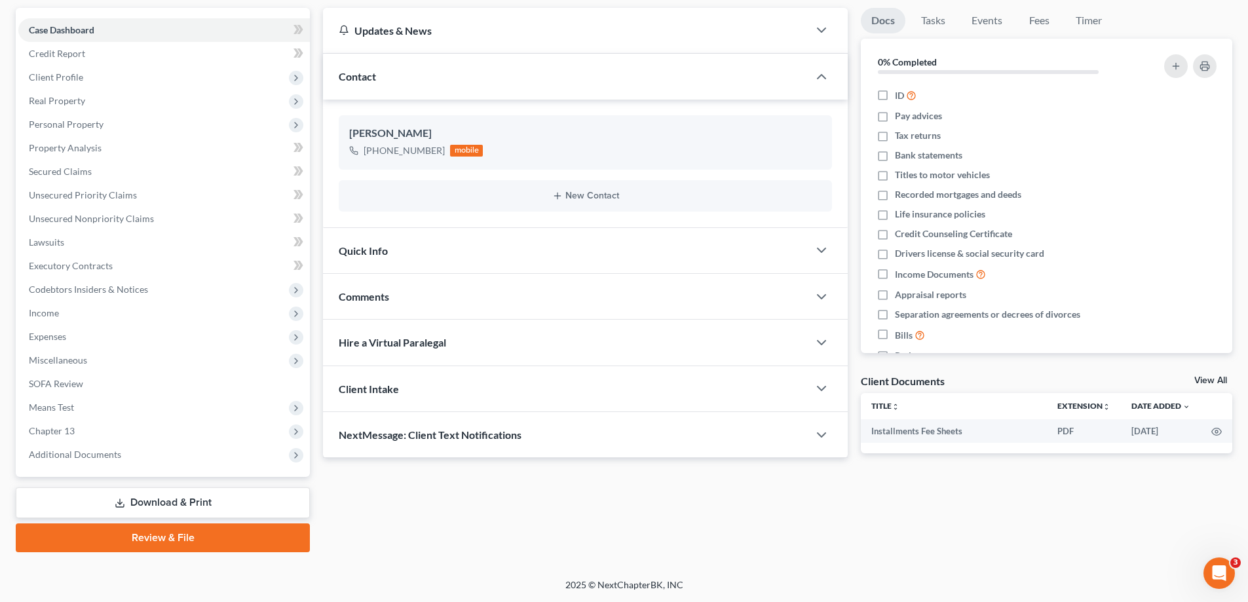
click at [169, 498] on link "Download & Print" at bounding box center [163, 503] width 294 height 31
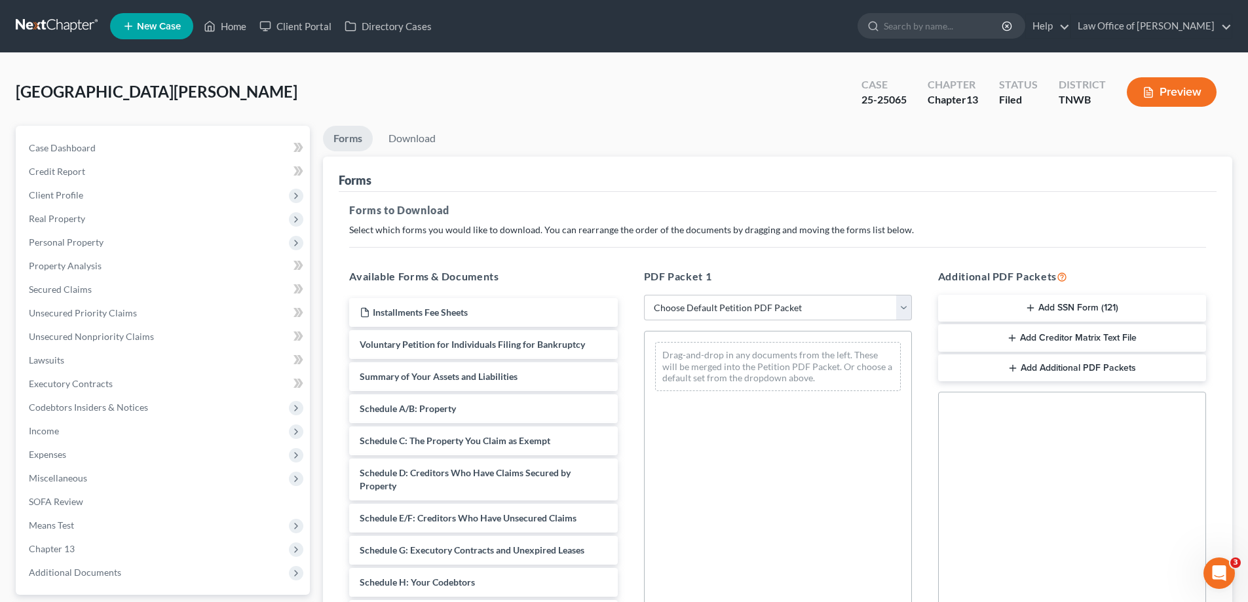
click at [1018, 311] on button "Add SSN Form (121)" at bounding box center [1072, 309] width 268 height 28
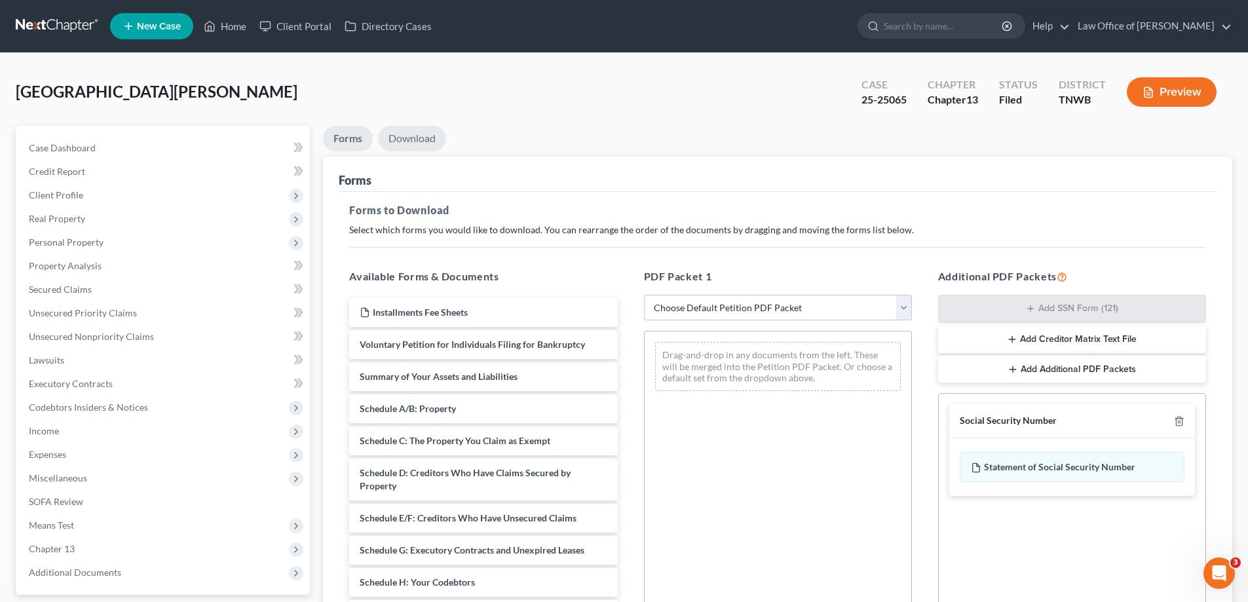
click at [405, 142] on link "Download" at bounding box center [412, 139] width 68 height 26
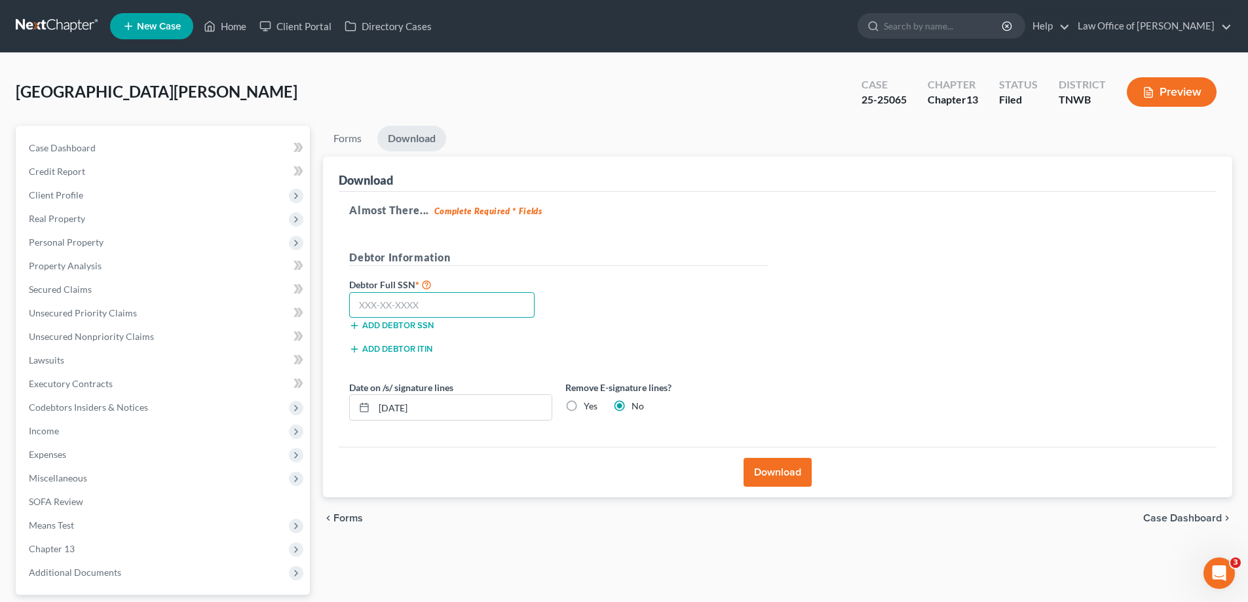
click at [464, 308] on input "text" at bounding box center [441, 305] width 185 height 26
type input "408-73-8380"
click at [763, 471] on button "Download" at bounding box center [778, 472] width 68 height 29
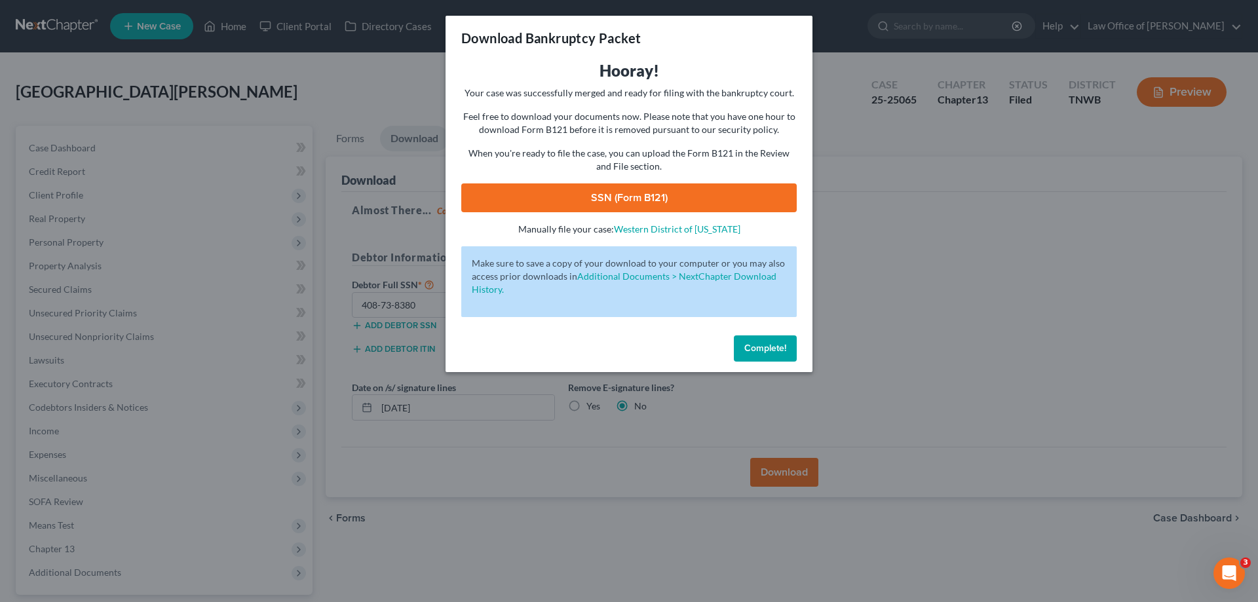
click at [718, 187] on link "SSN (Form B121)" at bounding box center [628, 197] width 335 height 29
click at [767, 330] on div "Complete!" at bounding box center [629, 351] width 367 height 42
click at [762, 337] on button "Complete!" at bounding box center [765, 348] width 63 height 26
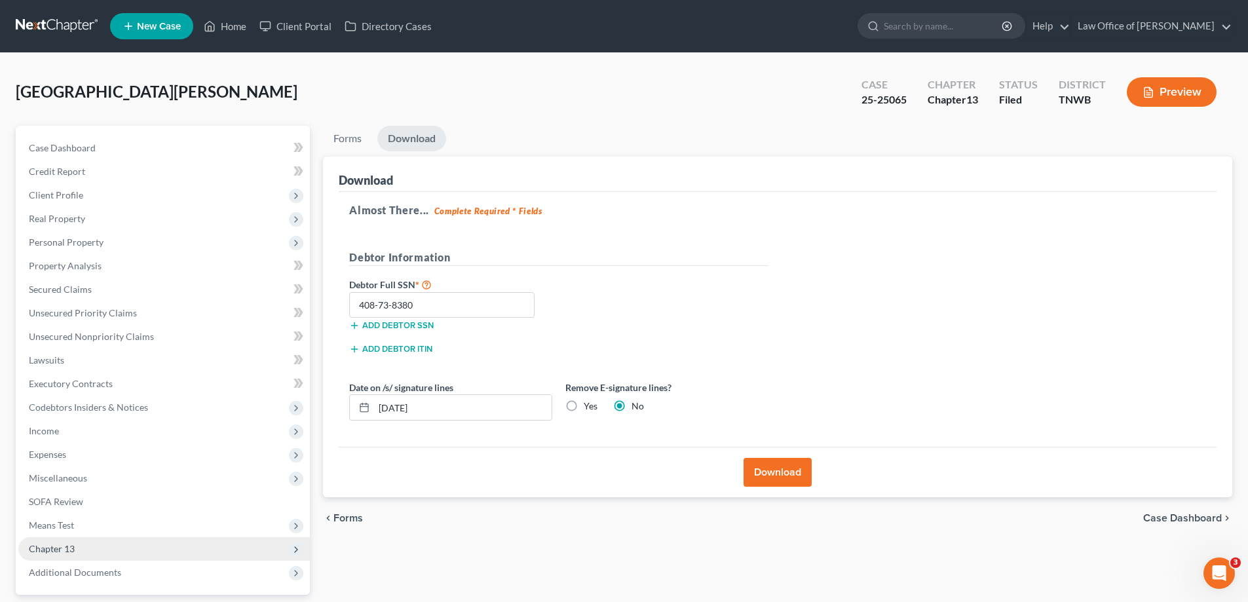
click at [43, 552] on span "Chapter 13" at bounding box center [52, 548] width 46 height 11
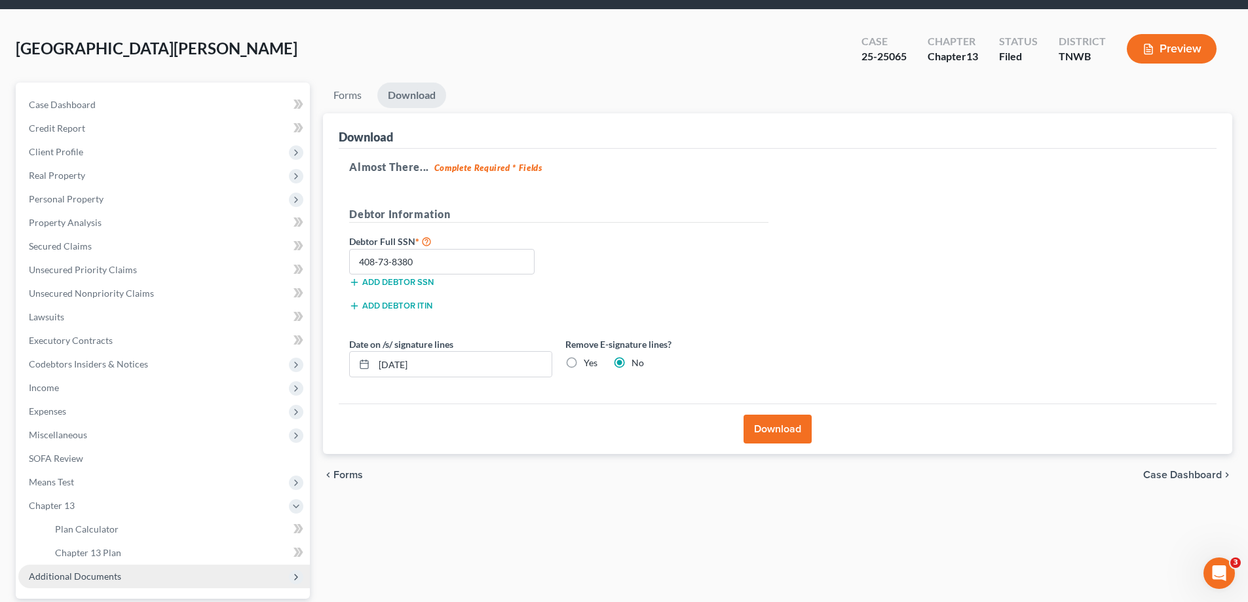
scroll to position [131, 0]
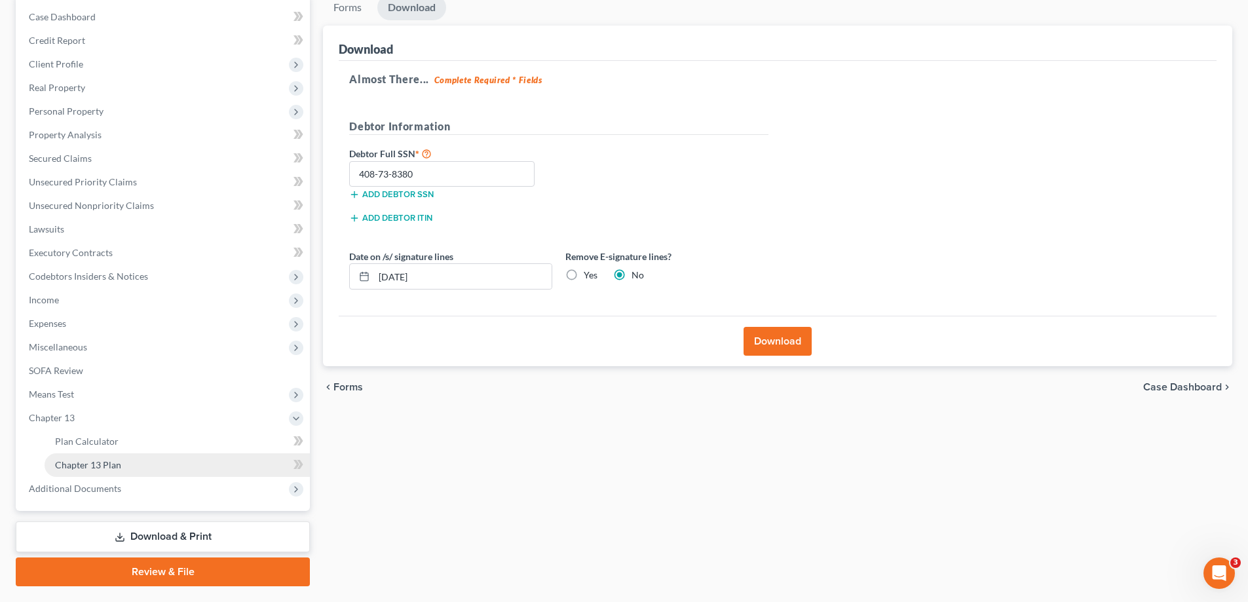
click at [111, 467] on span "Chapter 13 Plan" at bounding box center [88, 464] width 66 height 11
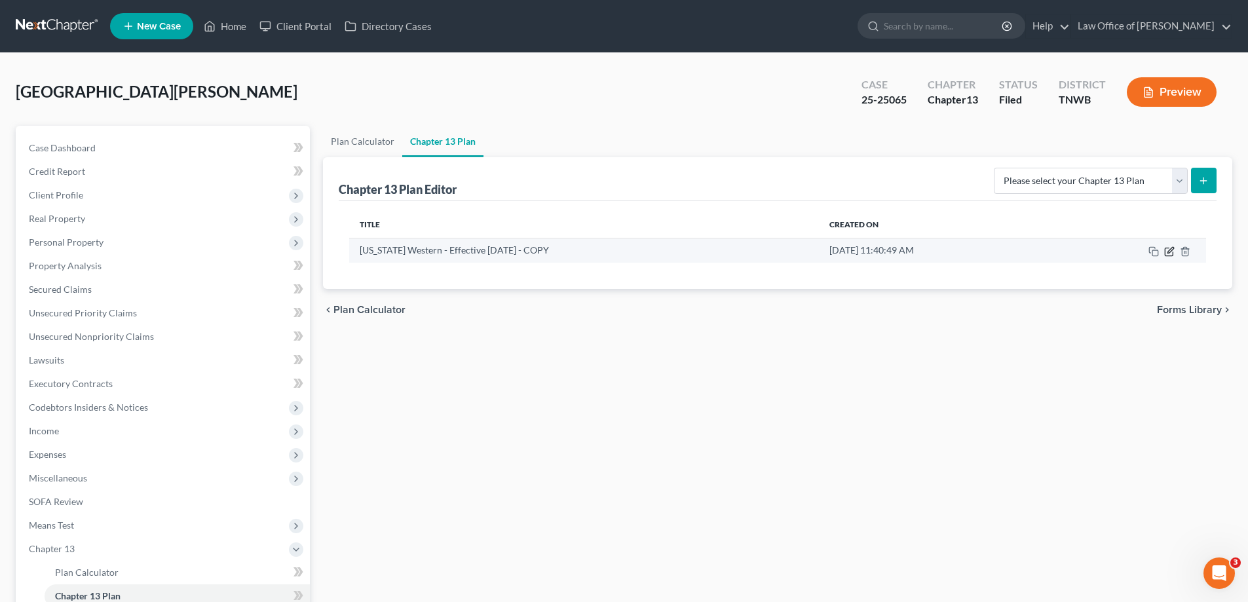
click at [1170, 252] on icon "button" at bounding box center [1171, 250] width 6 height 6
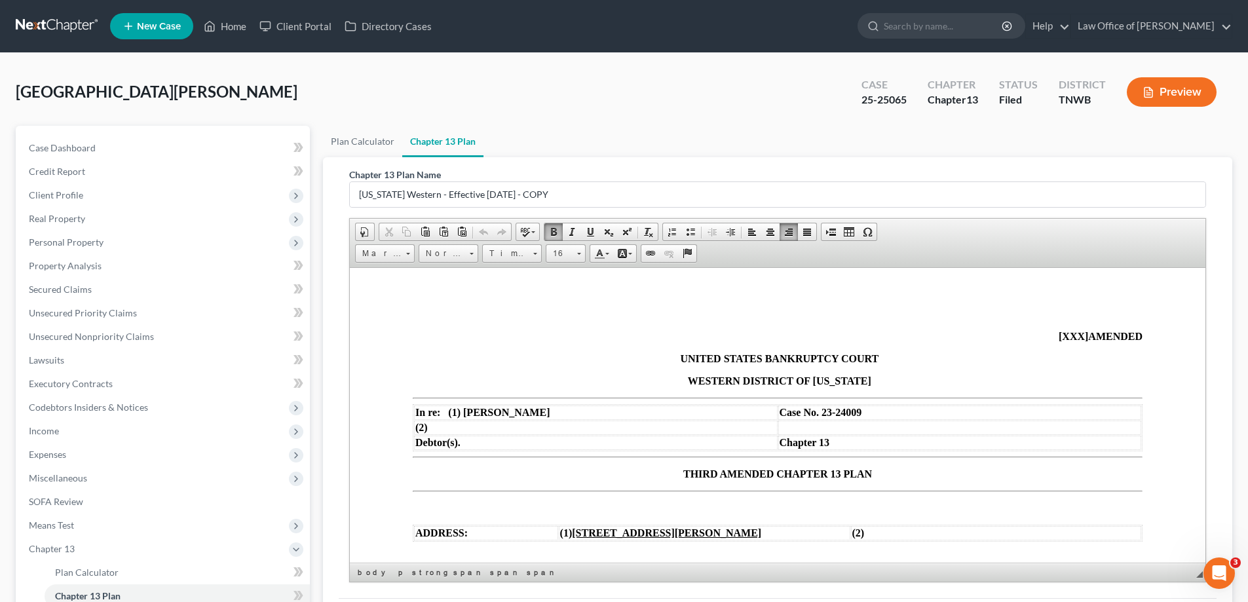
click at [870, 417] on td "Case No. 23-24009" at bounding box center [960, 412] width 364 height 14
click at [1071, 334] on span "[XXX]" at bounding box center [1073, 335] width 29 height 11
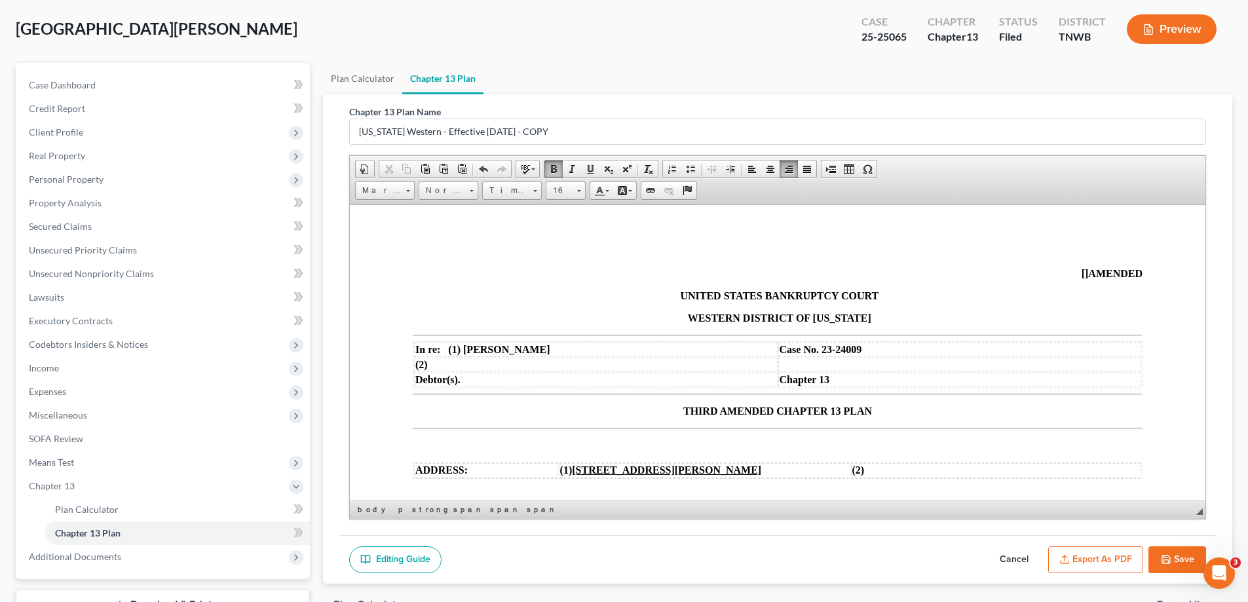
scroll to position [165, 0]
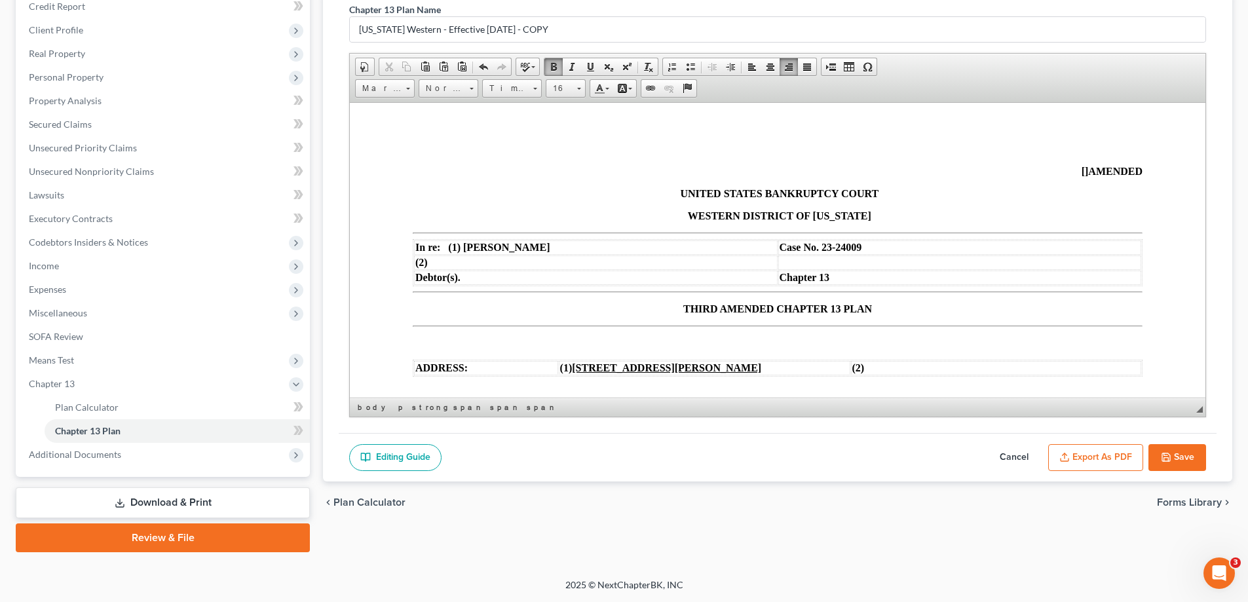
click at [1015, 451] on button "Cancel" at bounding box center [1015, 458] width 58 height 28
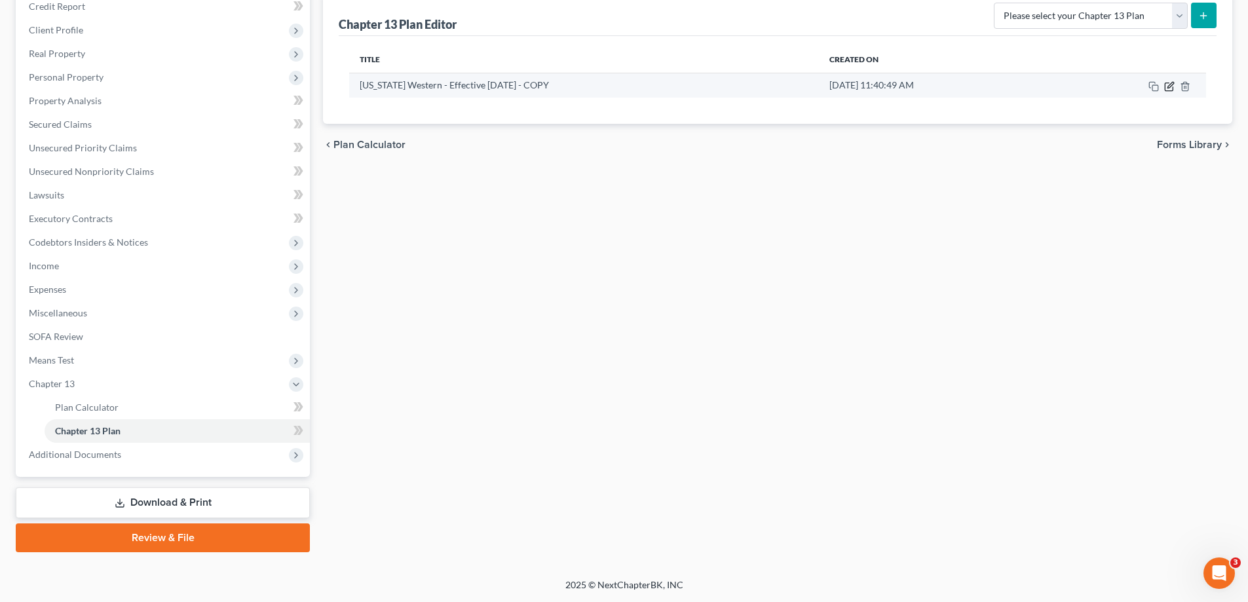
click at [1166, 84] on icon "button" at bounding box center [1169, 87] width 8 height 8
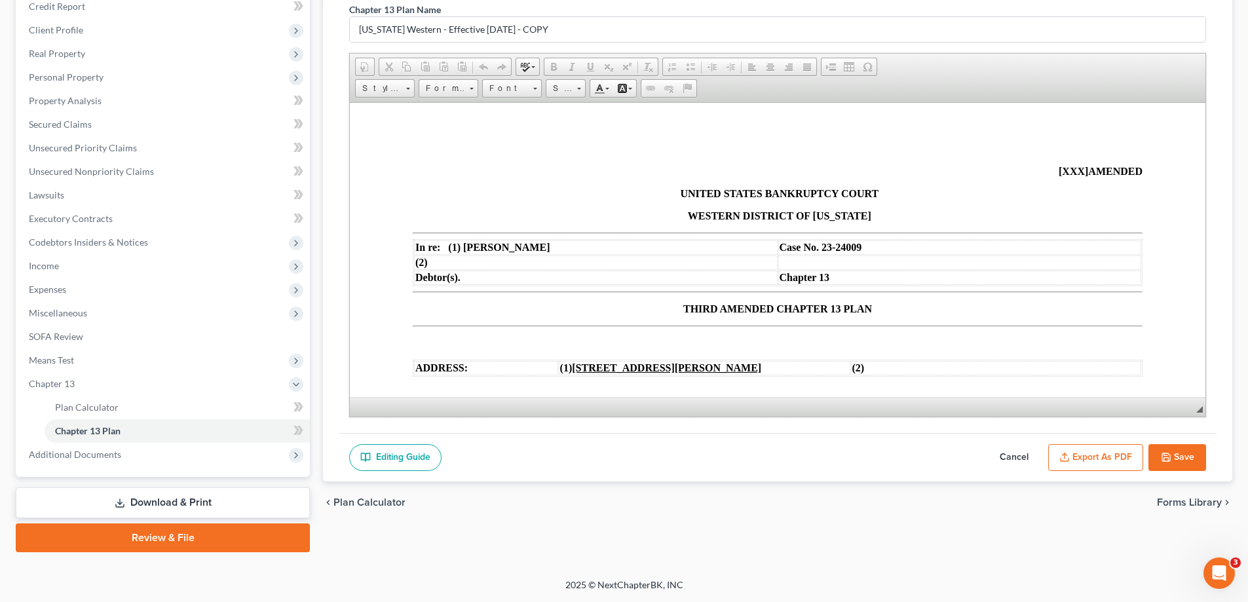
scroll to position [0, 0]
click at [1001, 447] on button "Cancel" at bounding box center [1015, 458] width 58 height 28
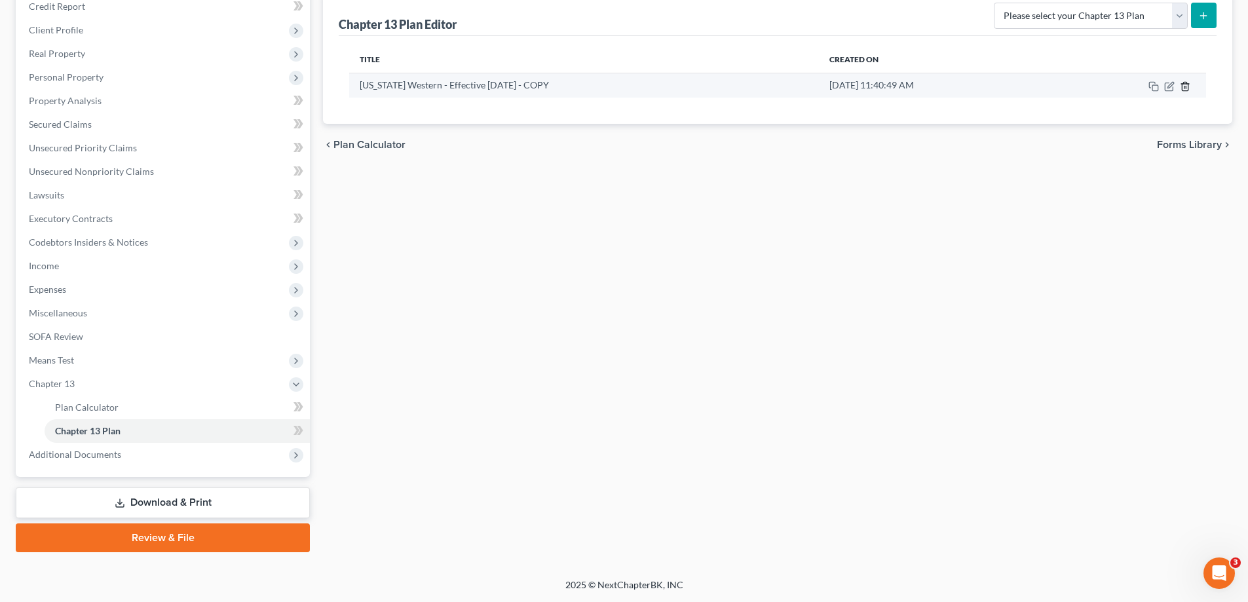
click at [1186, 87] on line "button" at bounding box center [1186, 87] width 0 height 3
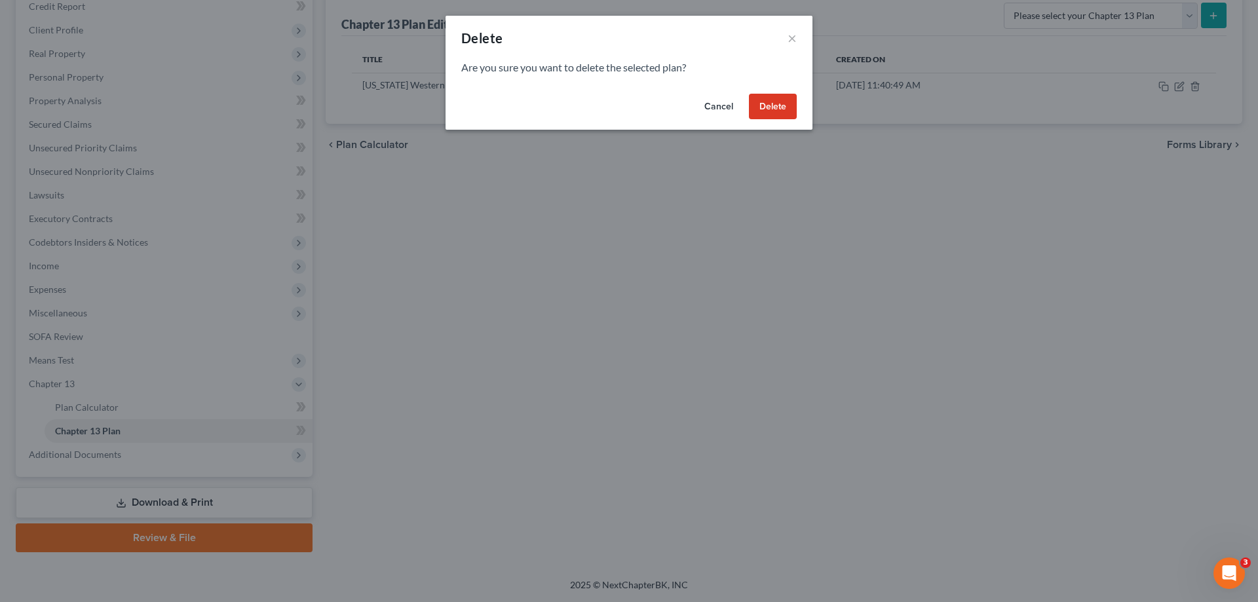
click at [770, 100] on button "Delete" at bounding box center [773, 107] width 48 height 26
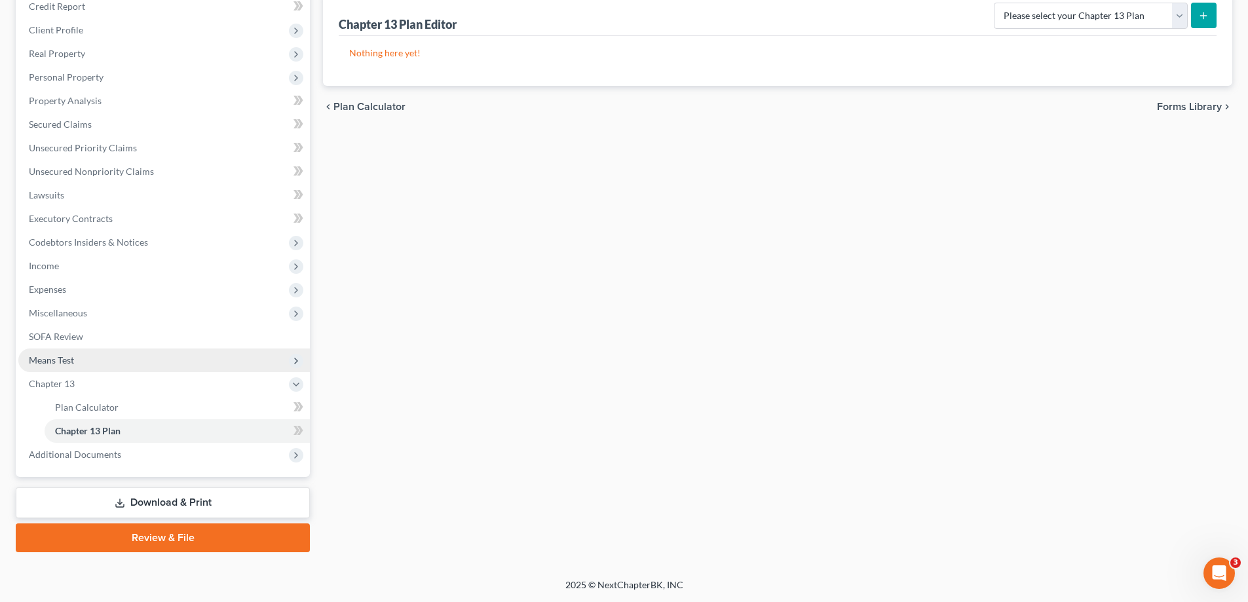
click at [65, 357] on span "Means Test" at bounding box center [51, 359] width 45 height 11
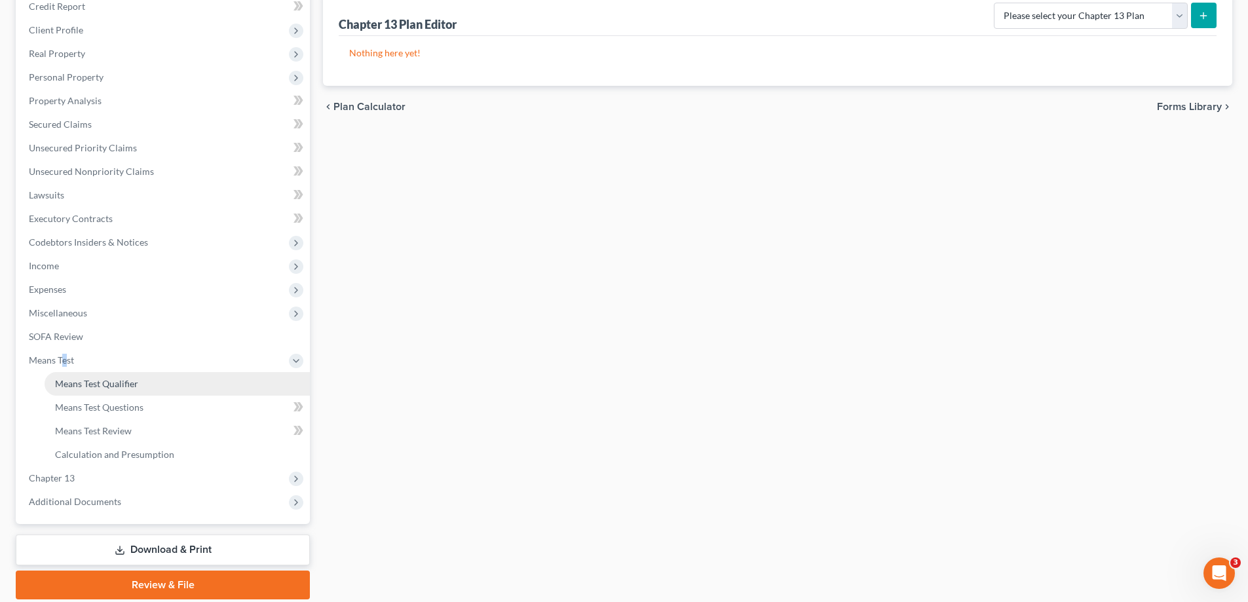
click at [92, 381] on span "Means Test Qualifier" at bounding box center [96, 383] width 83 height 11
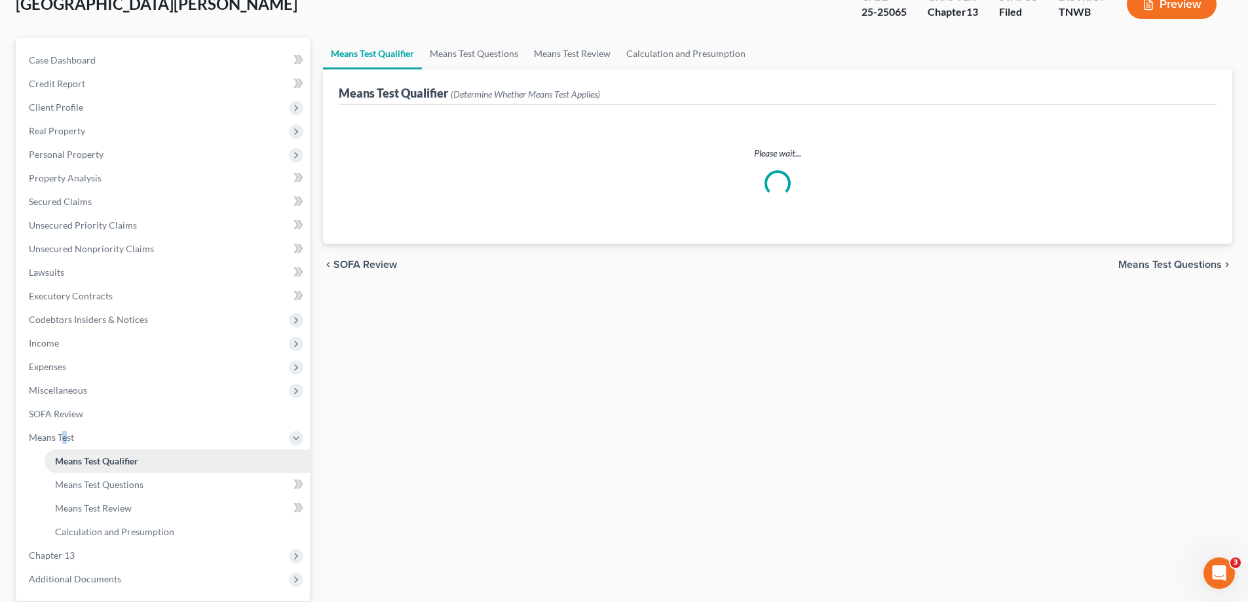
scroll to position [212, 0]
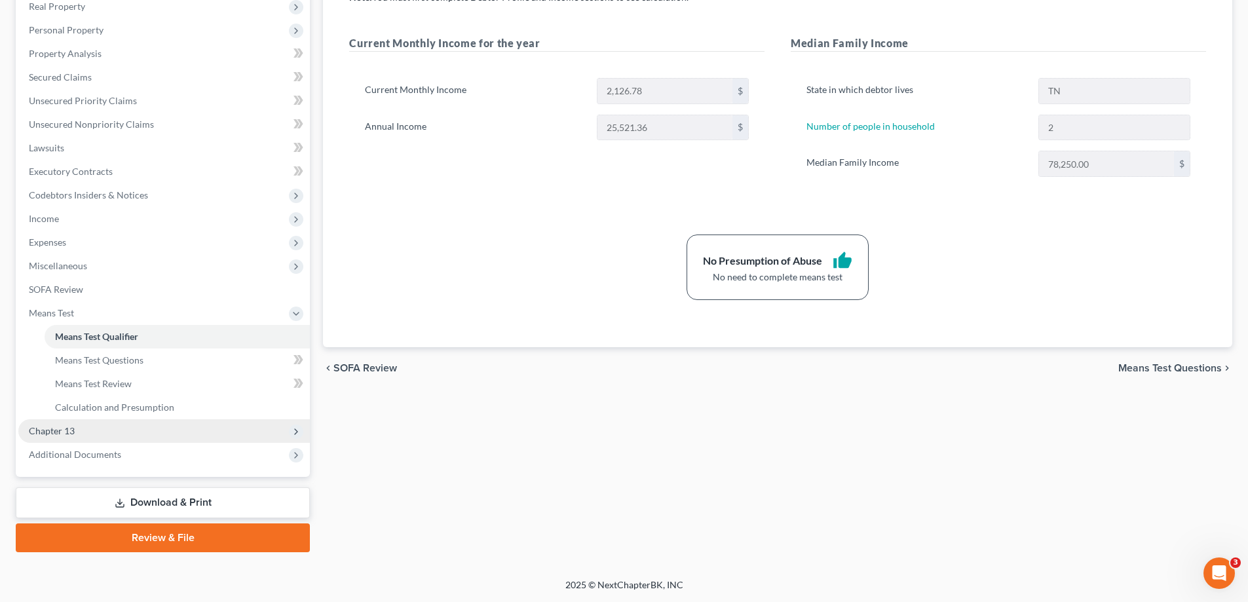
click at [58, 432] on span "Chapter 13" at bounding box center [52, 430] width 46 height 11
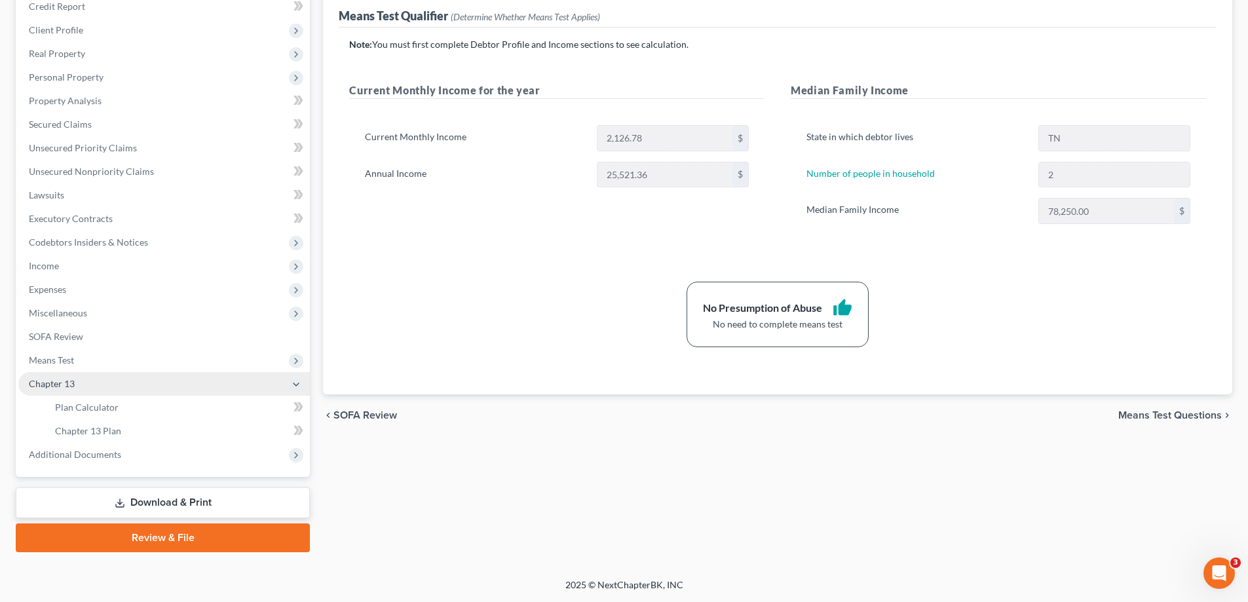
scroll to position [165, 0]
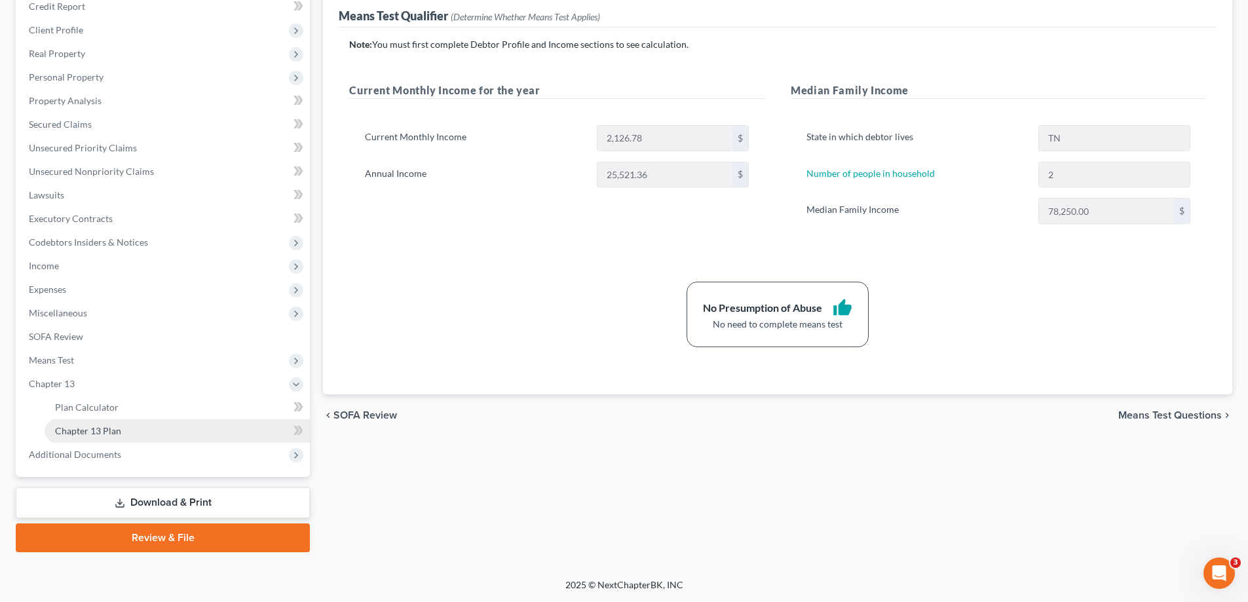
click at [113, 434] on span "Chapter 13 Plan" at bounding box center [88, 430] width 66 height 11
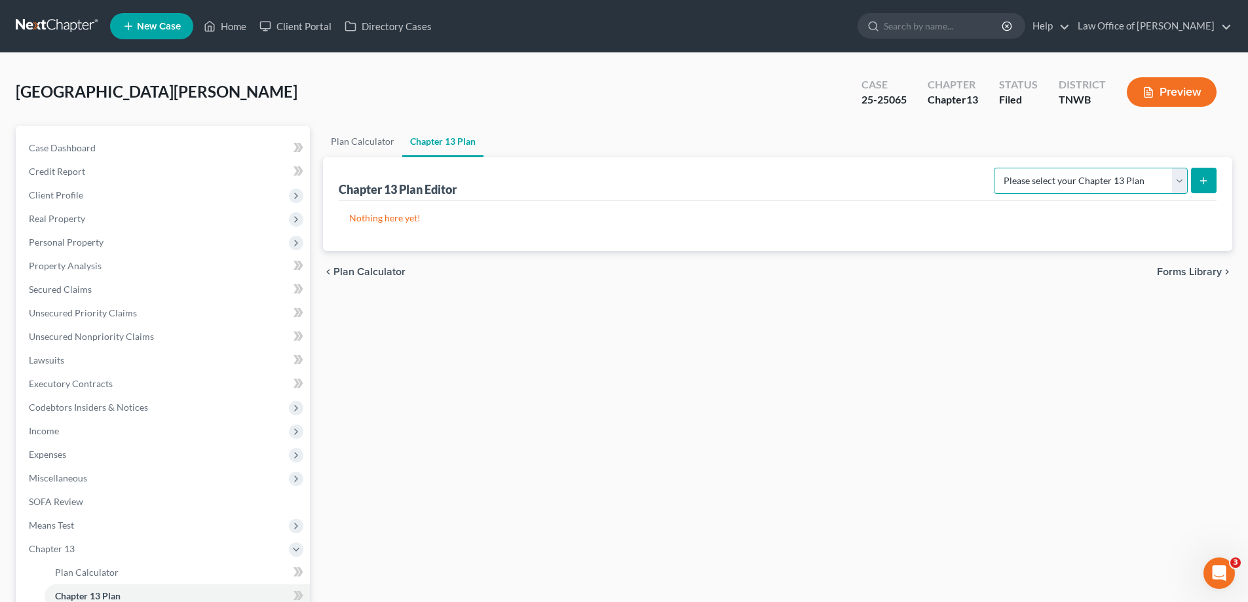
click at [1176, 180] on select "Please select your Chapter 13 Plan National Form Plan - Official Form 113 [US_S…" at bounding box center [1091, 181] width 194 height 26
select select "1"
click at [996, 168] on select "Please select your Chapter 13 Plan National Form Plan - Official Form 113 [US_S…" at bounding box center [1091, 181] width 194 height 26
click at [1210, 182] on button "submit" at bounding box center [1204, 181] width 26 height 26
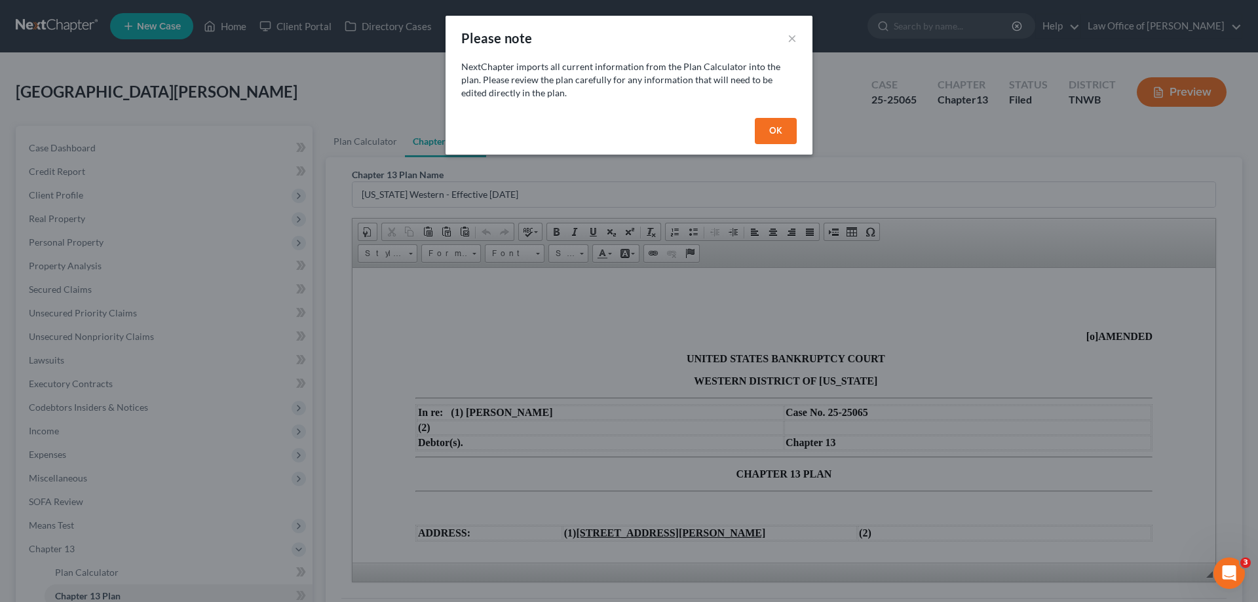
click at [779, 125] on button "OK" at bounding box center [776, 131] width 42 height 26
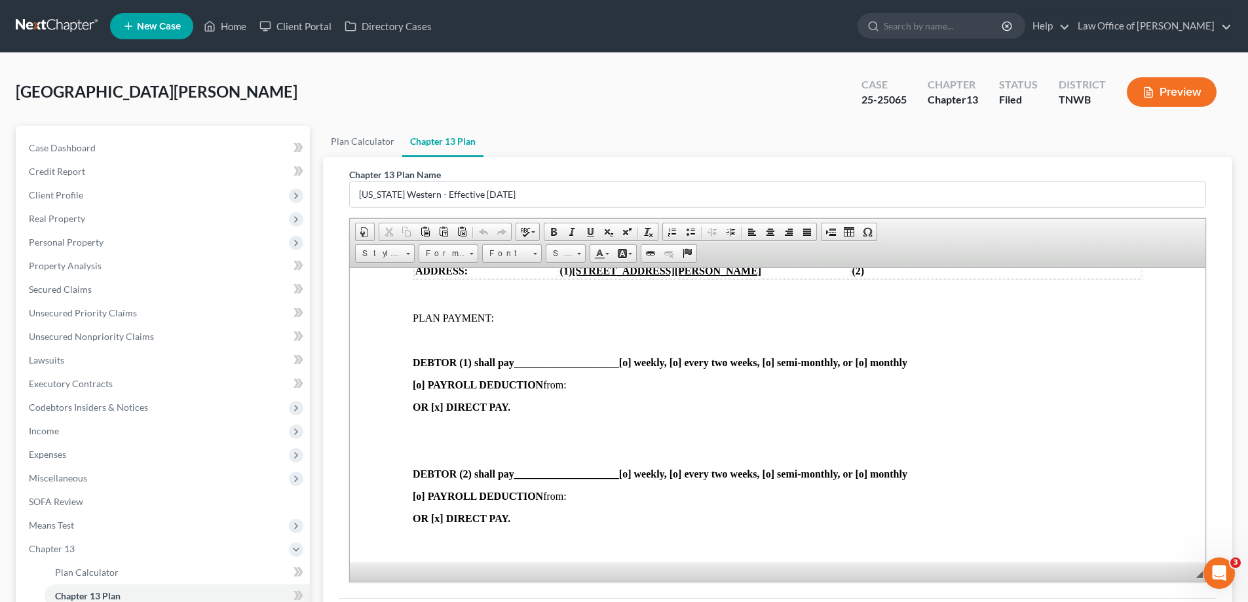
scroll to position [197, 0]
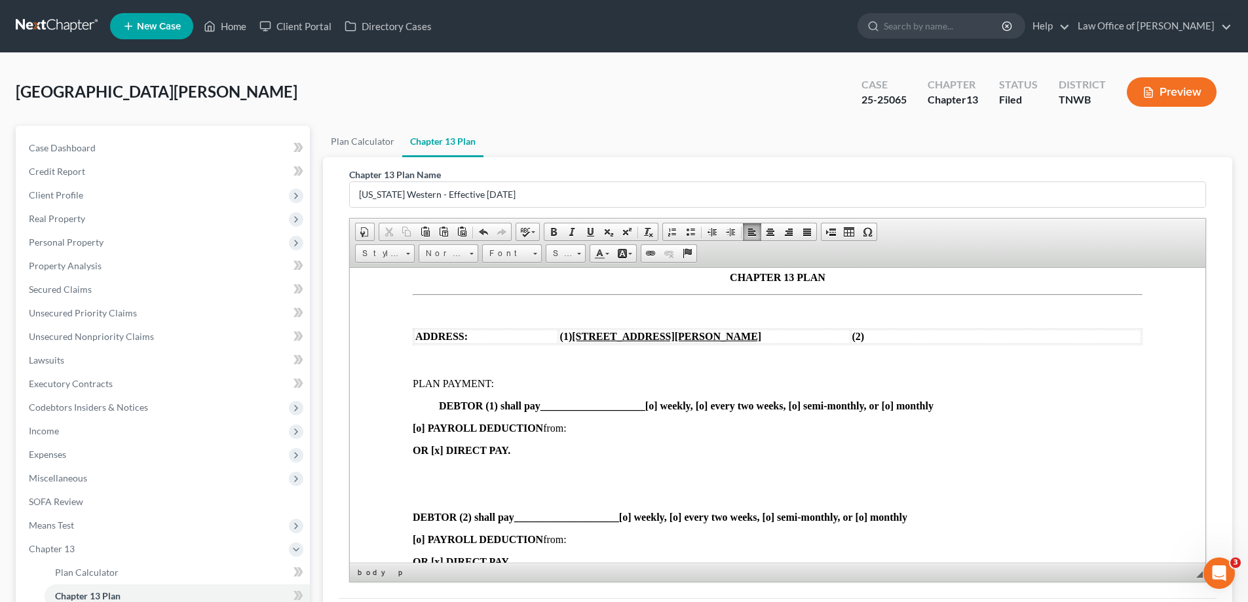
click at [587, 403] on span "____1196..00________________" at bounding box center [611, 405] width 141 height 11
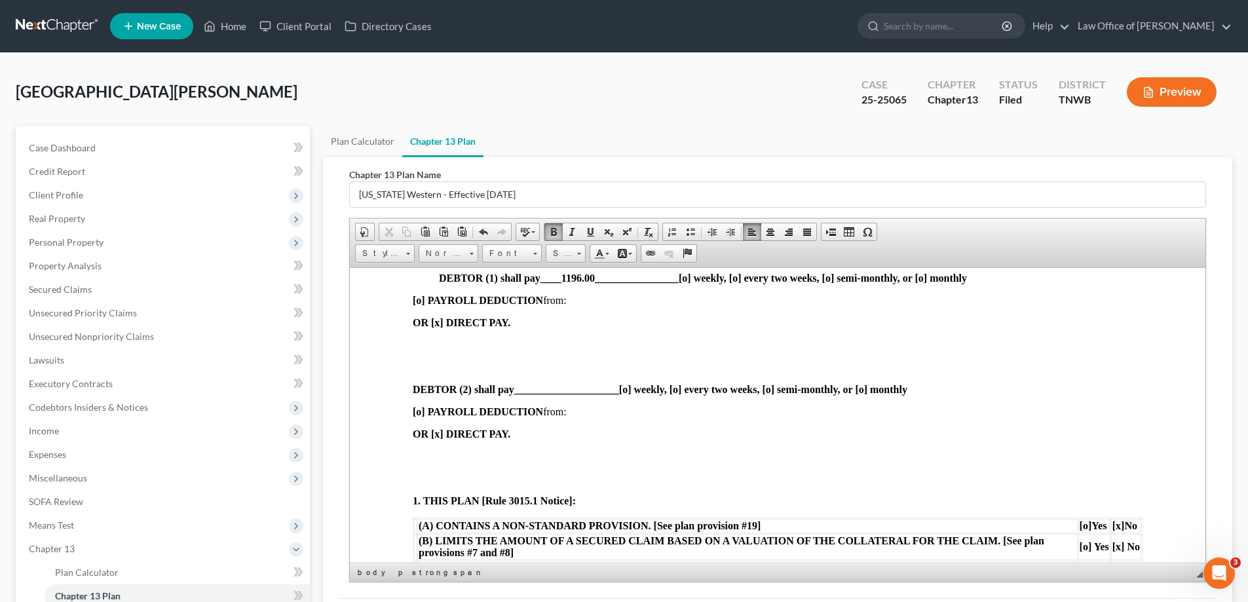
scroll to position [262, 0]
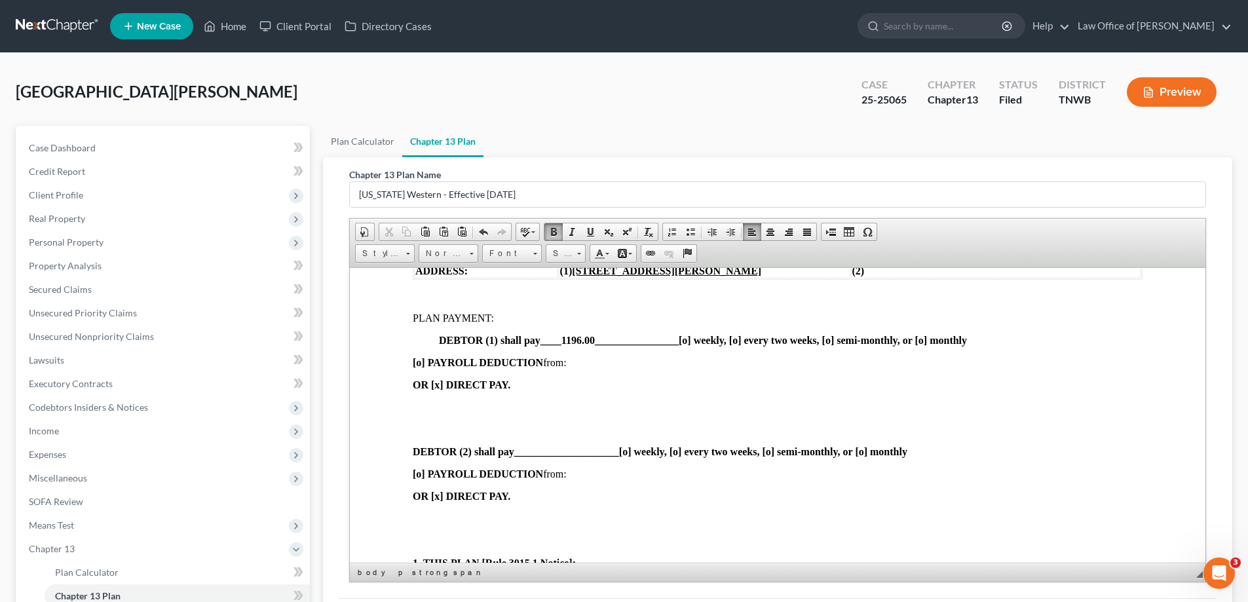
click at [417, 403] on p at bounding box center [778, 407] width 730 height 12
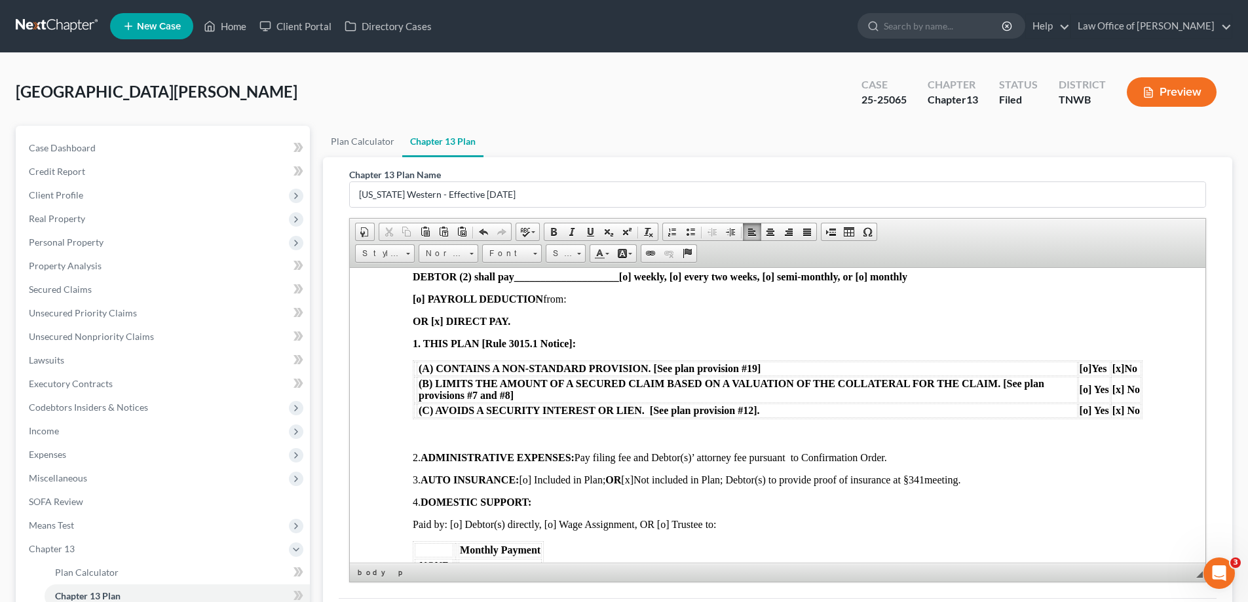
scroll to position [393, 0]
click at [424, 434] on p at bounding box center [778, 435] width 730 height 12
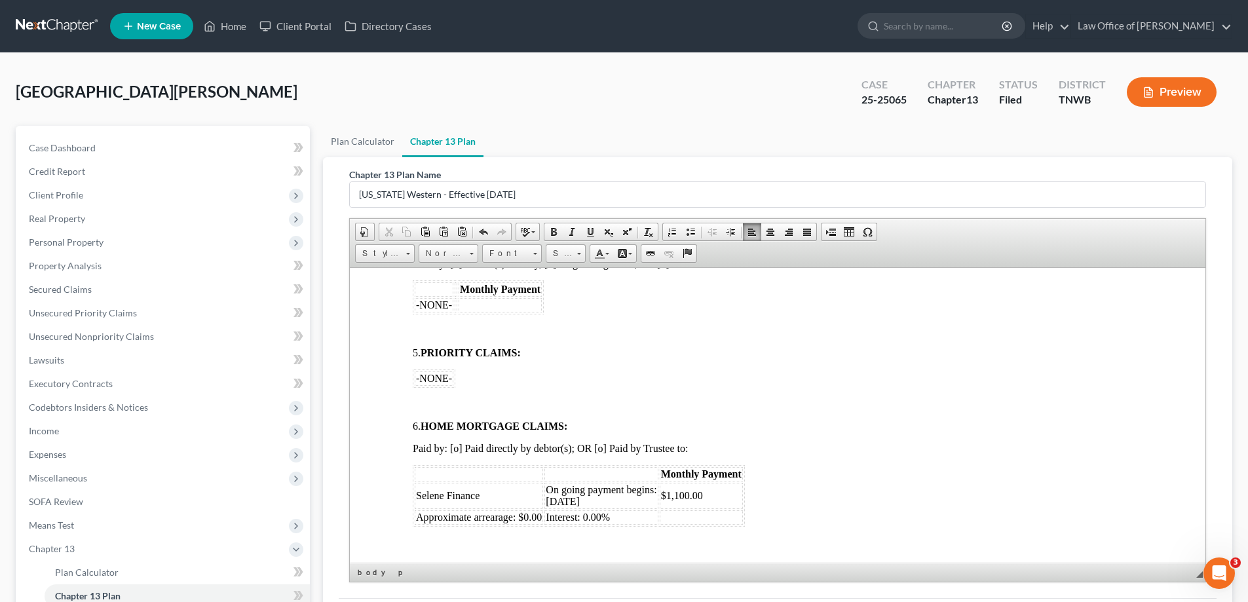
scroll to position [655, 0]
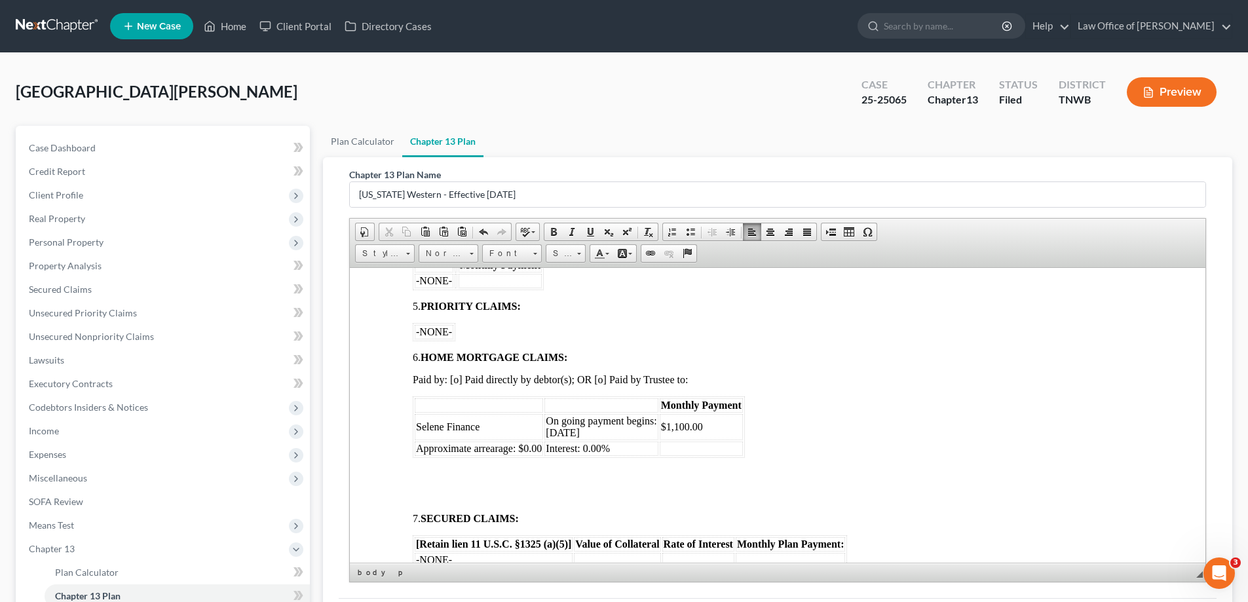
click at [628, 431] on td "On going payment begins: [DATE]" at bounding box center [601, 426] width 113 height 26
click at [419, 469] on span at bounding box center [423, 473] width 21 height 11
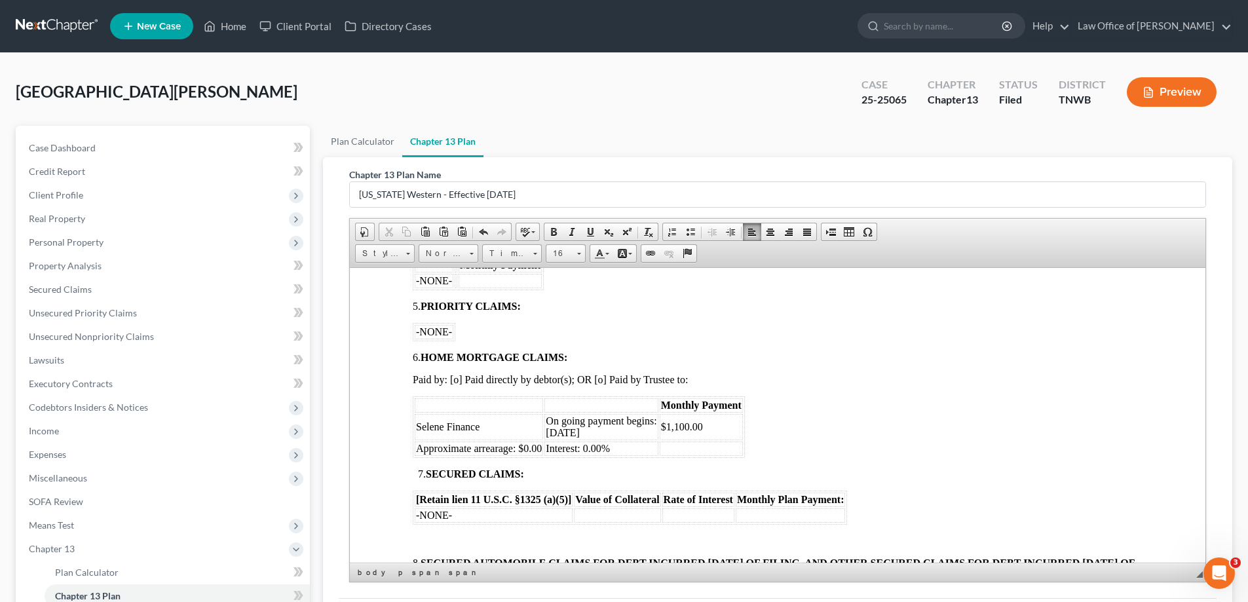
click at [429, 535] on p at bounding box center [778, 541] width 730 height 12
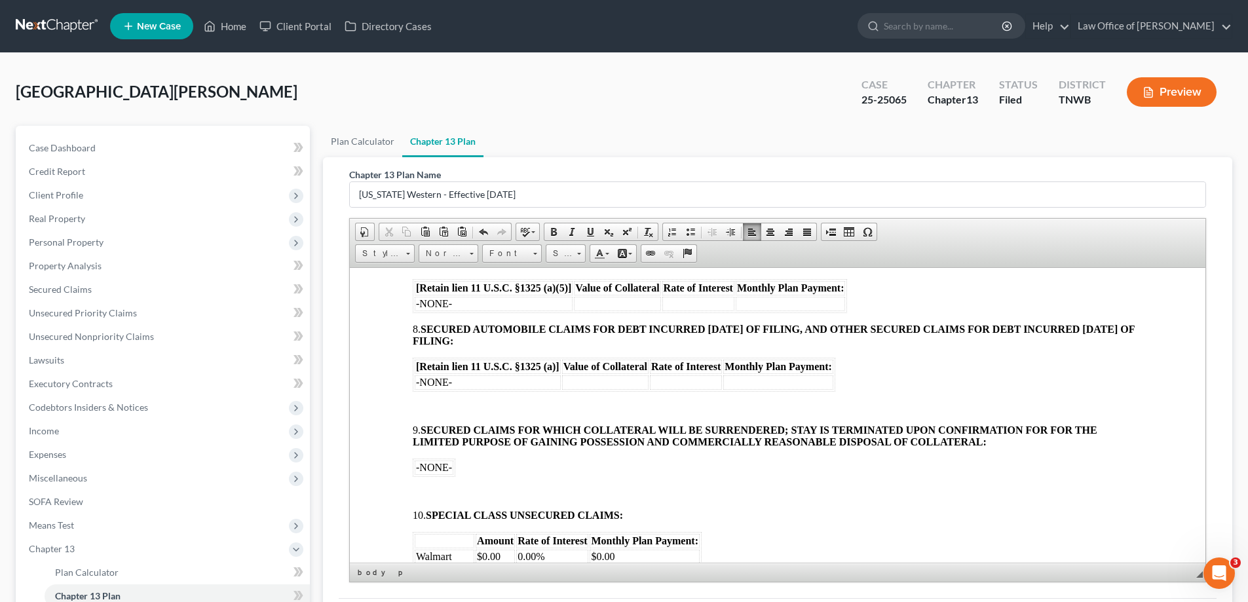
scroll to position [917, 0]
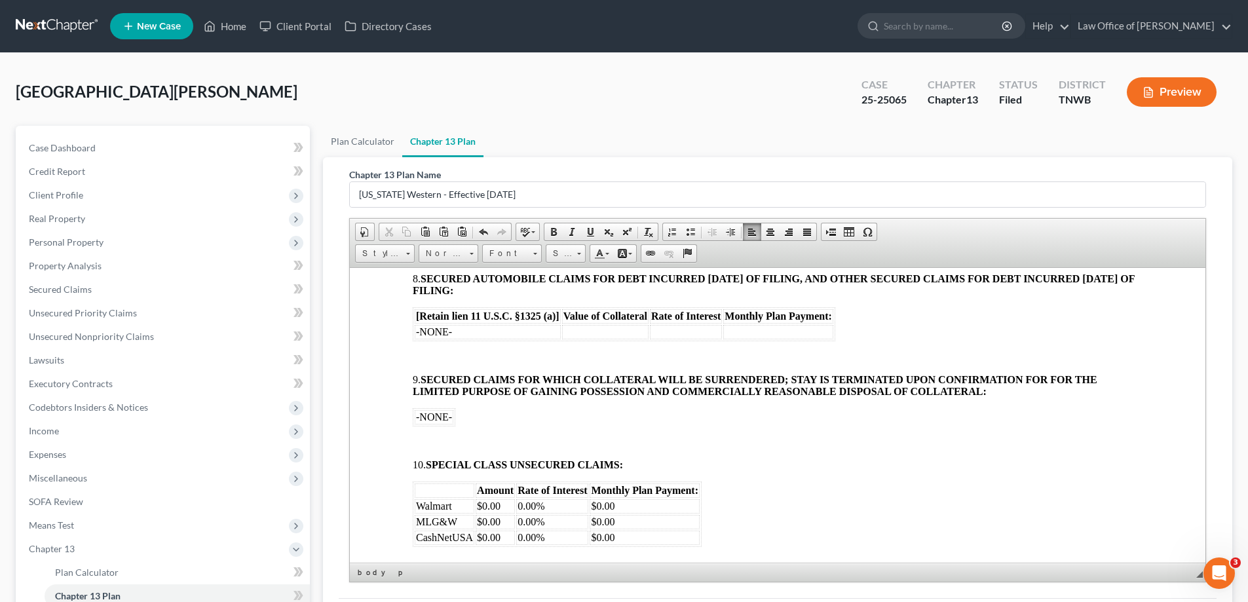
click at [425, 348] on body "[o] AMENDED UNITED STATES BANKRUPTCY COURT WESTERN DISTRICT OF [US_STATE] In re…" at bounding box center [778, 363] width 730 height 1900
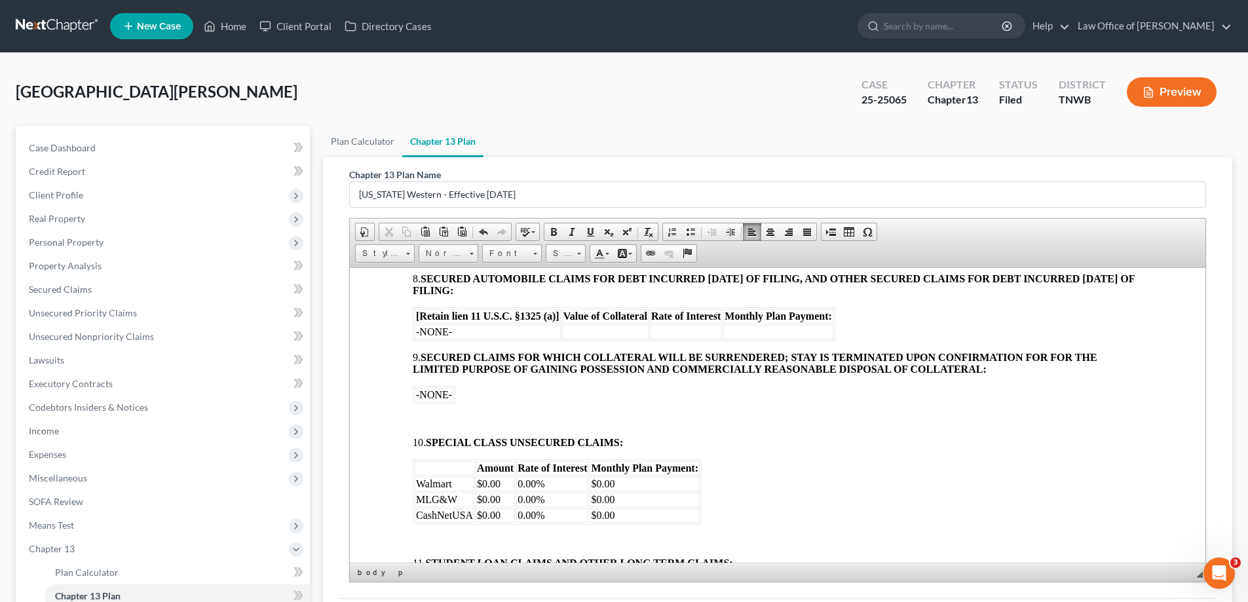
click at [440, 409] on body "[o] AMENDED UNITED STATES BANKRUPTCY COURT WESTERN DISTRICT OF [US_STATE] In re…" at bounding box center [778, 352] width 730 height 1878
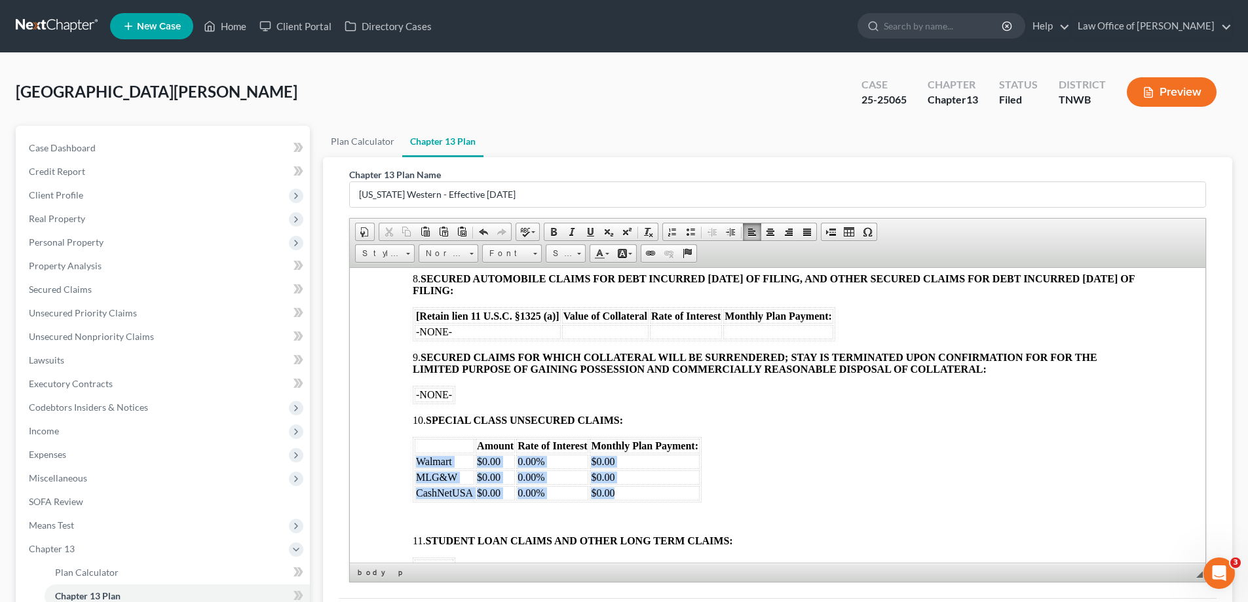
drag, startPoint x: 417, startPoint y: 459, endPoint x: 620, endPoint y: 494, distance: 206.2
click at [620, 494] on tbody "Walmart $0.00 0.00% $0.00 MLG&W $0.00 0.00% $0.00 CashNetUSA $0.00 0.00% $0.00" at bounding box center [557, 477] width 285 height 46
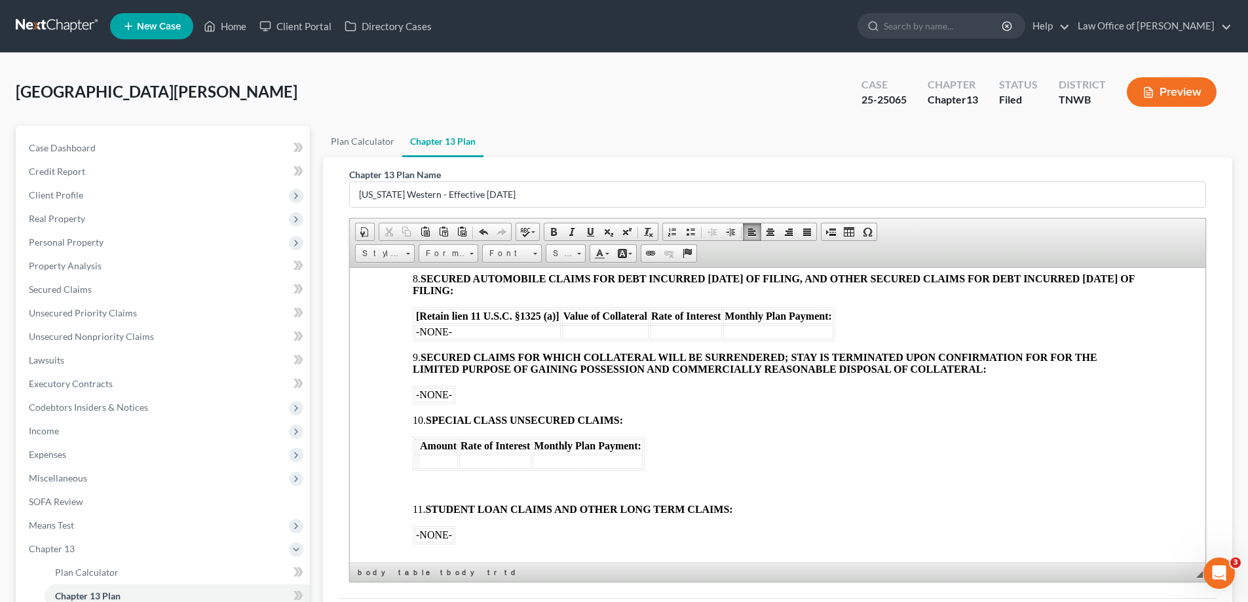
click at [427, 487] on p at bounding box center [778, 487] width 730 height 12
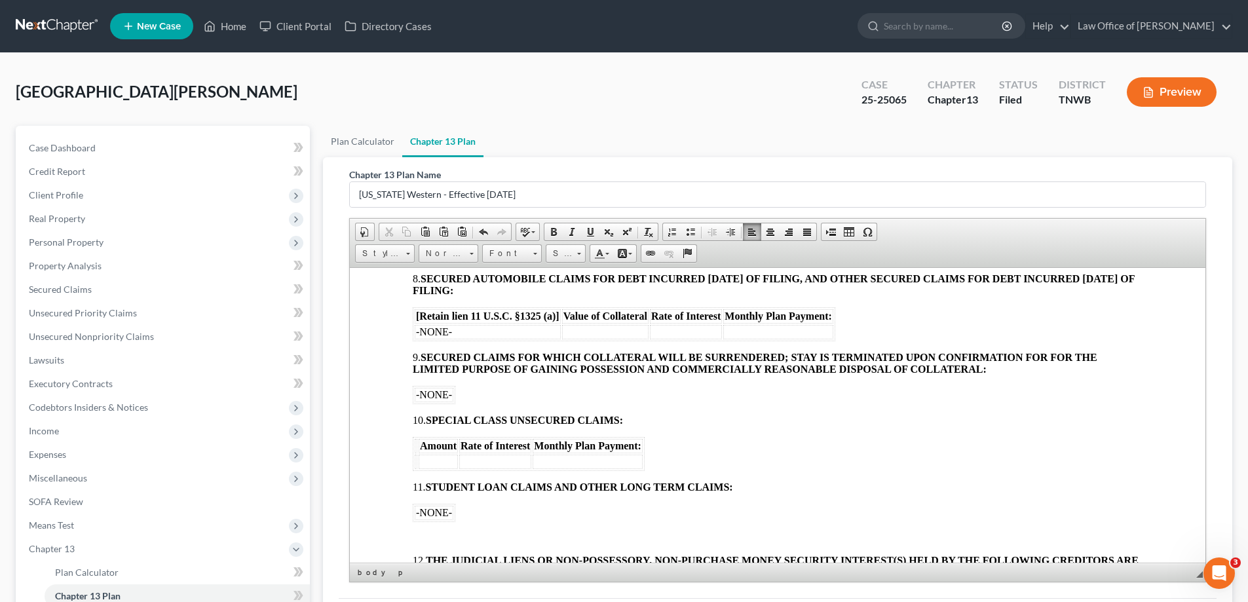
click at [439, 532] on p at bounding box center [778, 538] width 730 height 12
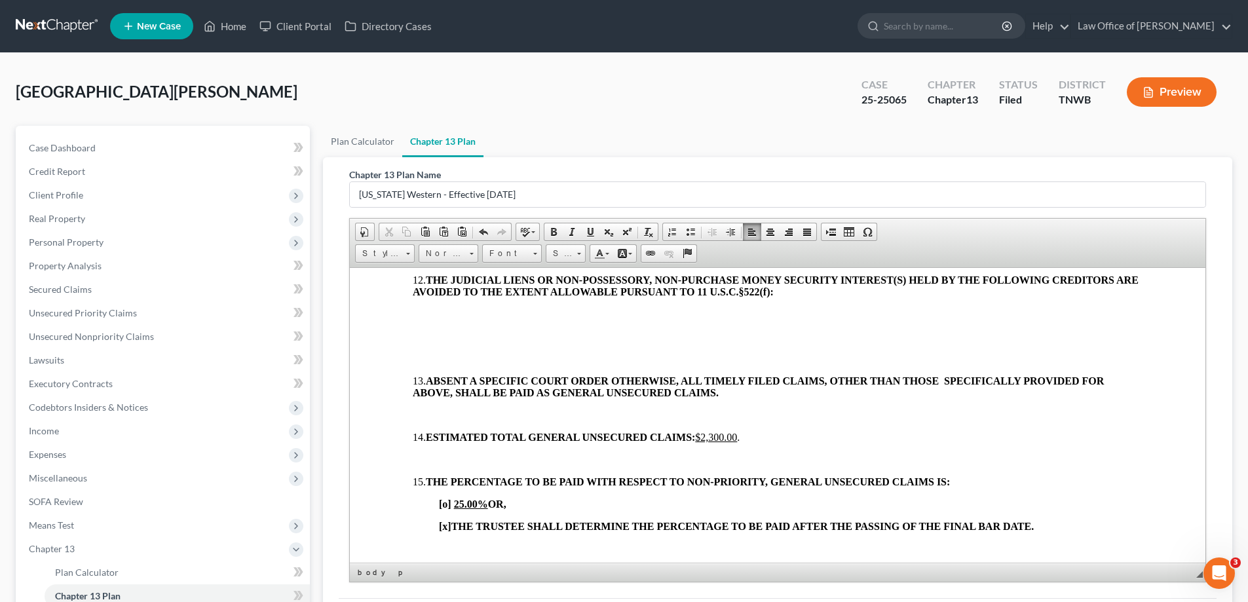
scroll to position [1179, 0]
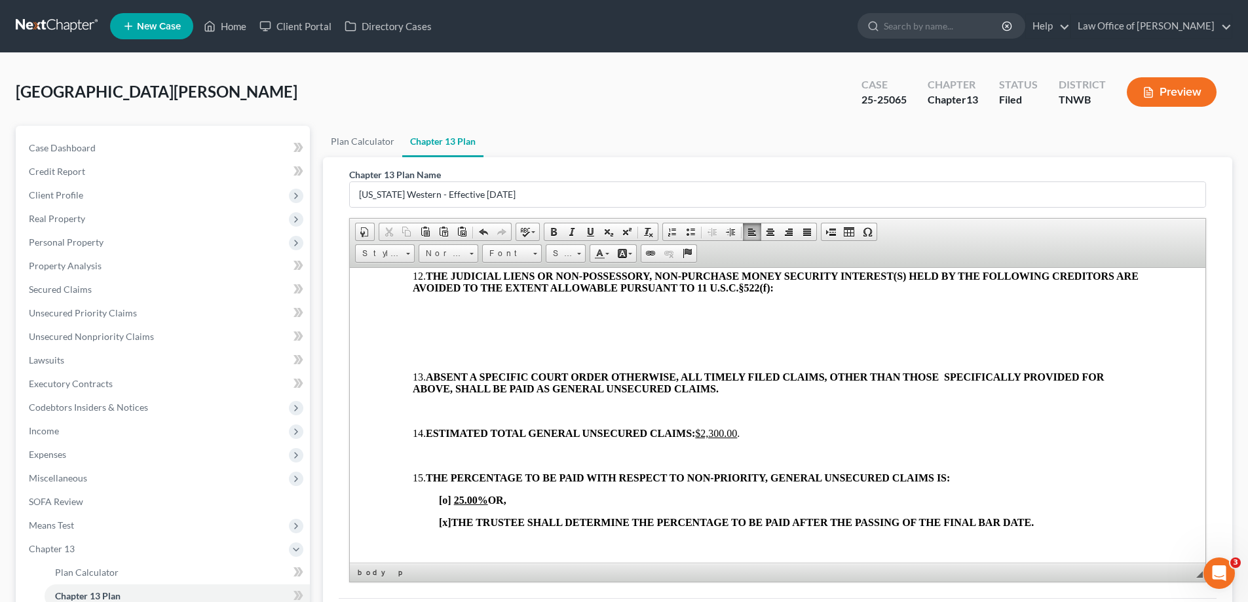
click at [421, 304] on p at bounding box center [778, 310] width 730 height 12
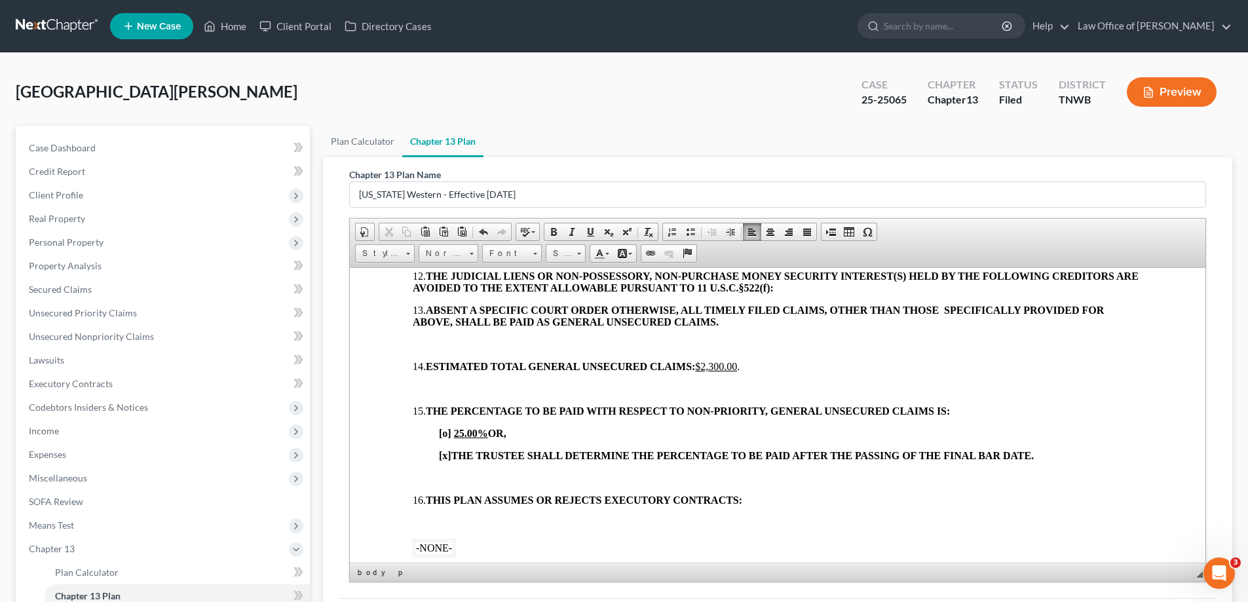
click at [433, 348] on p at bounding box center [778, 344] width 730 height 12
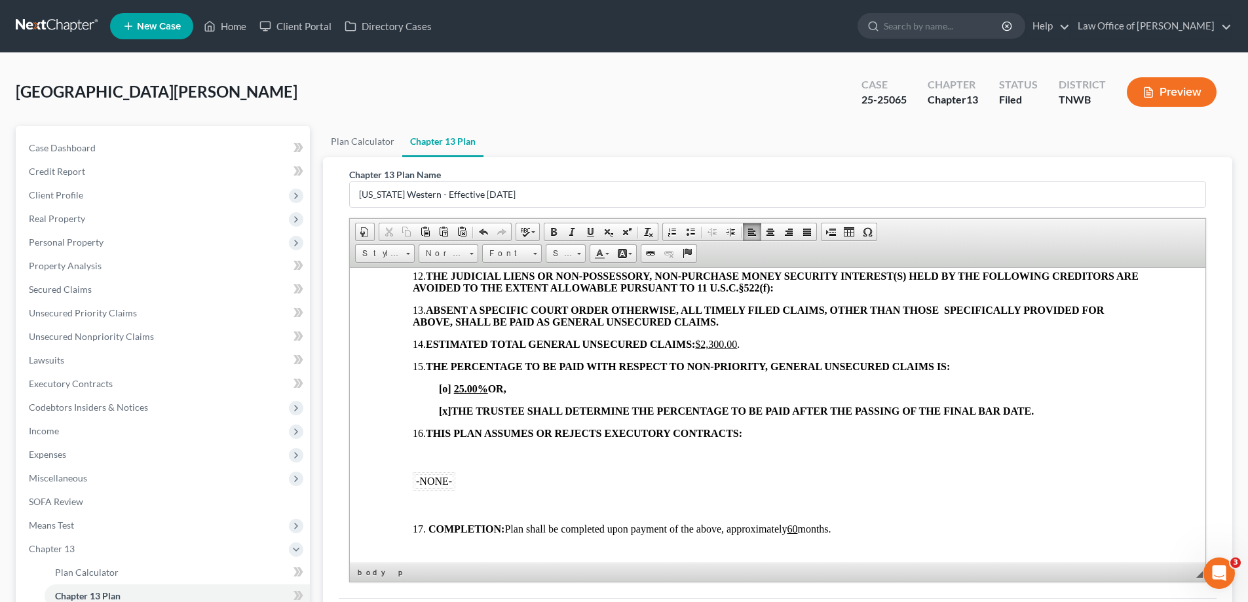
click at [432, 453] on p at bounding box center [778, 456] width 730 height 12
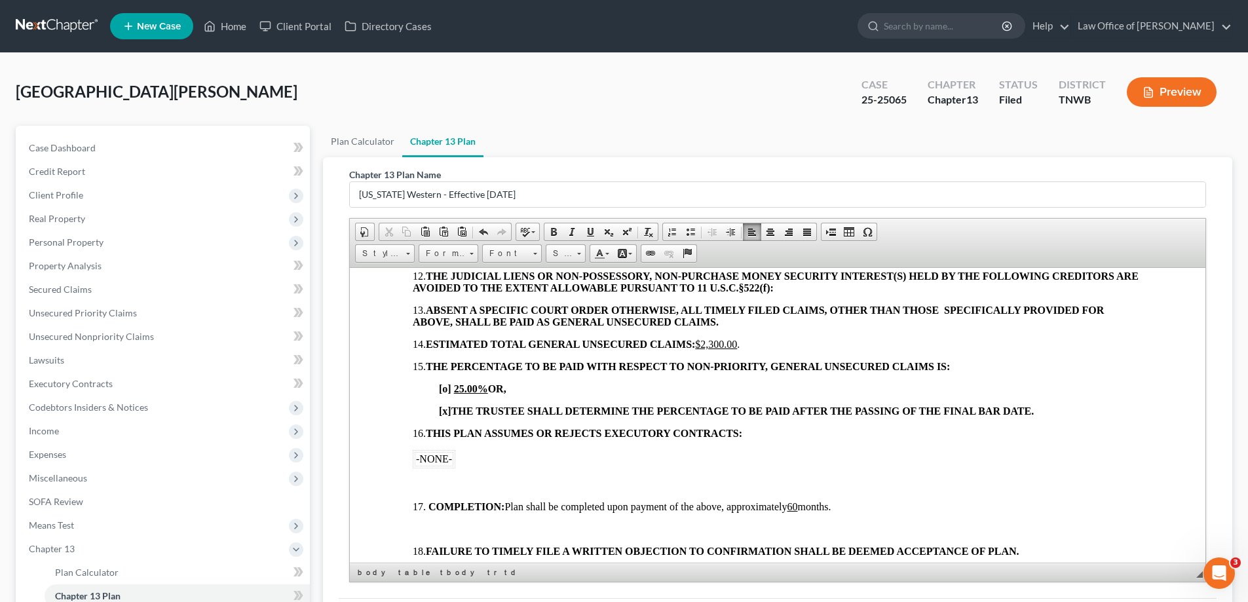
click at [436, 489] on p at bounding box center [778, 484] width 730 height 12
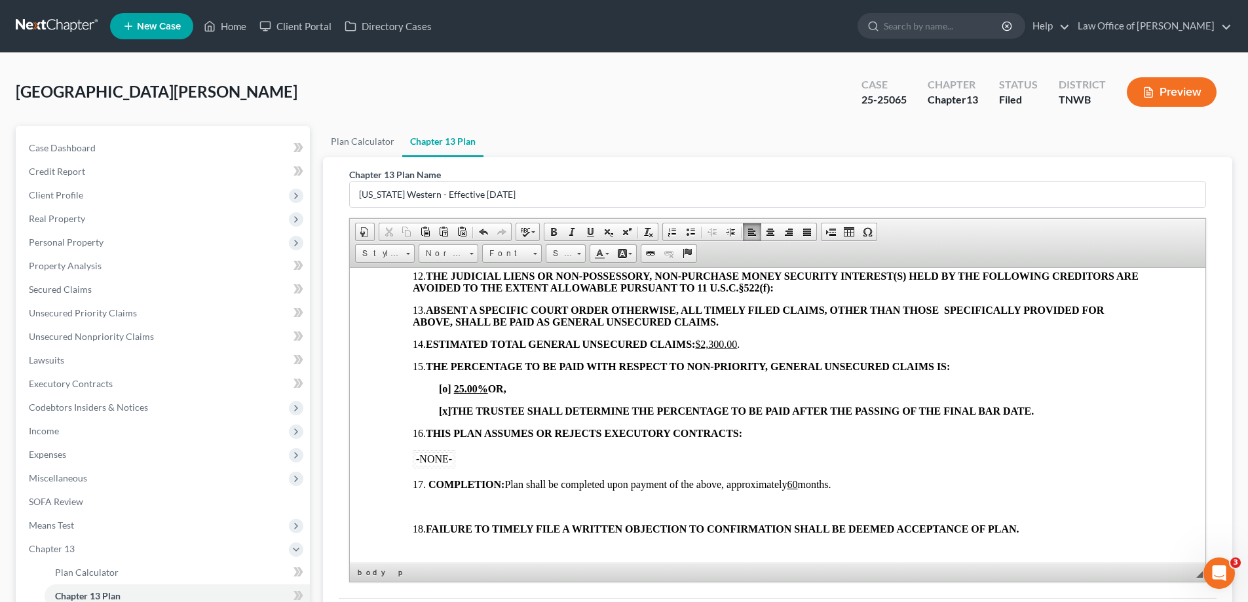
click at [428, 503] on p at bounding box center [778, 507] width 730 height 12
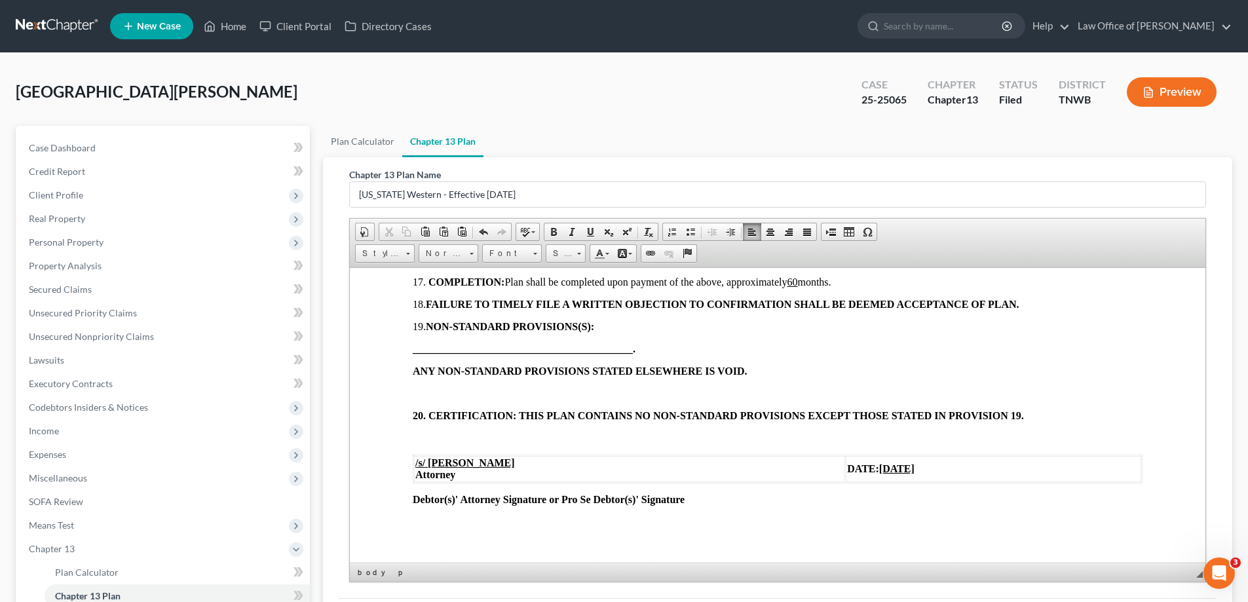
scroll to position [1388, 0]
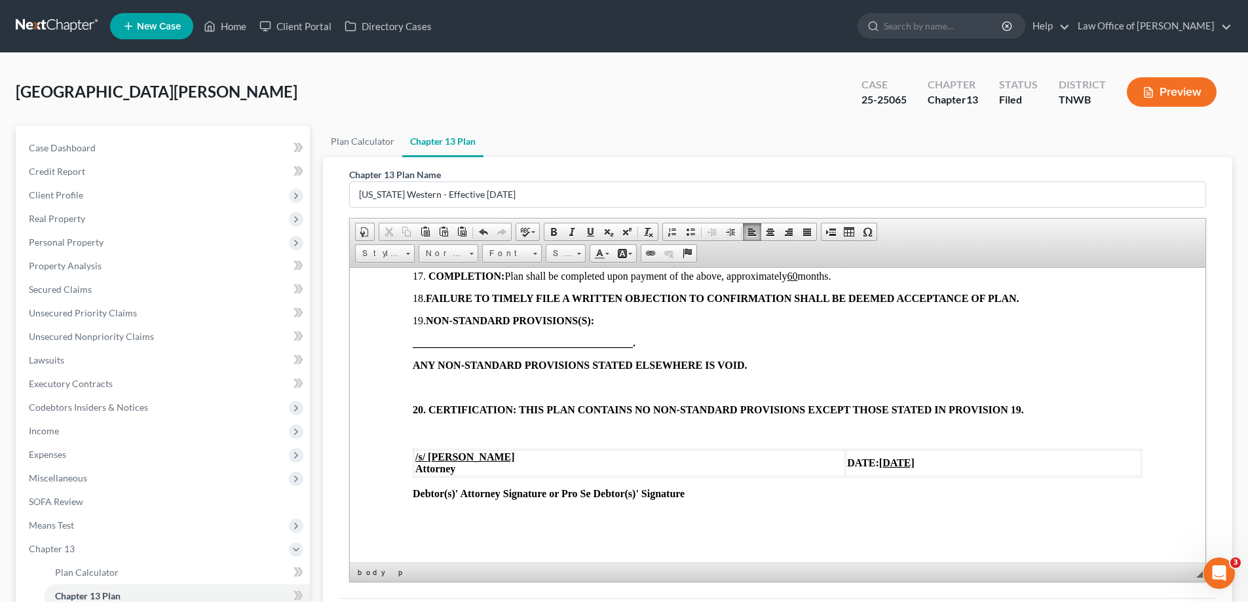
click at [429, 384] on p at bounding box center [778, 387] width 730 height 12
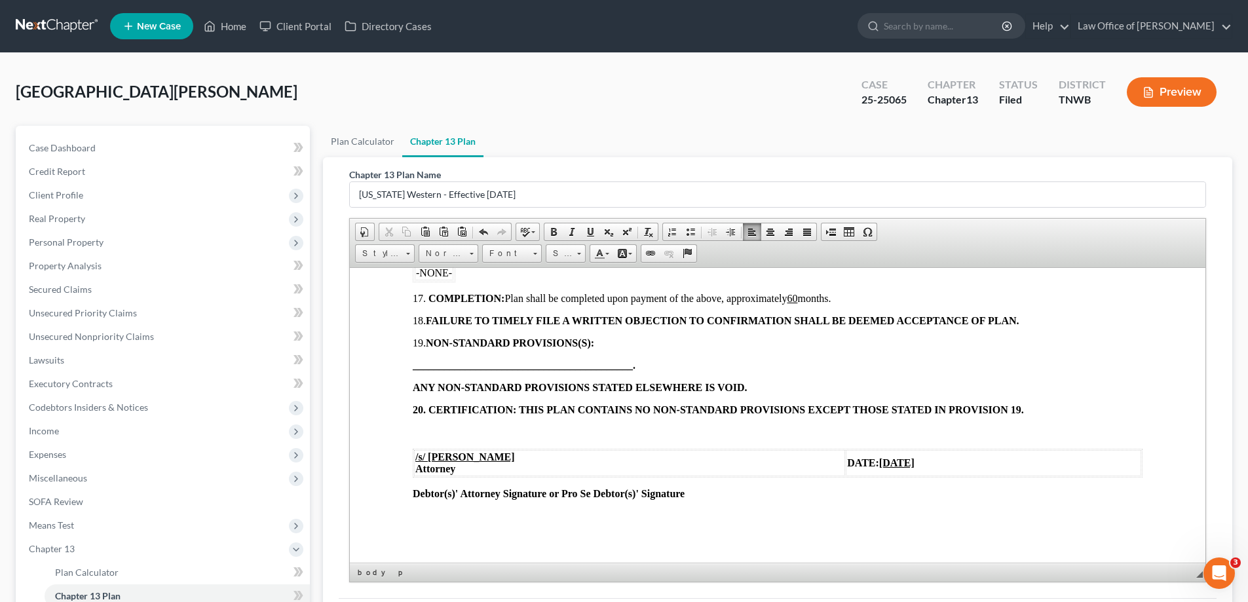
scroll to position [1366, 0]
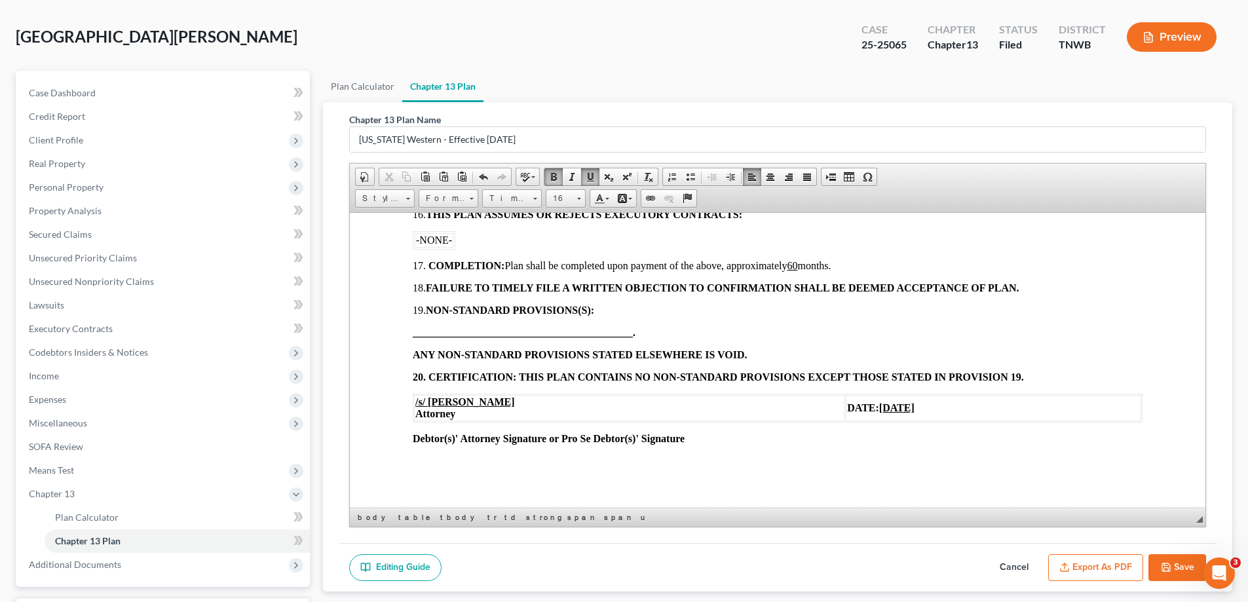
scroll to position [165, 0]
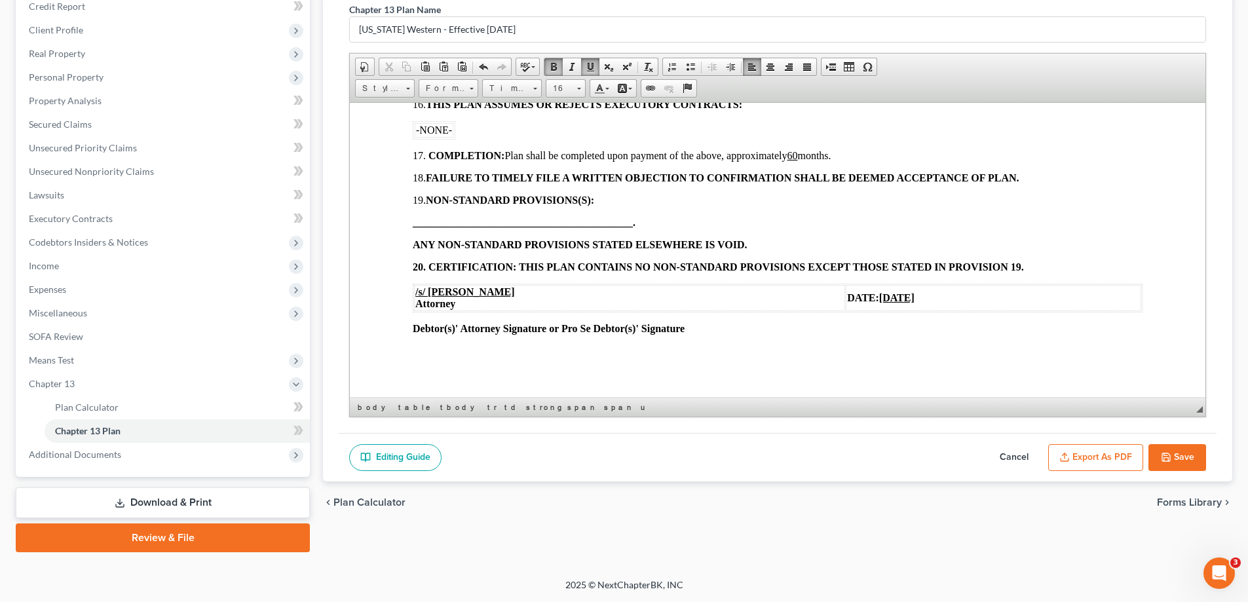
click at [1181, 456] on button "Save" at bounding box center [1178, 458] width 58 height 28
select select "1"
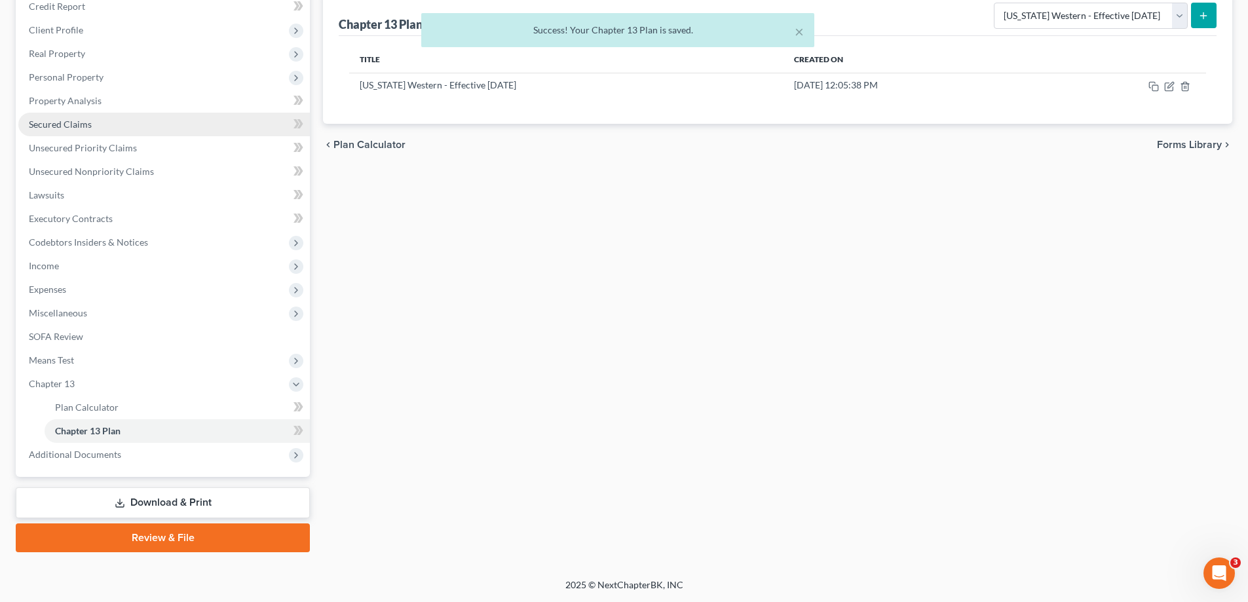
click at [84, 125] on span "Secured Claims" at bounding box center [60, 124] width 63 height 11
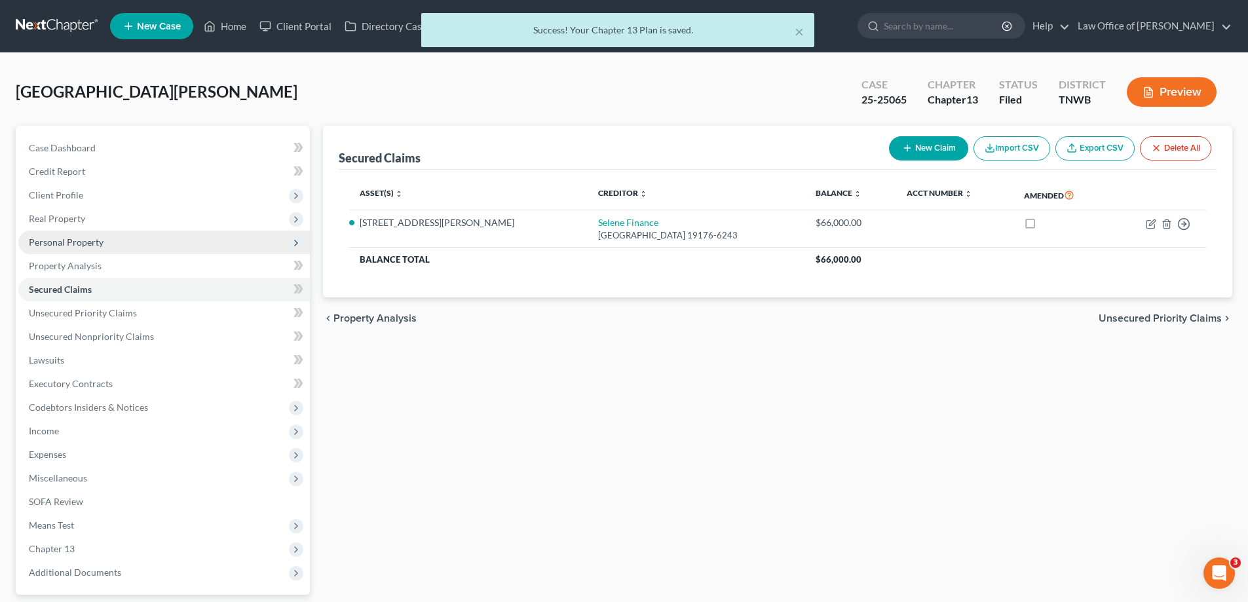
click at [66, 242] on span "Personal Property" at bounding box center [66, 242] width 75 height 11
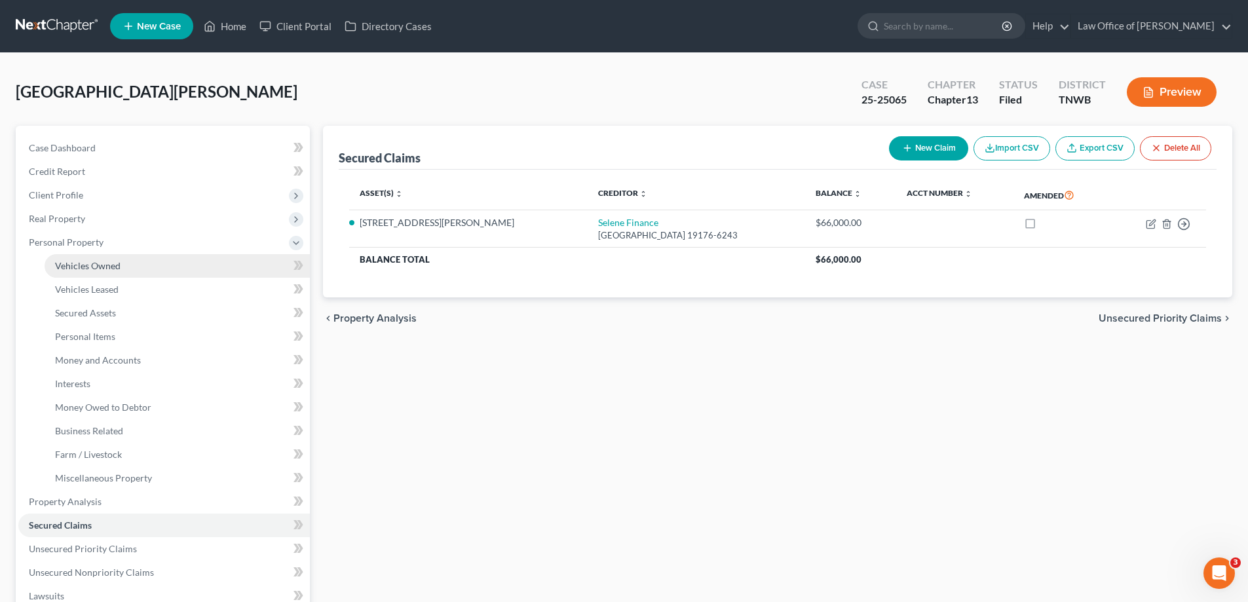
click at [84, 262] on span "Vehicles Owned" at bounding box center [88, 265] width 66 height 11
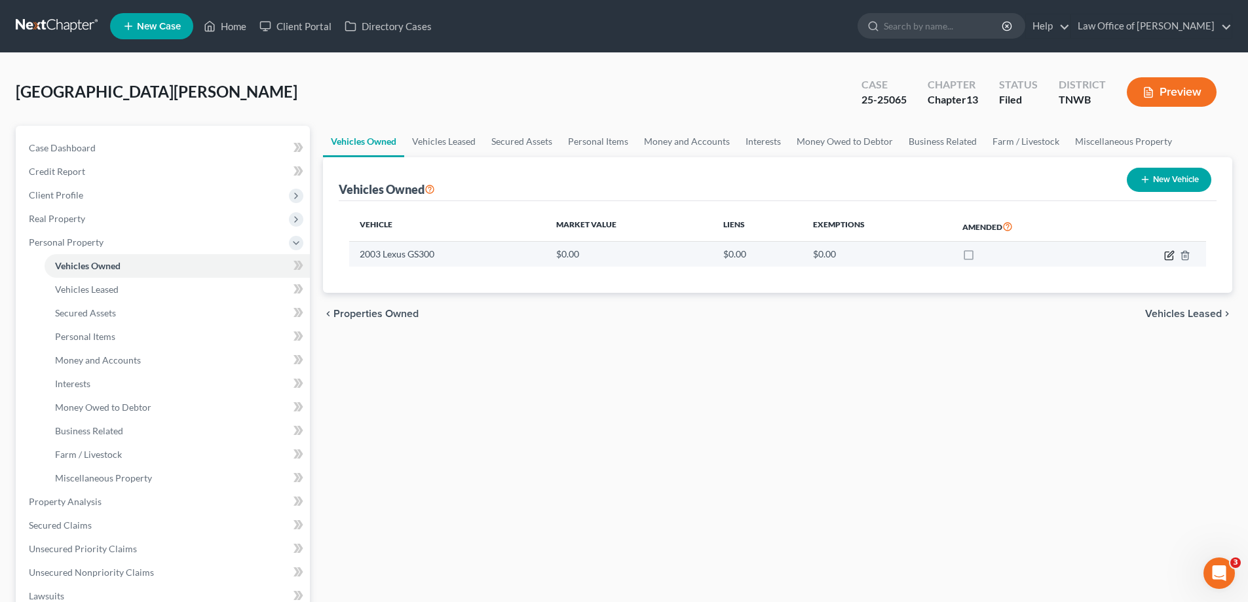
click at [1172, 256] on icon "button" at bounding box center [1169, 255] width 10 height 10
select select "0"
select select "23"
select select "4"
select select "0"
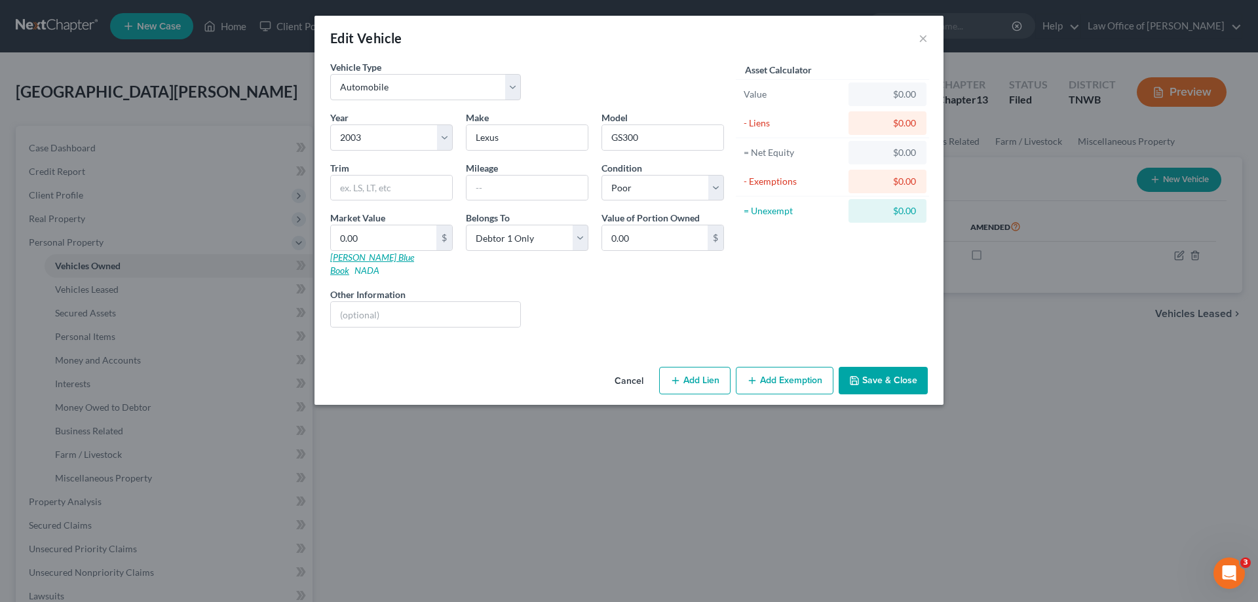
click at [368, 257] on link "[PERSON_NAME] Blue Book" at bounding box center [372, 264] width 84 height 24
click at [387, 243] on input "0.00" at bounding box center [383, 237] width 105 height 25
type input "4"
type input "4.00"
type input "40"
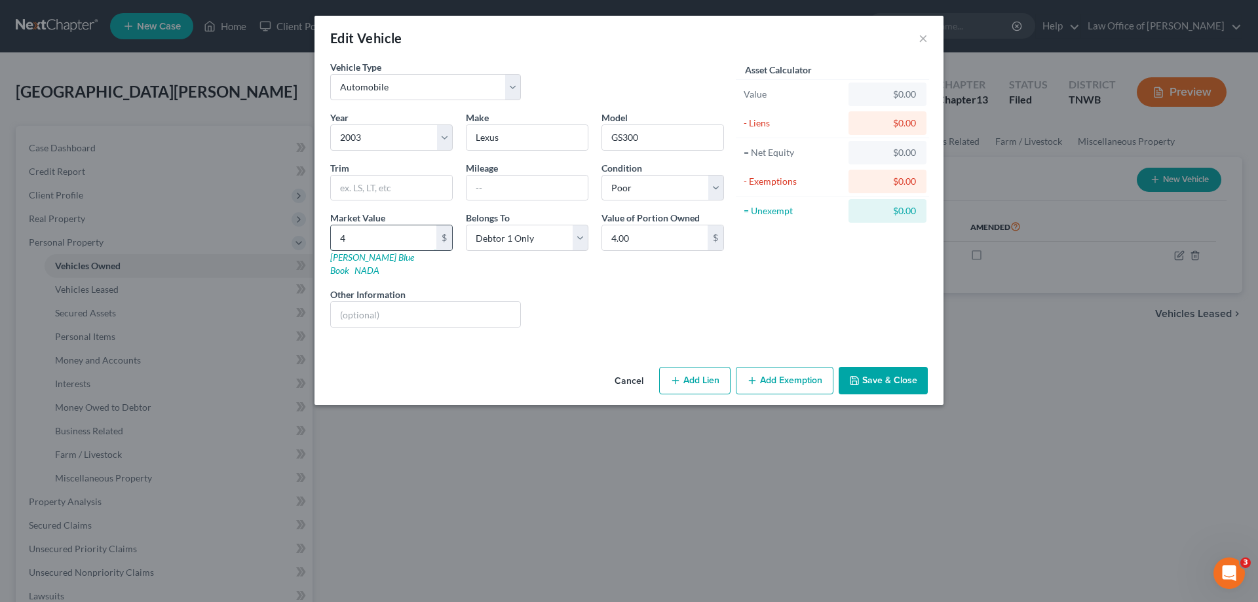
type input "40.00"
type input "400"
type input "400.00"
type input "4000"
type input "4,000.00"
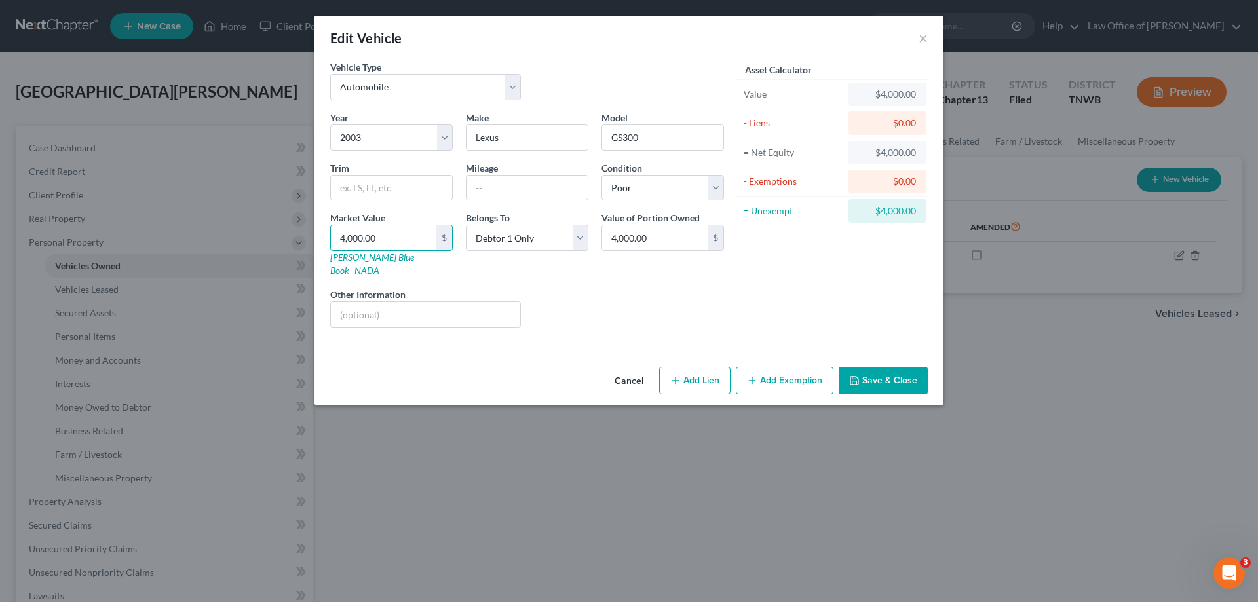
type input "4,000.00"
click at [784, 368] on button "Add Exemption" at bounding box center [785, 381] width 98 height 28
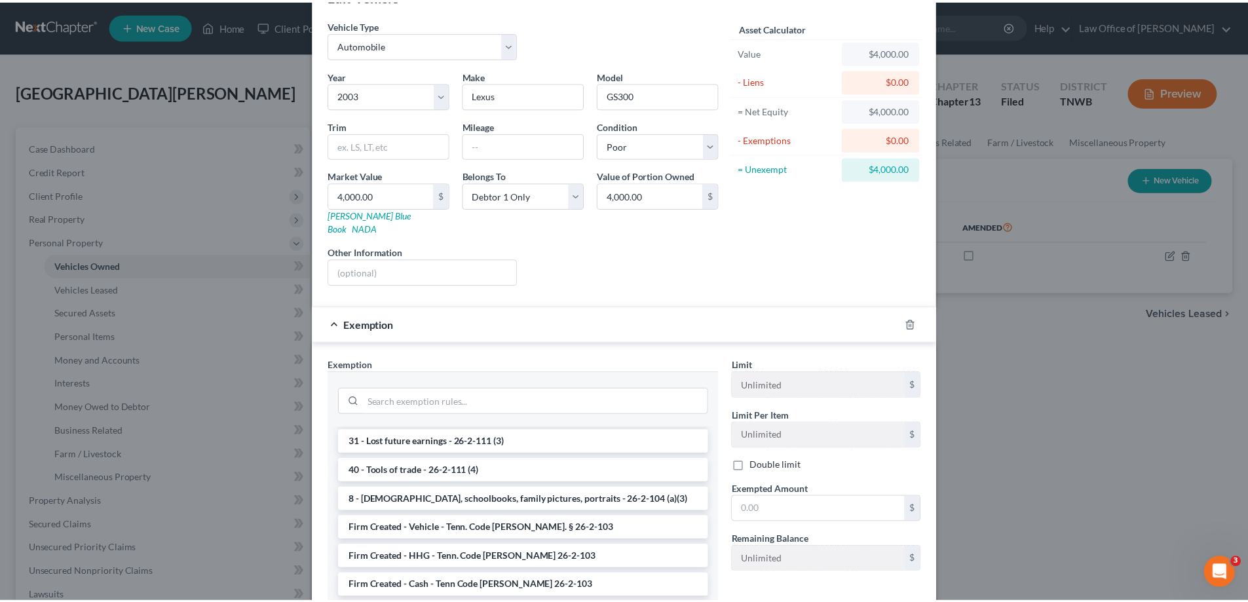
scroll to position [66, 0]
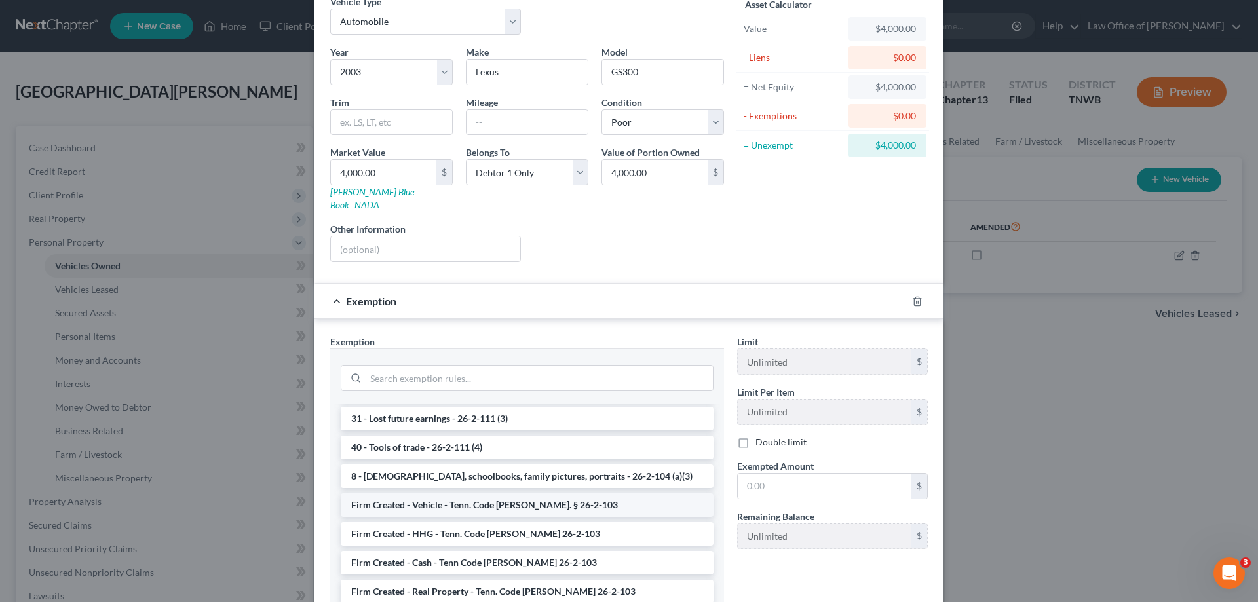
click at [537, 501] on li "Firm Created - Vehicle - Tenn. Code [PERSON_NAME]. § 26-2-103" at bounding box center [527, 505] width 373 height 24
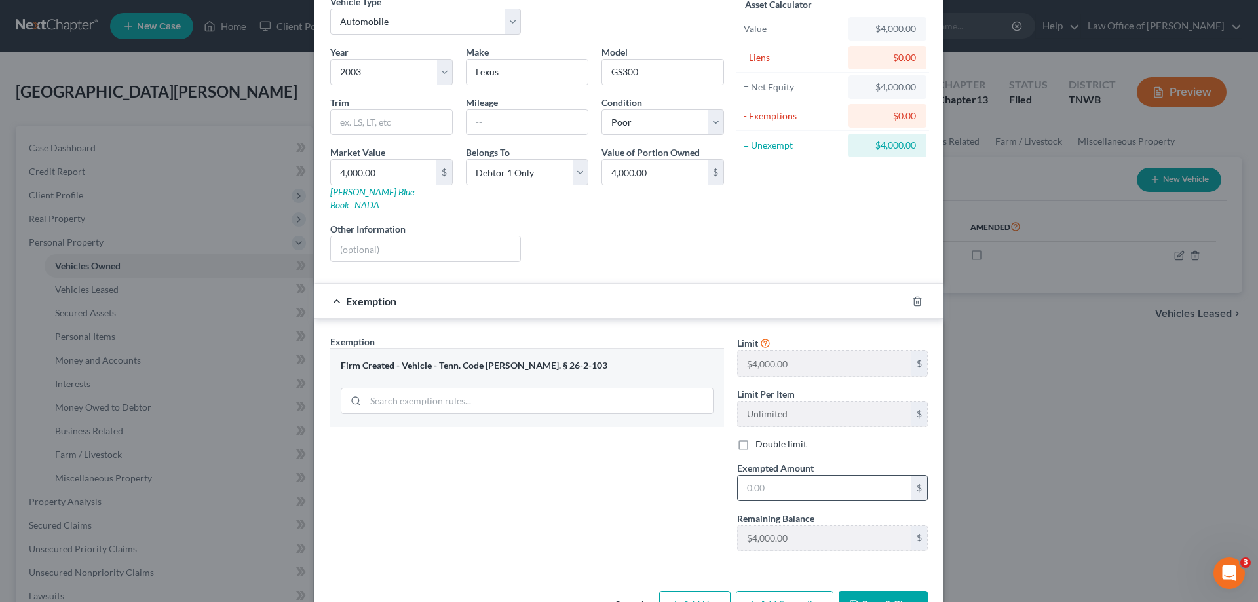
click at [769, 486] on input "text" at bounding box center [825, 488] width 174 height 25
type input "4,000.00"
click at [889, 591] on button "Save & Close" at bounding box center [883, 605] width 89 height 28
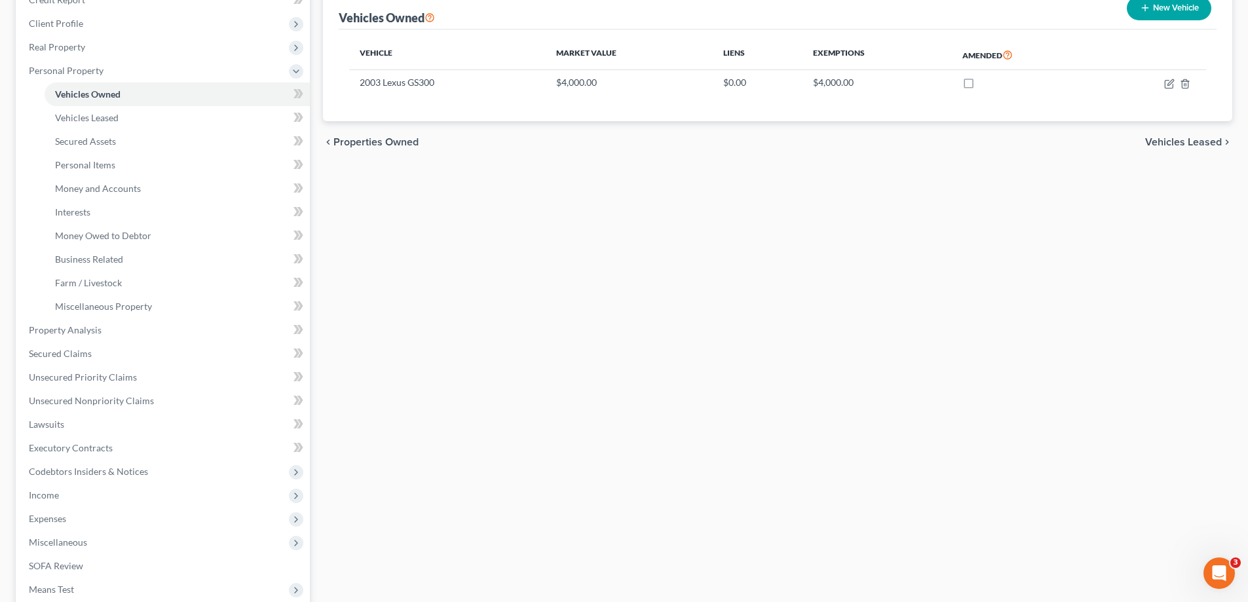
scroll to position [197, 0]
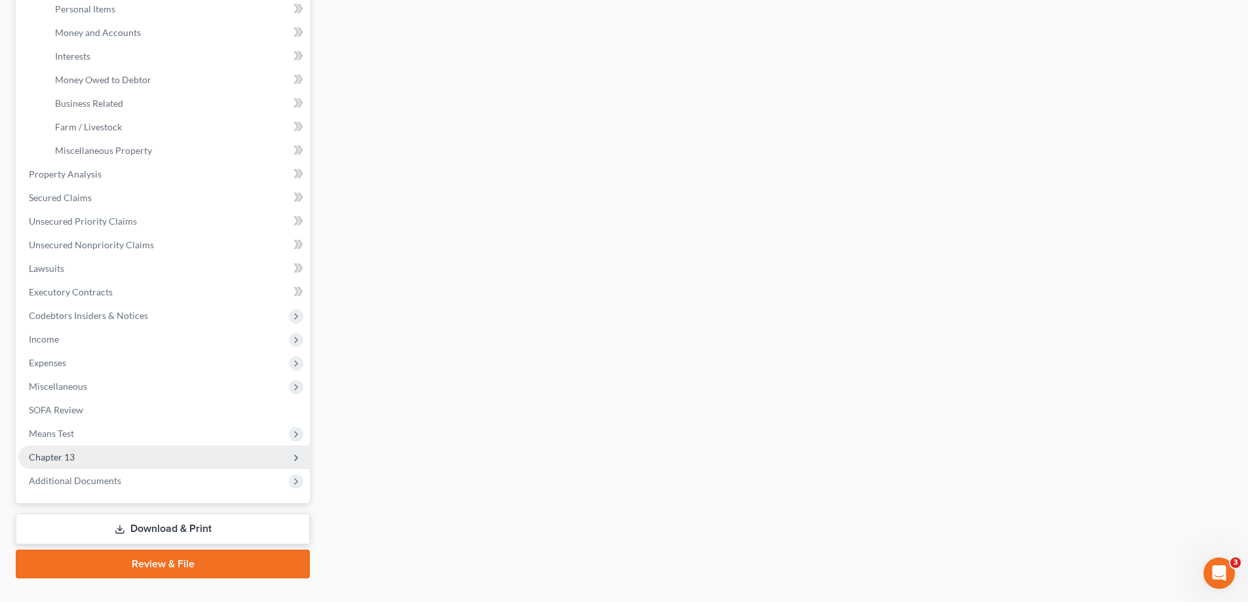
click at [92, 455] on span "Chapter 13" at bounding box center [164, 458] width 292 height 24
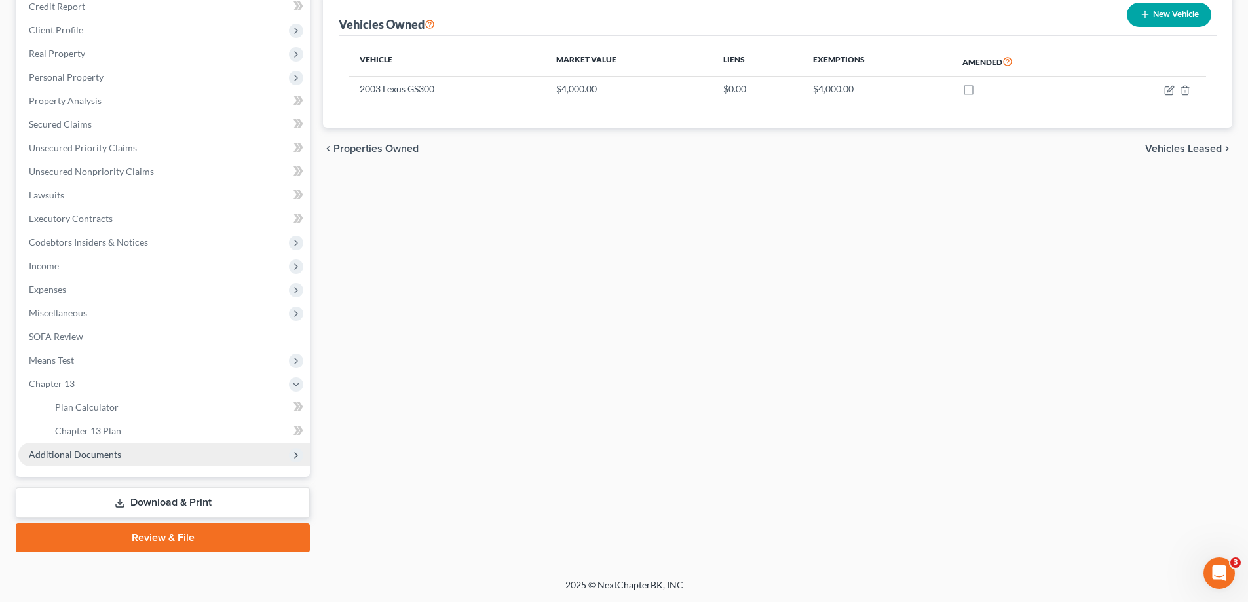
scroll to position [165, 0]
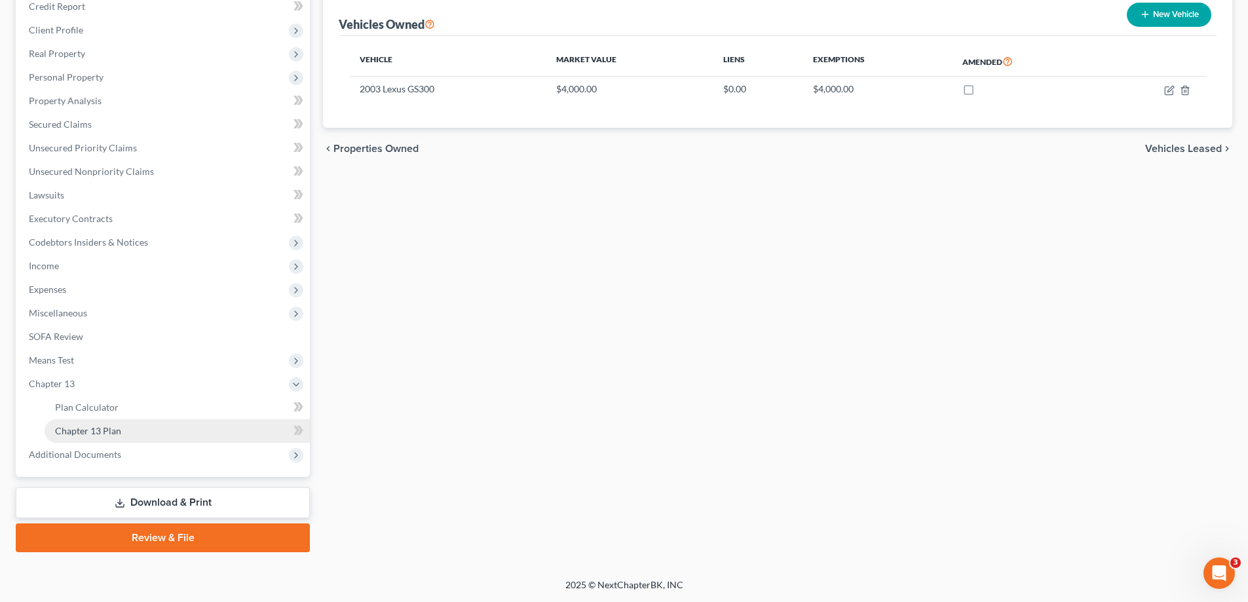
click at [115, 428] on span "Chapter 13 Plan" at bounding box center [88, 430] width 66 height 11
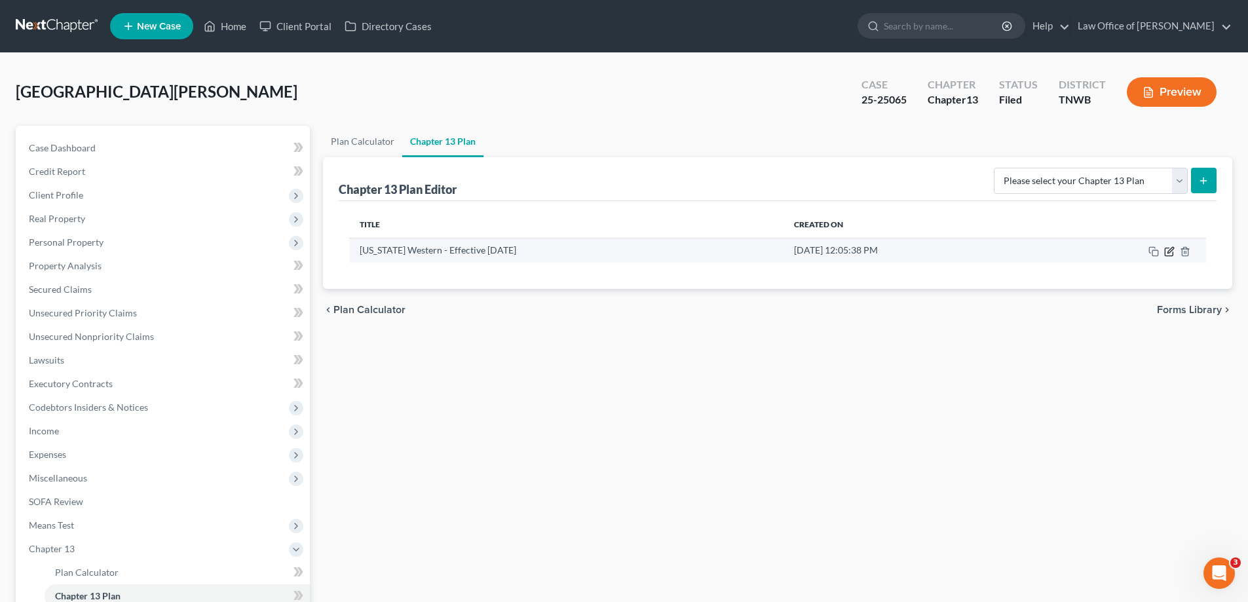
click at [1171, 252] on icon "button" at bounding box center [1171, 250] width 6 height 6
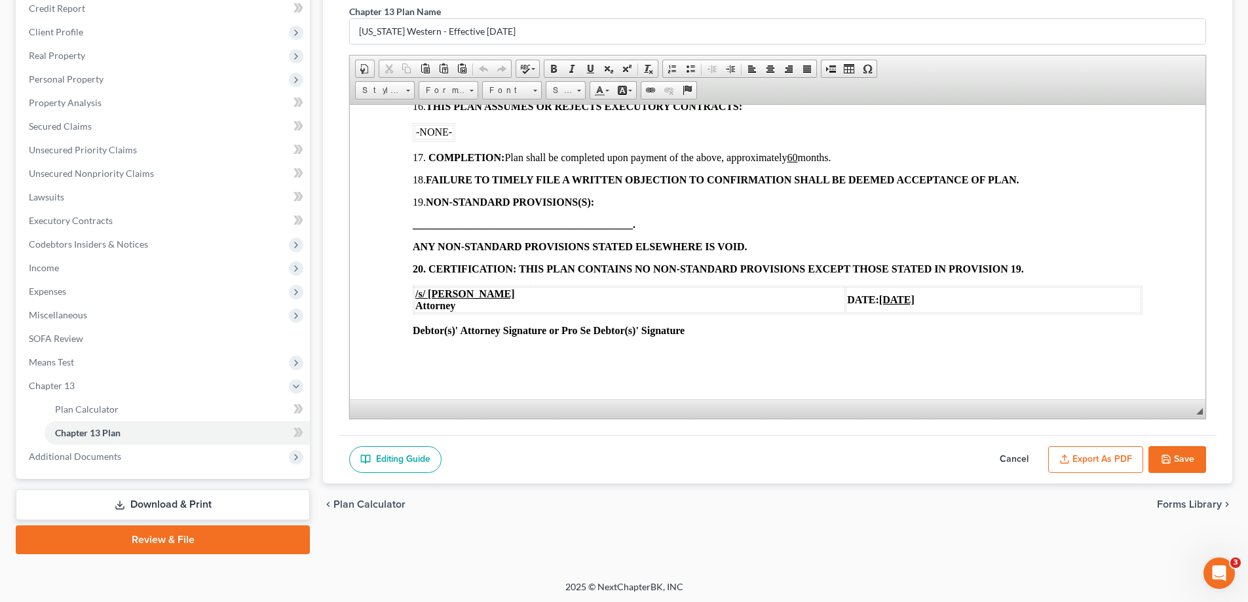
scroll to position [165, 0]
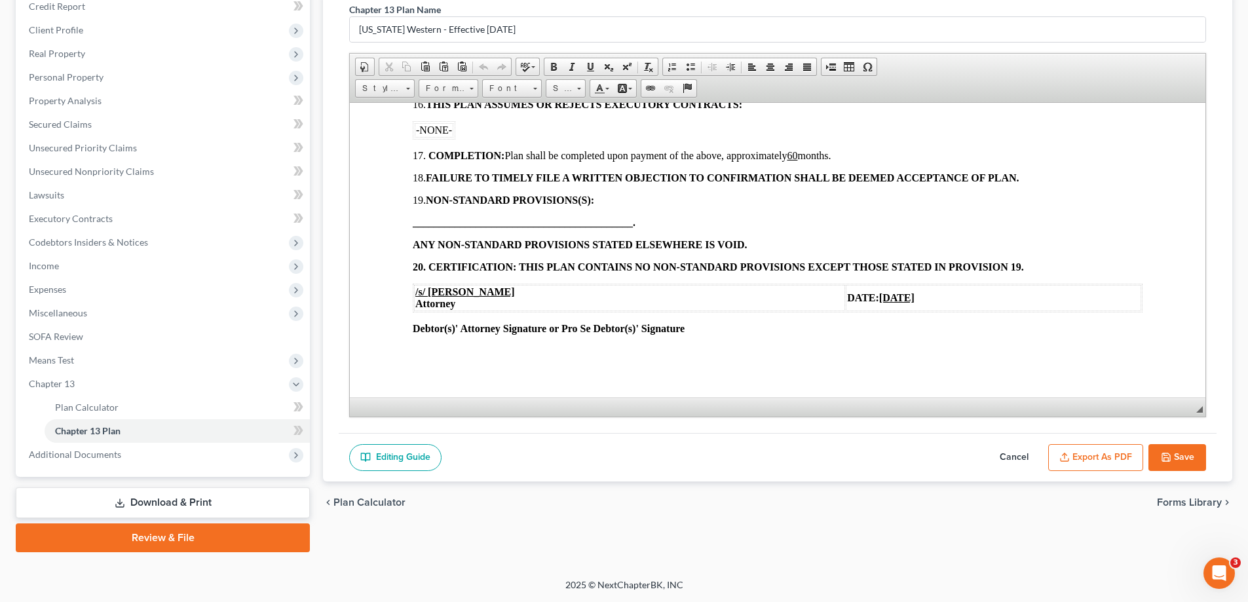
click at [1182, 452] on button "Save" at bounding box center [1178, 458] width 58 height 28
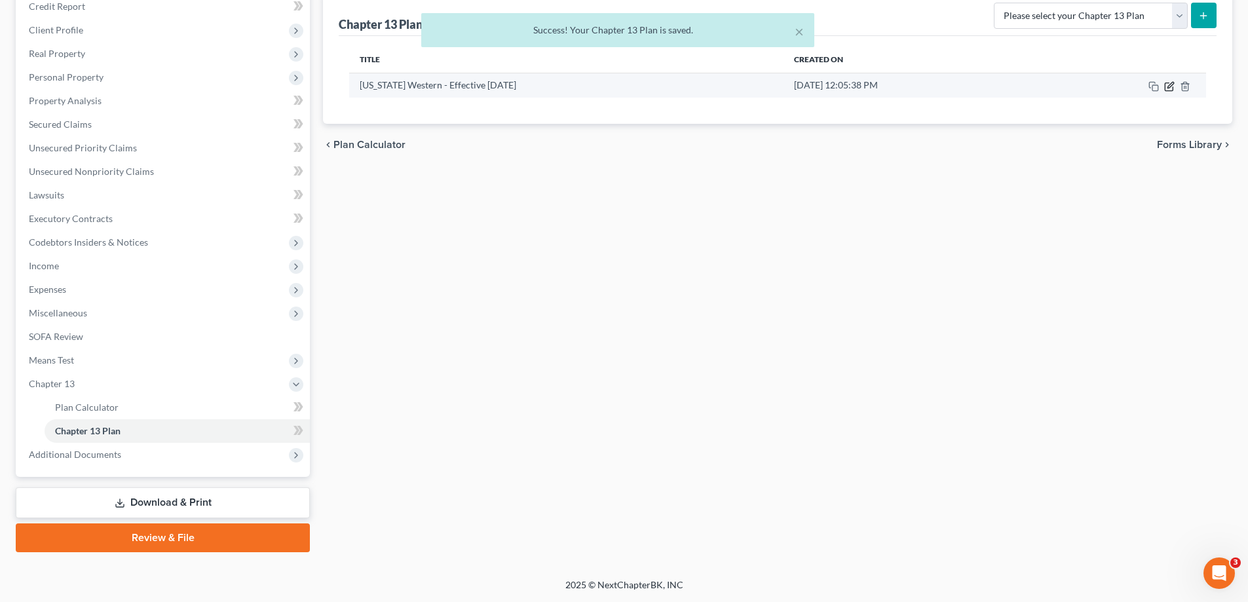
click at [1168, 88] on icon "button" at bounding box center [1171, 85] width 6 height 6
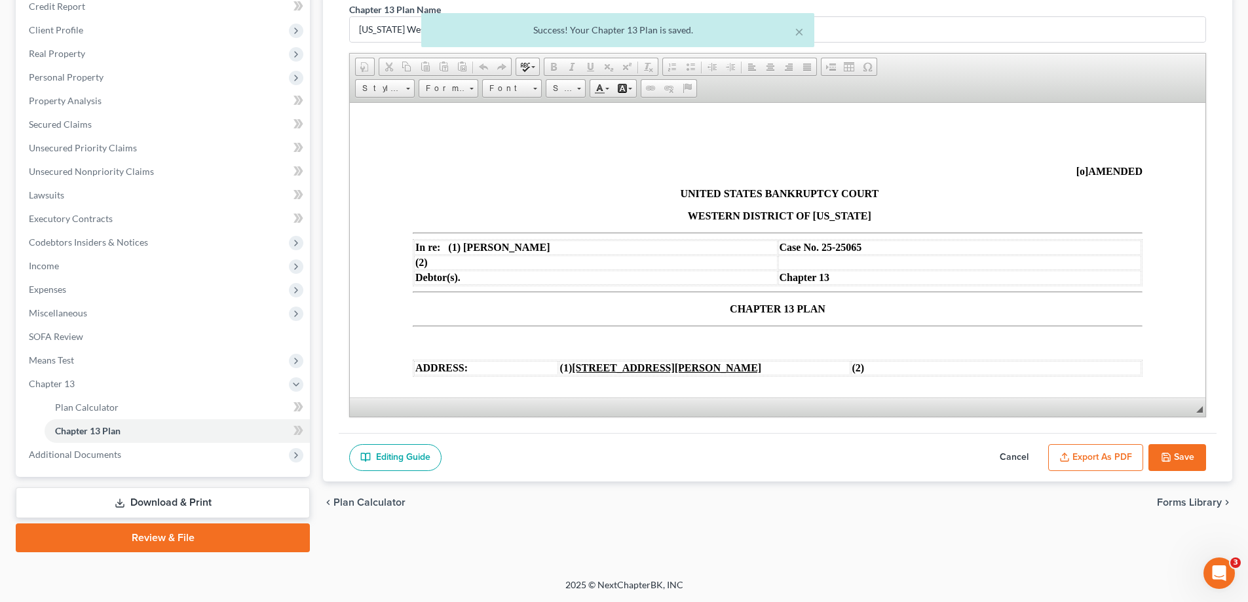
scroll to position [0, 0]
click at [1089, 459] on button "Export as PDF" at bounding box center [1095, 458] width 95 height 28
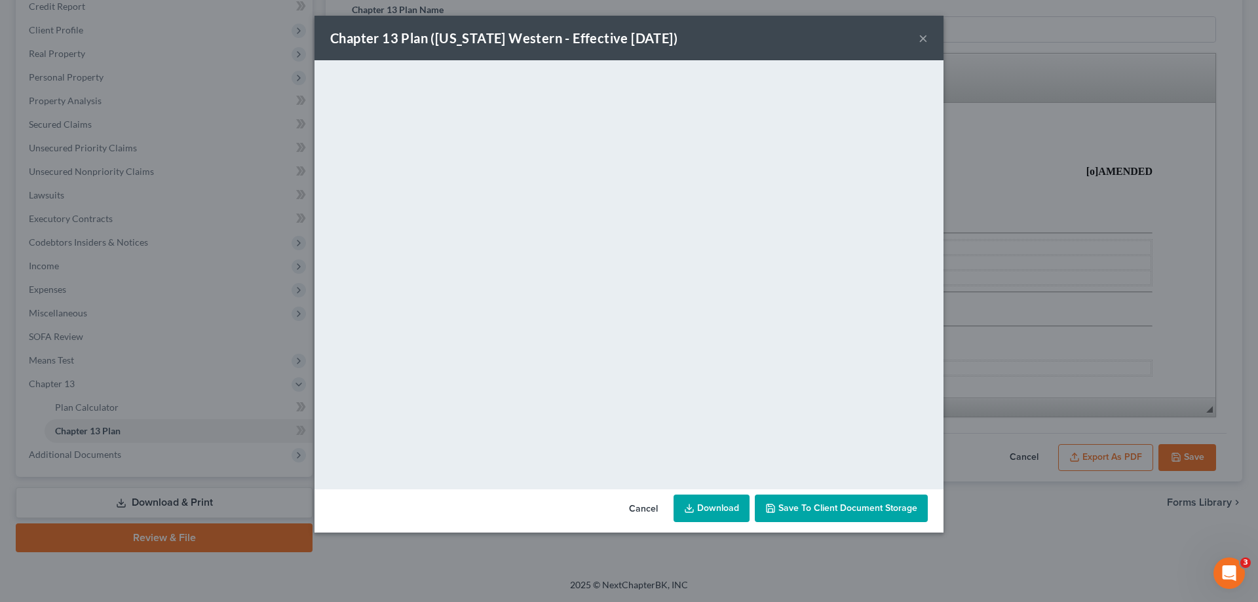
click at [926, 35] on button "×" at bounding box center [923, 38] width 9 height 16
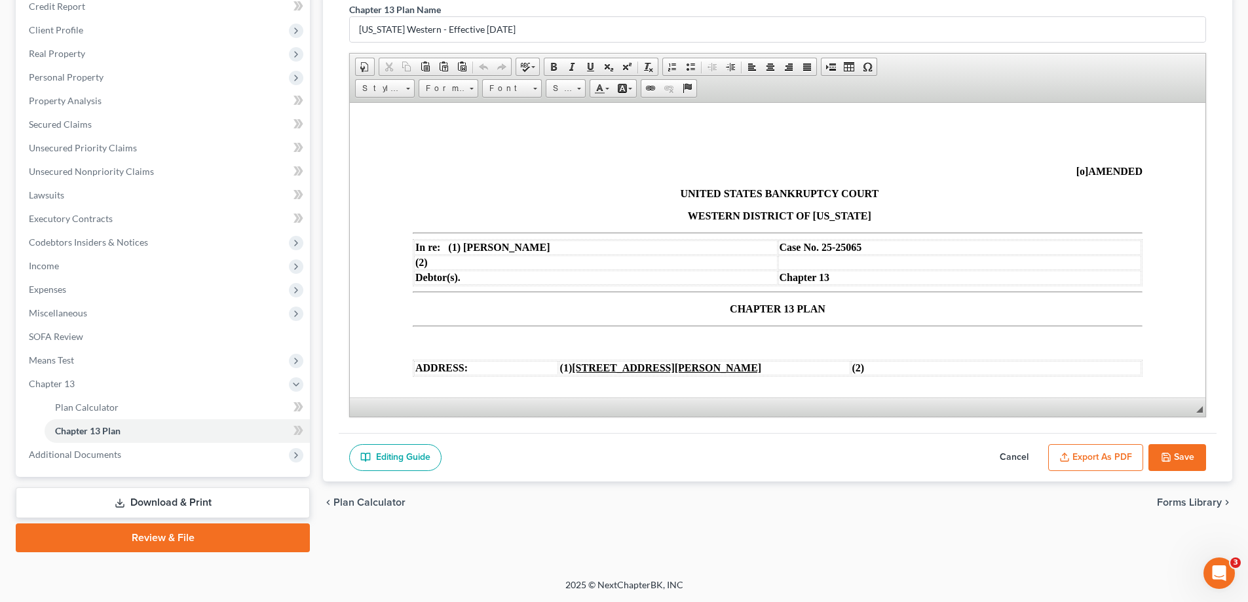
click at [1100, 452] on button "Export as PDF" at bounding box center [1095, 458] width 95 height 28
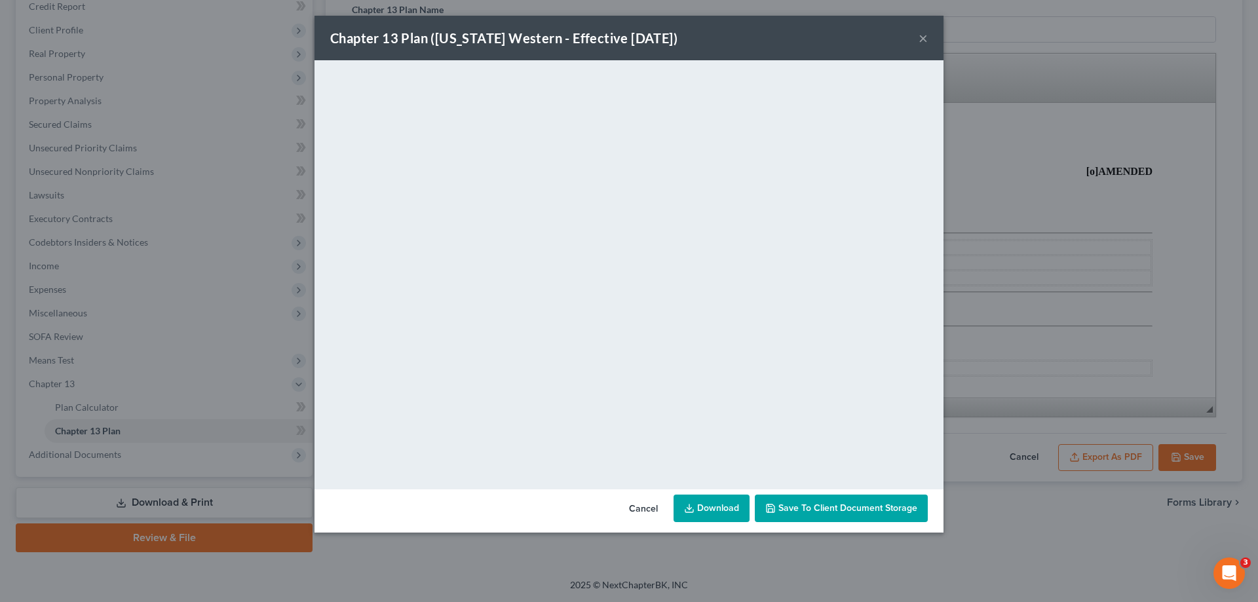
drag, startPoint x: 923, startPoint y: 38, endPoint x: 951, endPoint y: 1, distance: 45.9
click at [923, 38] on button "×" at bounding box center [923, 38] width 9 height 16
